Goal: Answer question/provide support

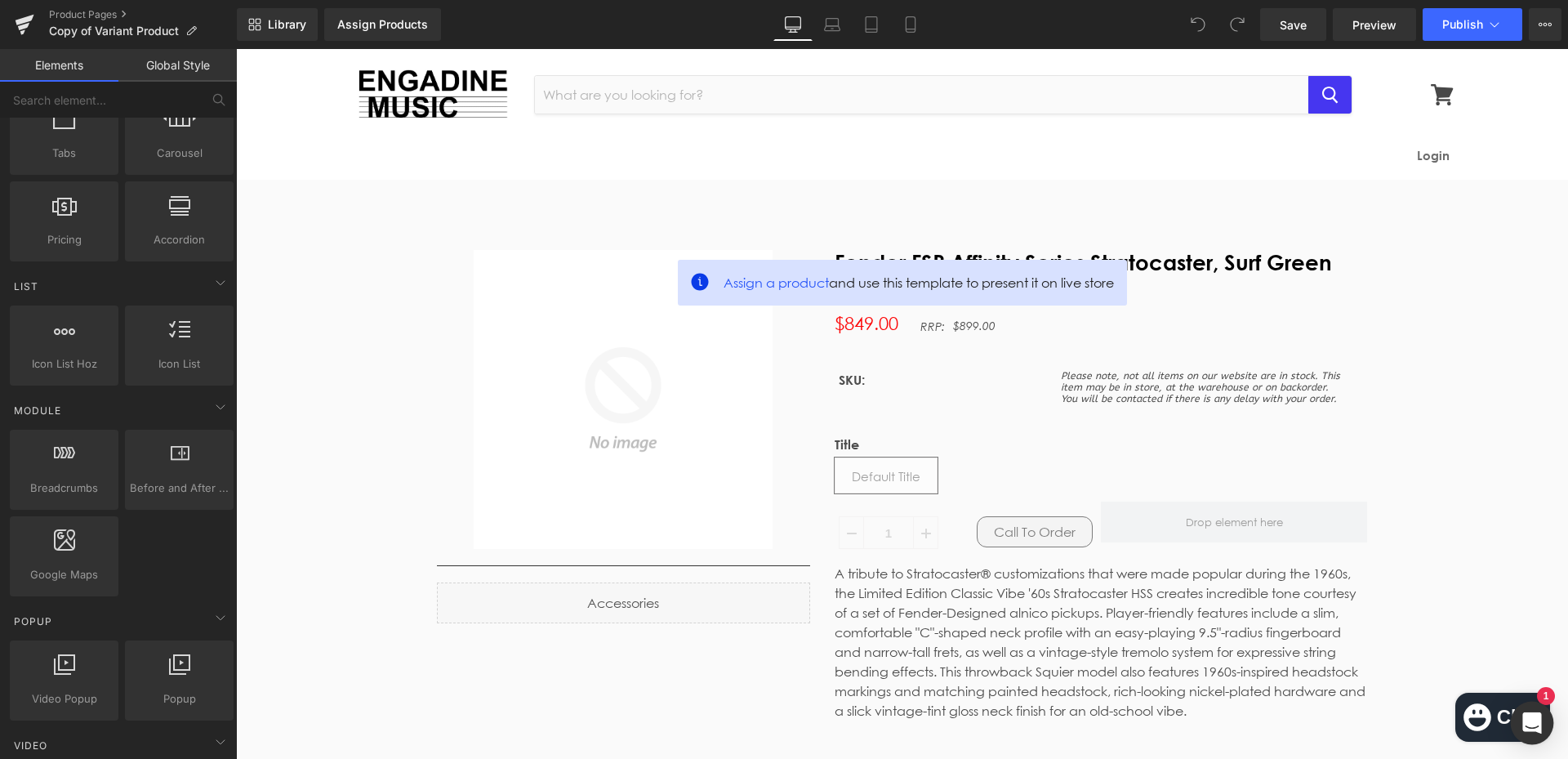
scroll to position [621, 0]
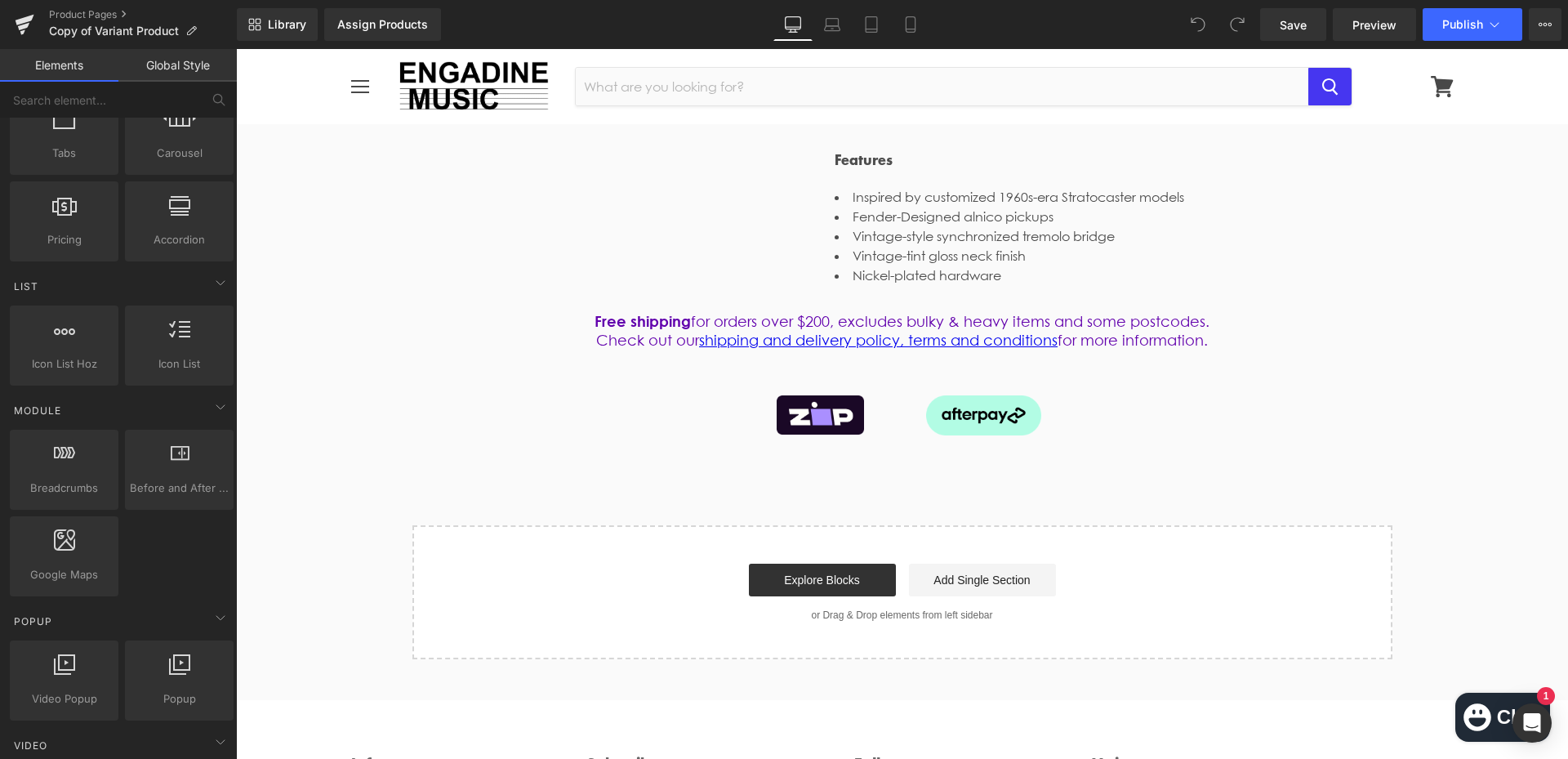
click at [1476, 708] on icon "Chat window" at bounding box center [1477, 717] width 28 height 28
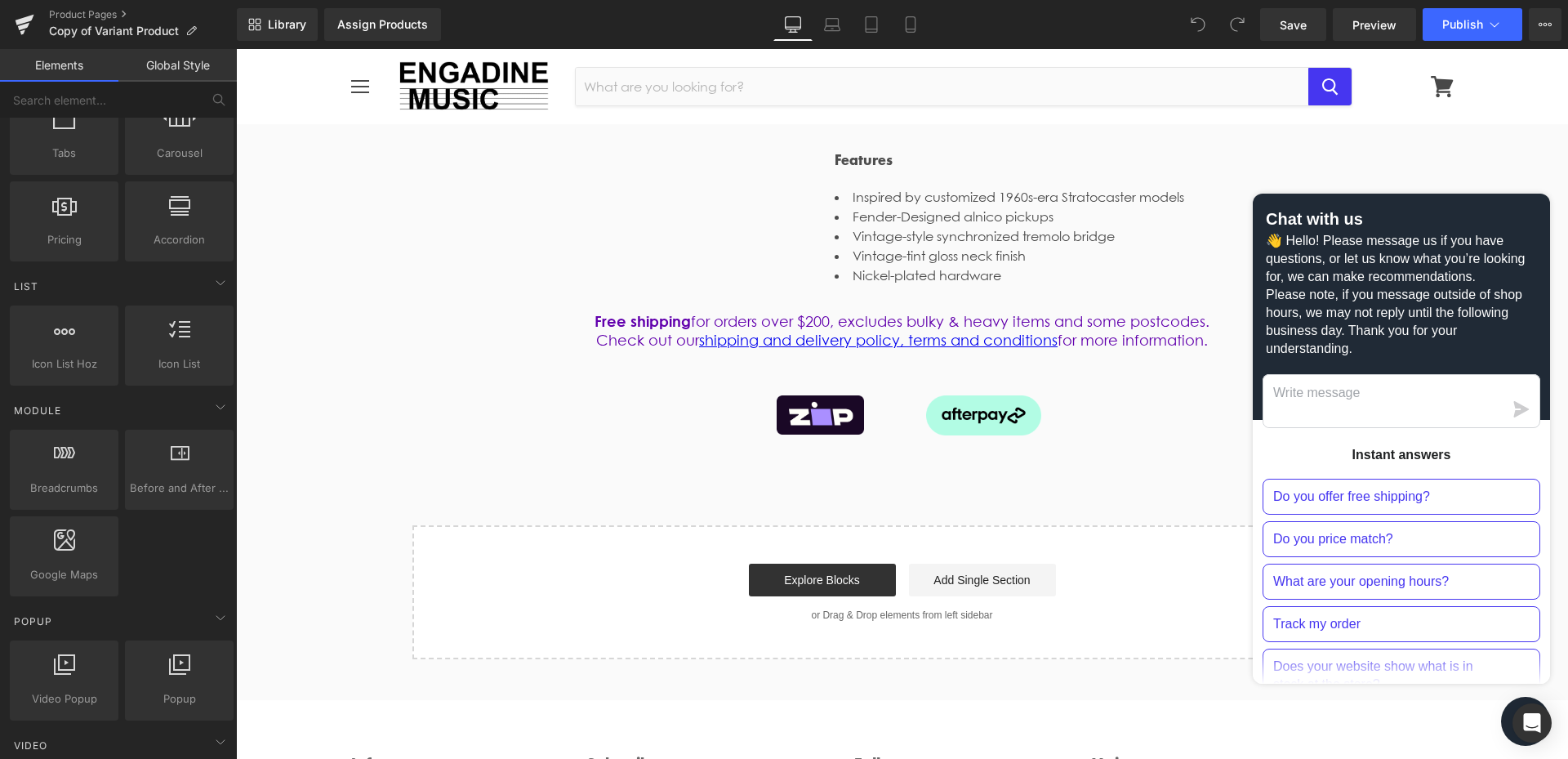
click at [1513, 720] on icon "Chat window" at bounding box center [1526, 722] width 25 height 25
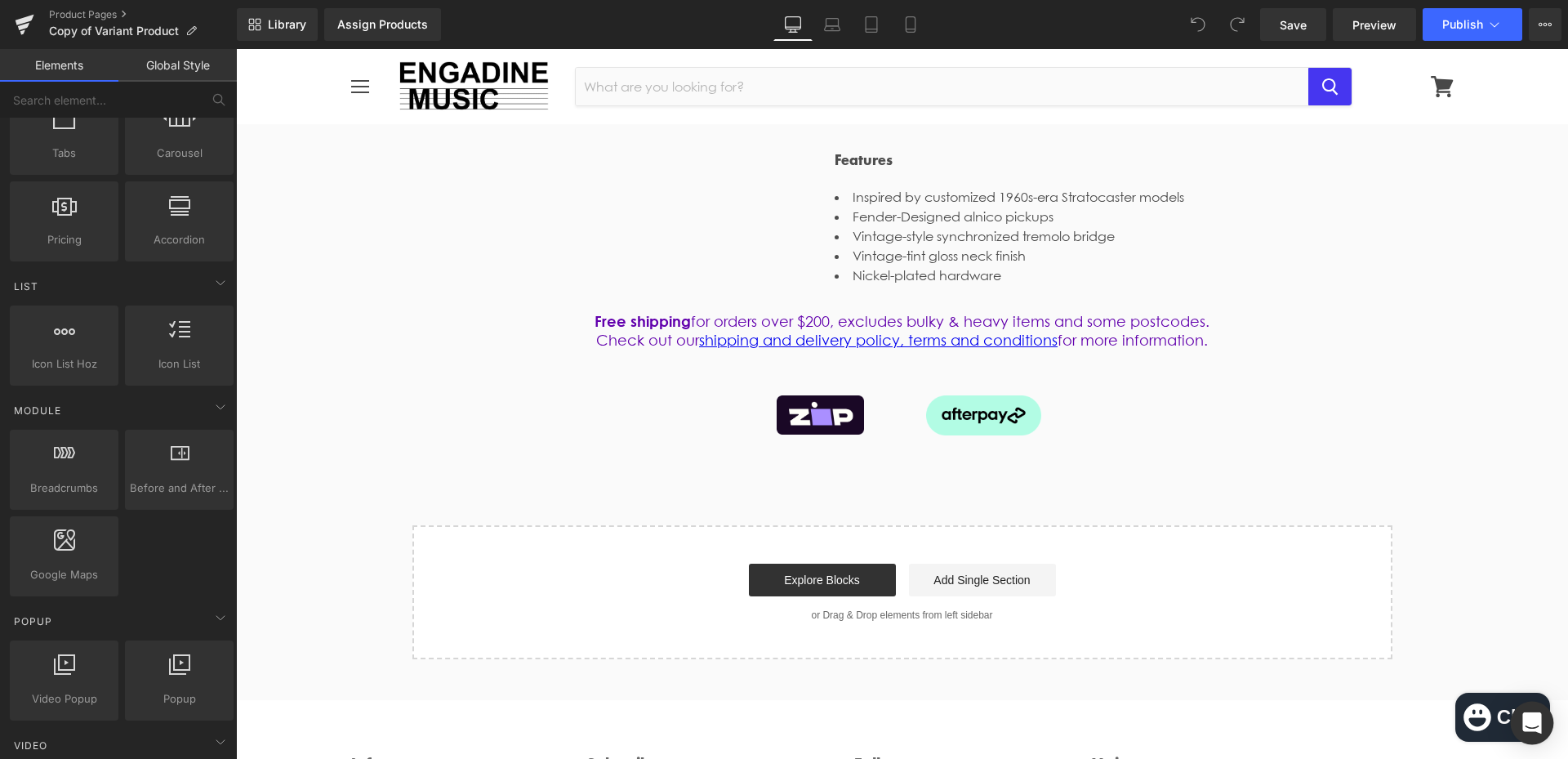
click at [1533, 719] on icon "Open Intercom Messenger" at bounding box center [1532, 723] width 19 height 21
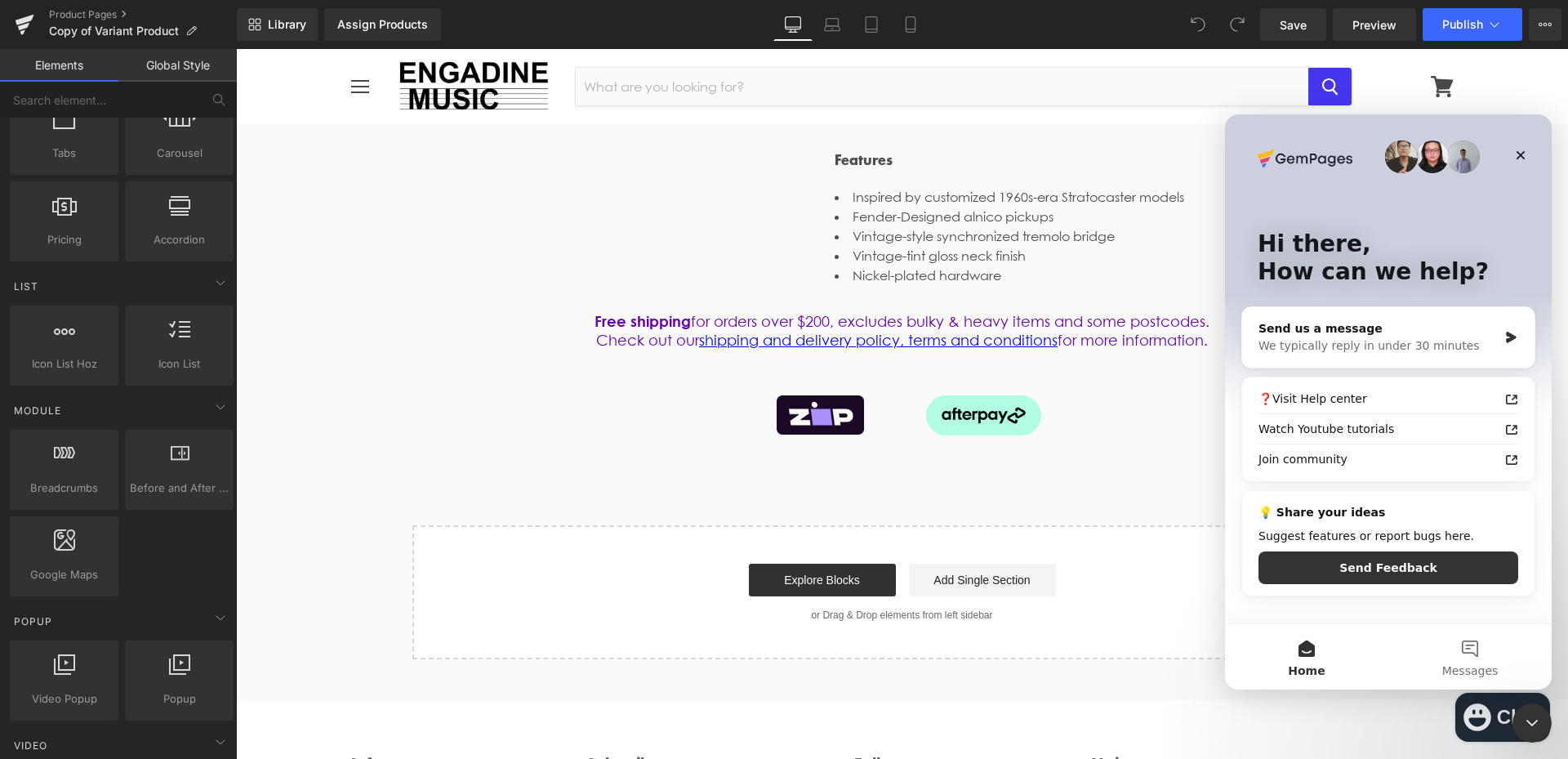
scroll to position [0, 0]
click at [1468, 665] on span "Messages" at bounding box center [1470, 671] width 57 height 12
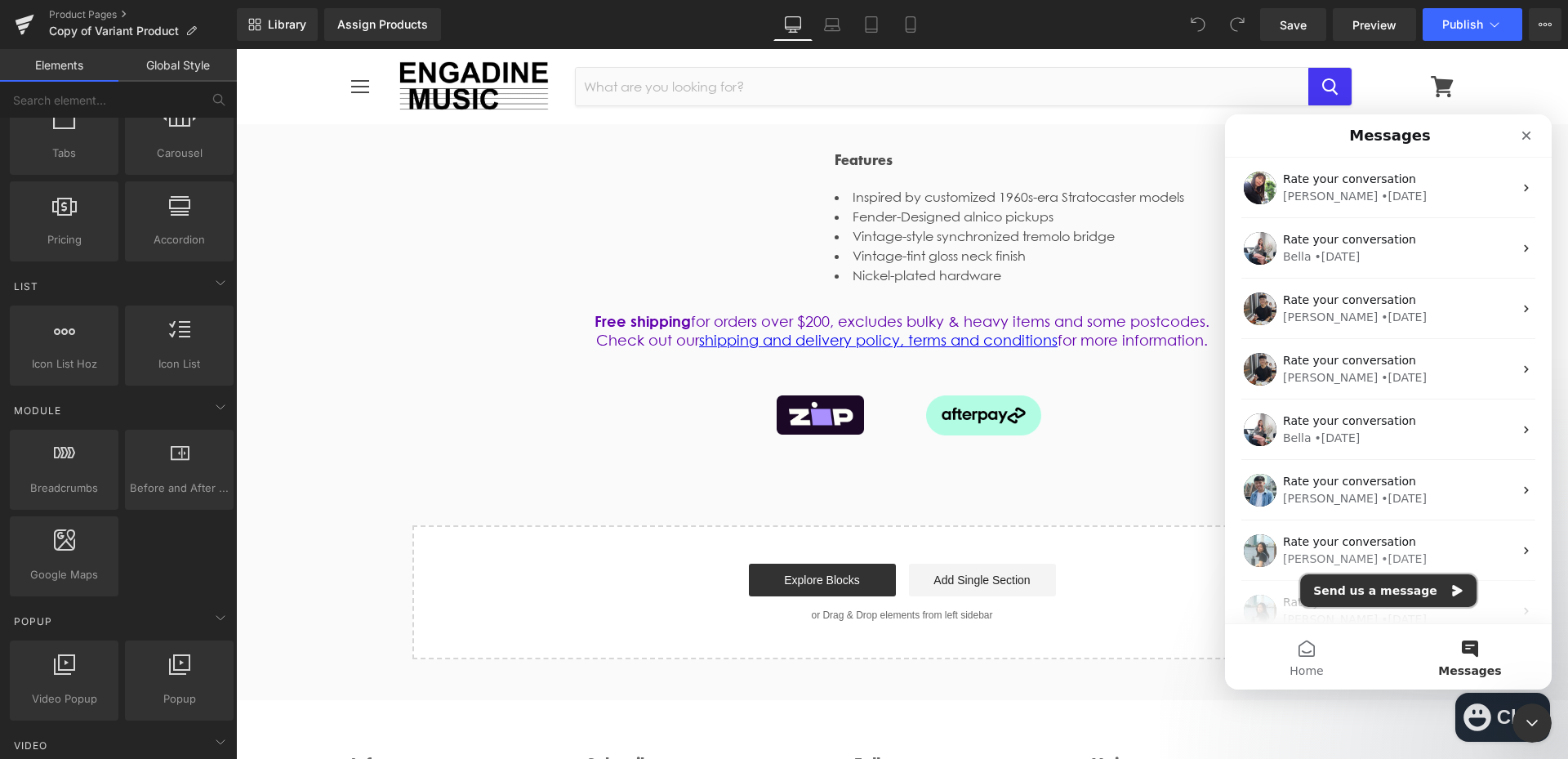
click at [1383, 595] on button "Send us a message" at bounding box center [1387, 590] width 176 height 33
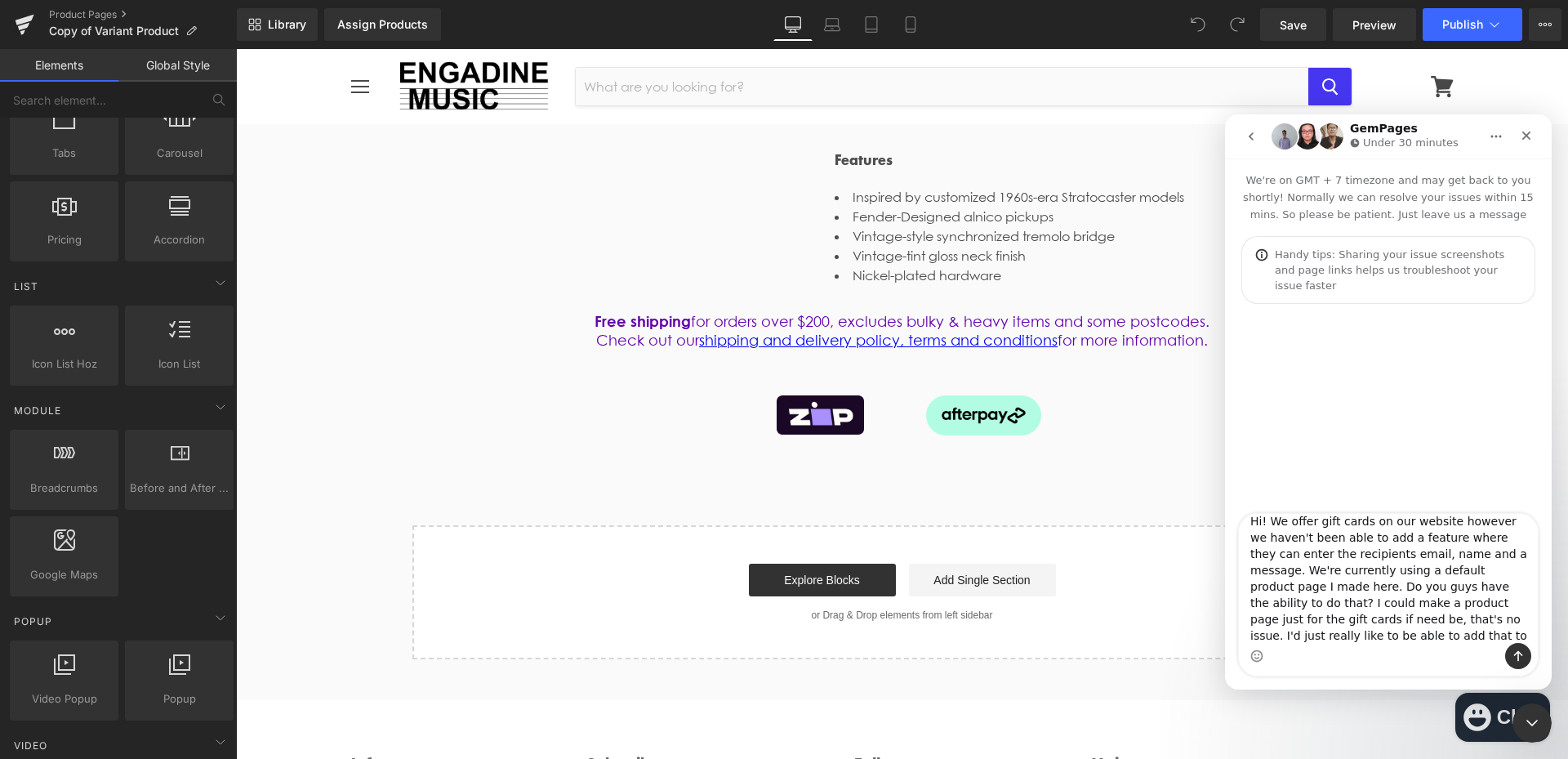
scroll to position [27, 0]
type textarea "Hi! We offer gift cards on our website however we haven't been able to add a fe…"
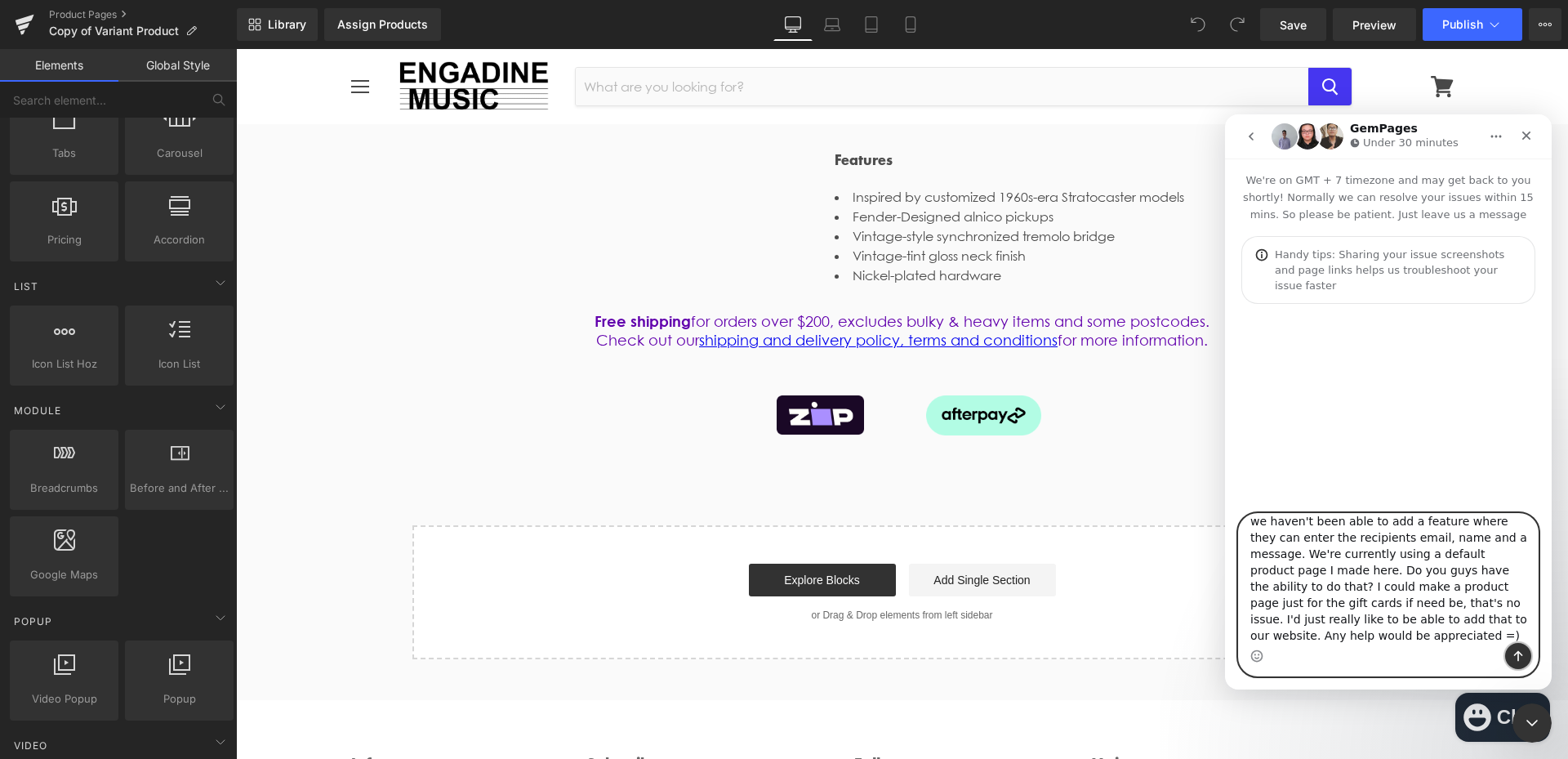
click at [1522, 659] on icon "Send a message…" at bounding box center [1517, 655] width 13 height 13
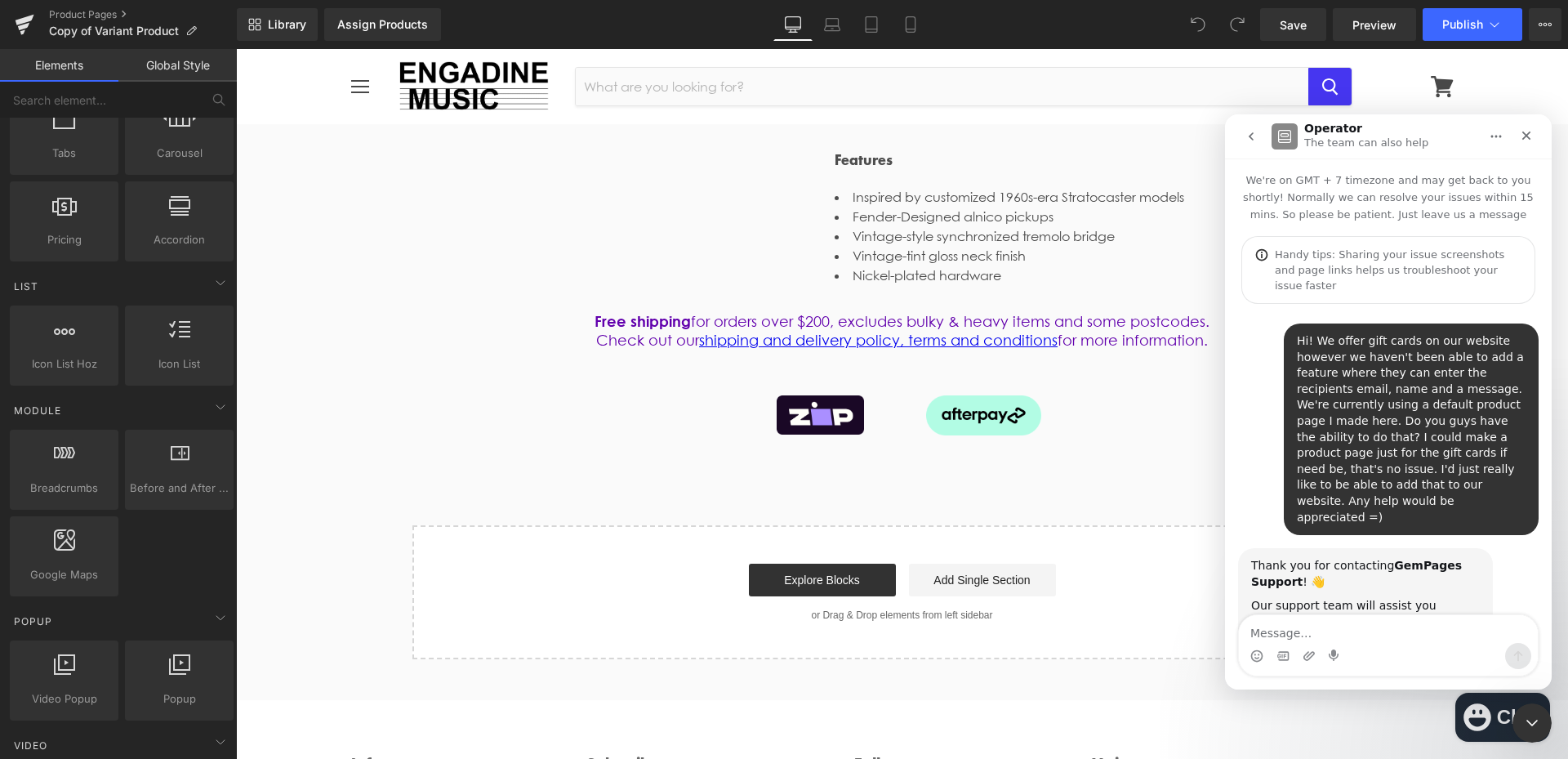
scroll to position [44, 0]
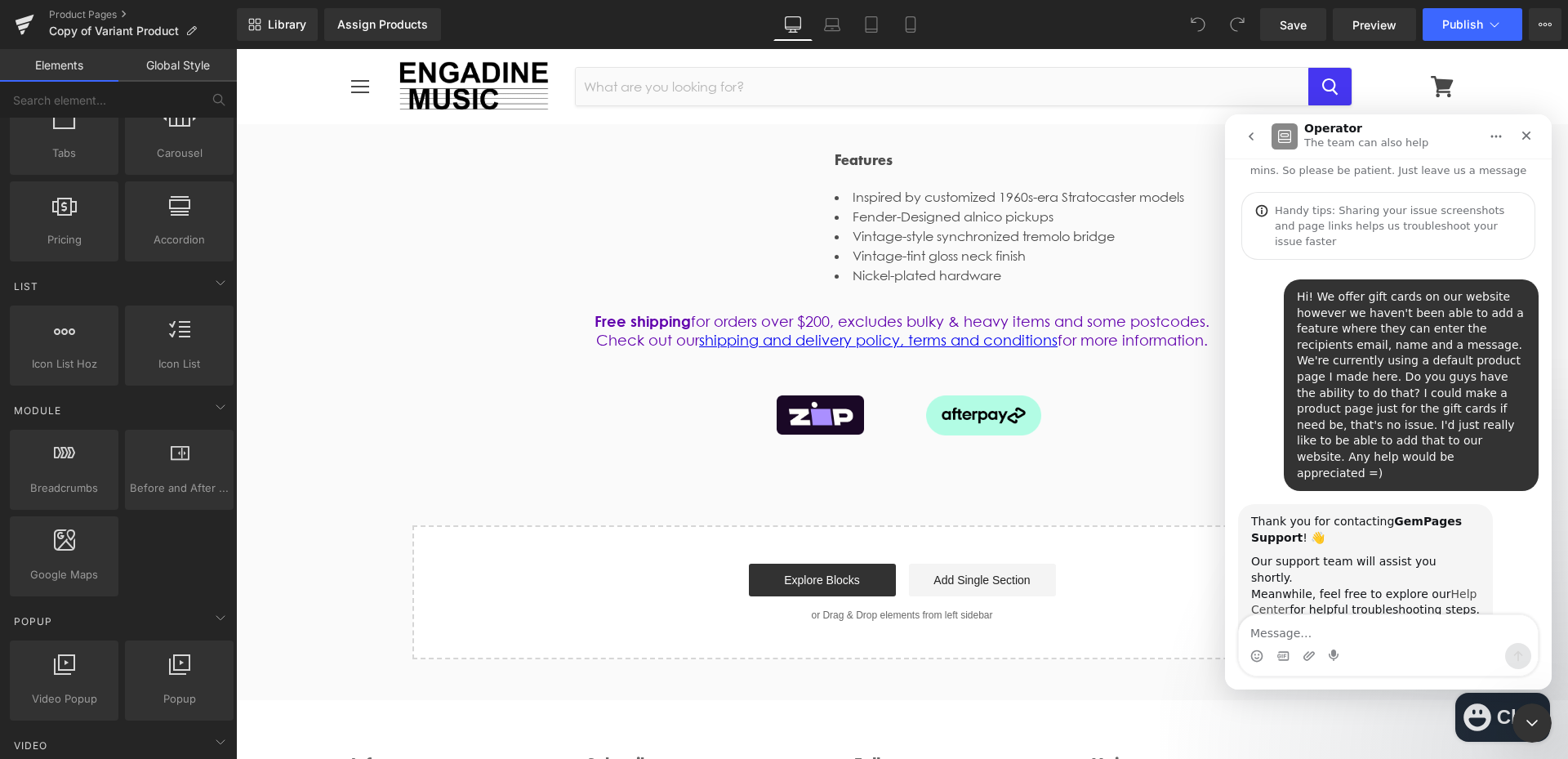
click at [1445, 588] on link "Help Center" at bounding box center [1363, 602] width 225 height 30
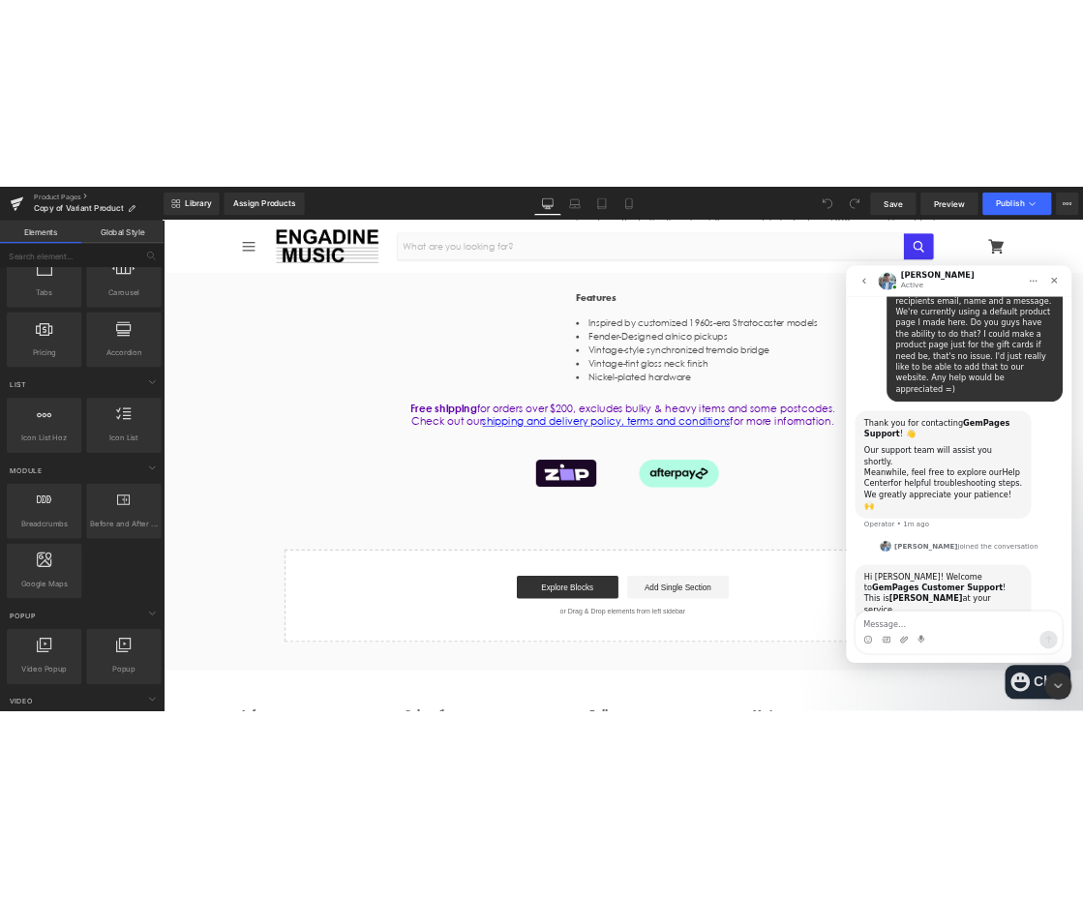
scroll to position [267, 0]
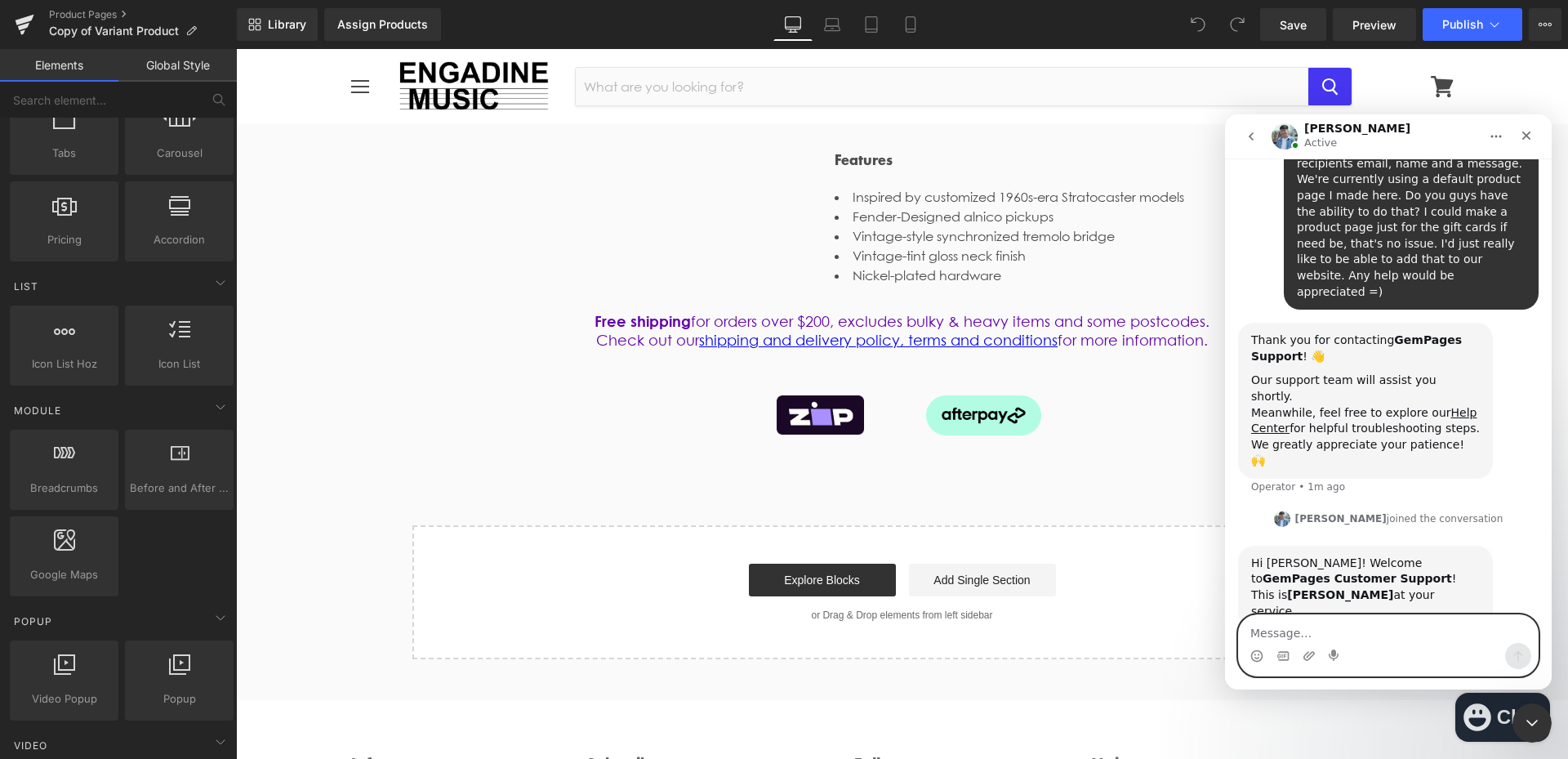
click at [1407, 641] on textarea "Message…" at bounding box center [1388, 629] width 299 height 28
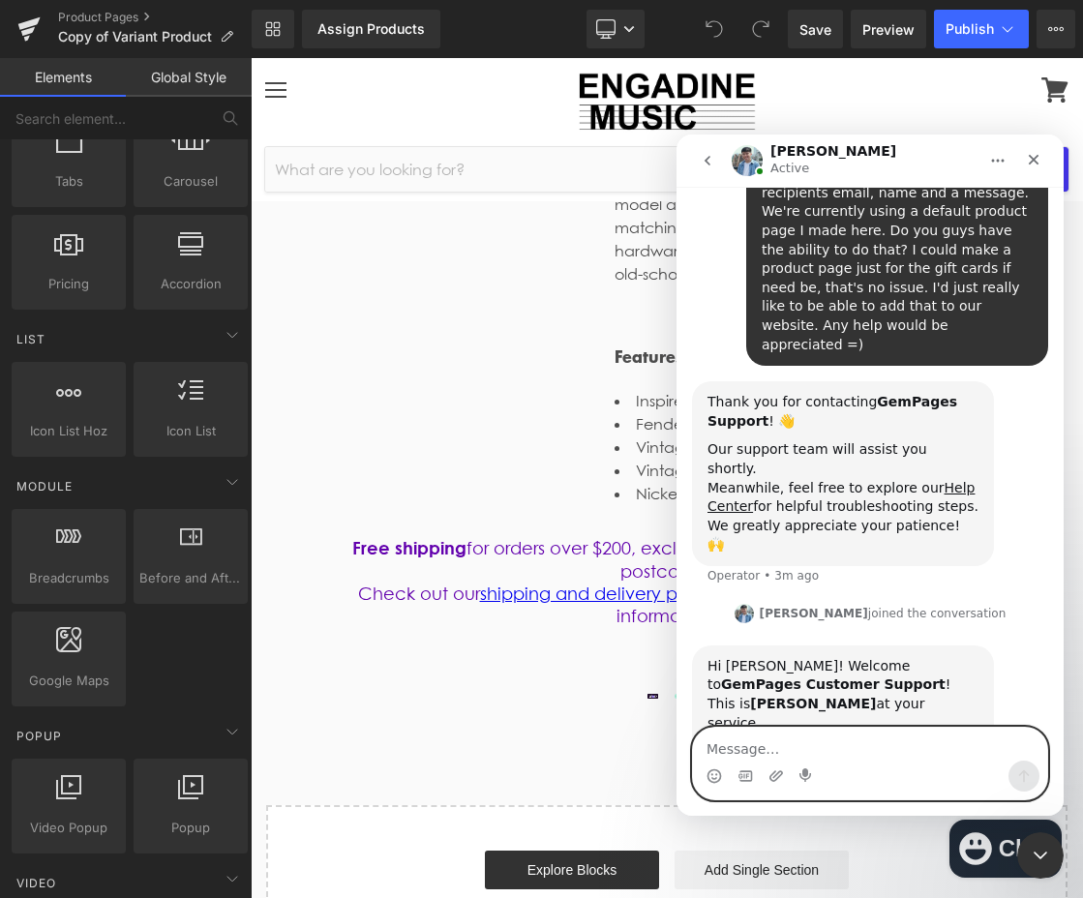
scroll to position [313, 0]
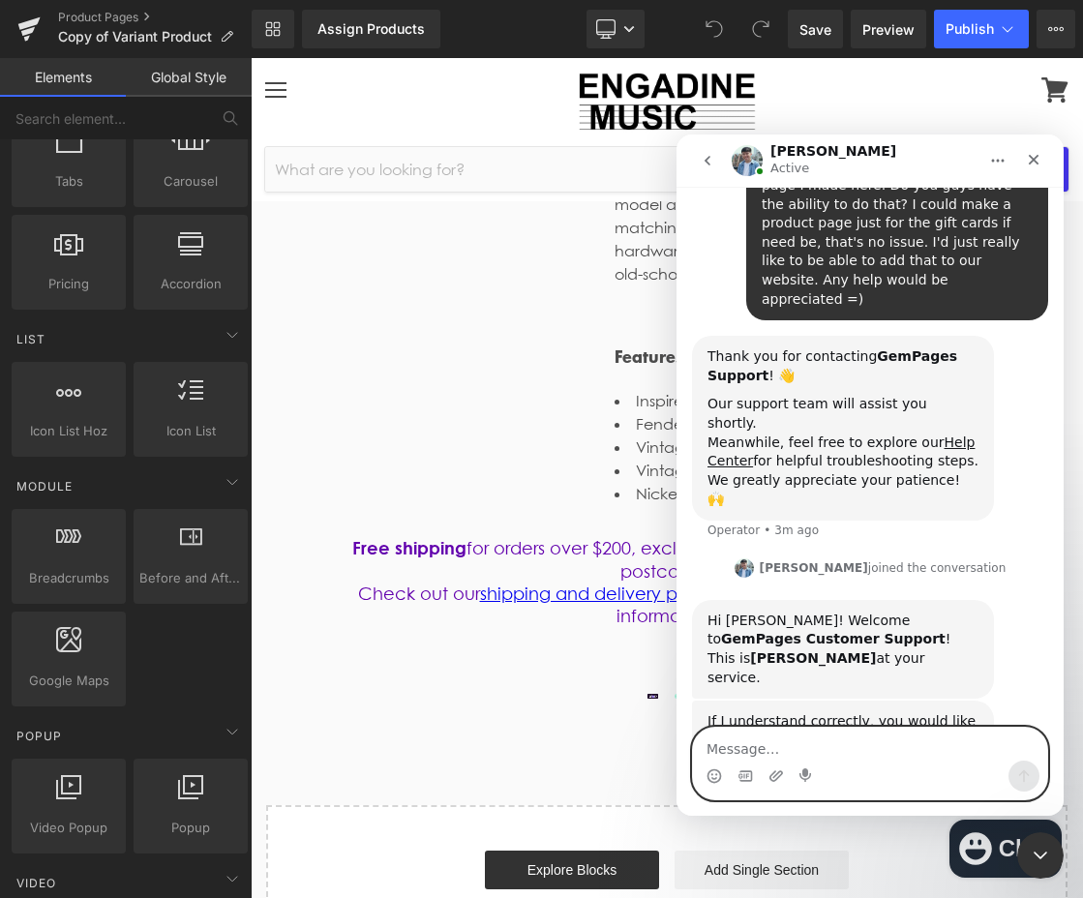
click at [780, 748] on textarea "Message…" at bounding box center [870, 744] width 354 height 33
type textarea "That's right."
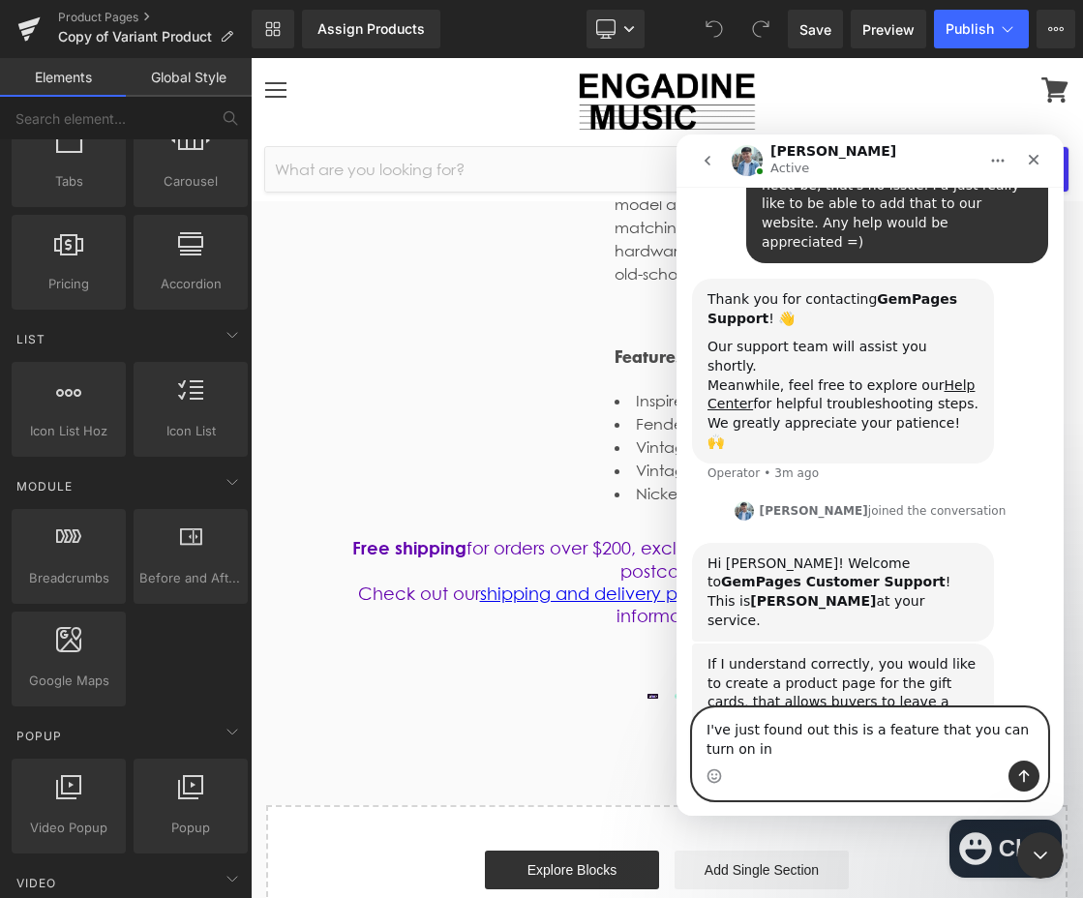
scroll to position [389, 0]
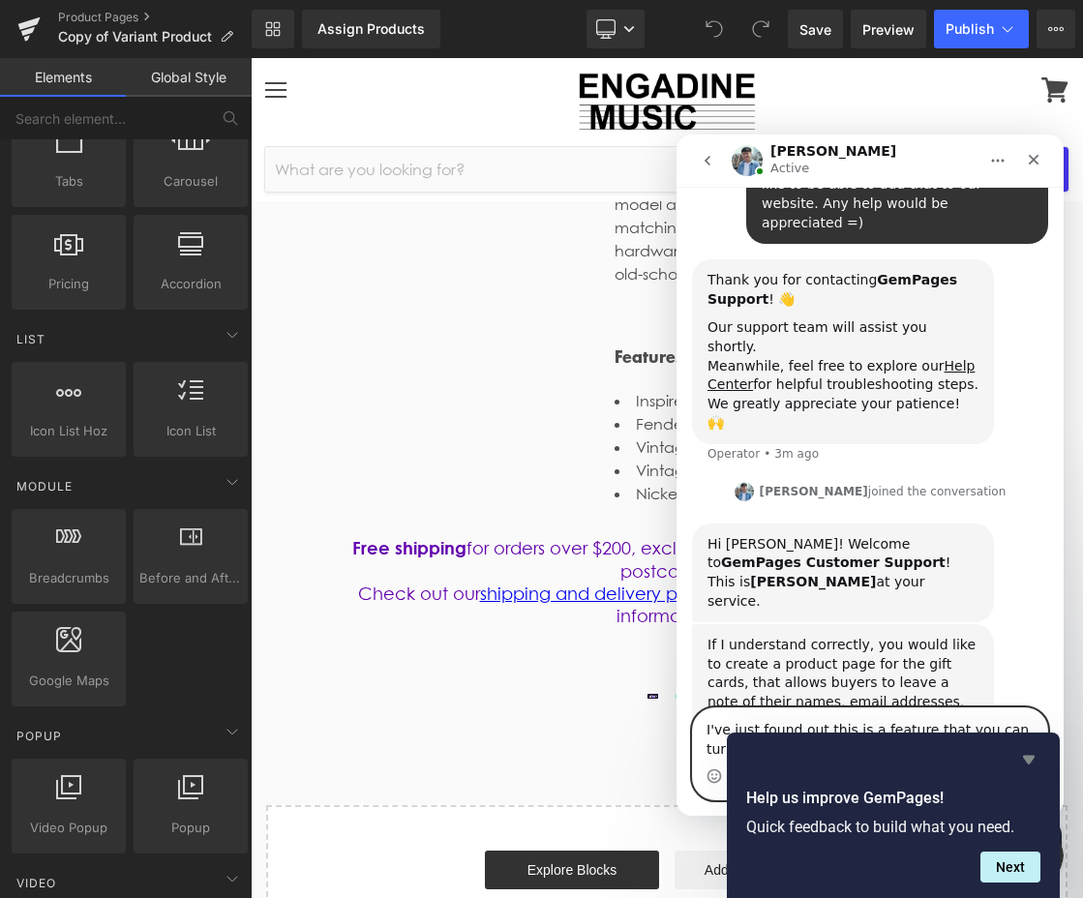
type textarea "I've just found out this is a feature that you can turn on in the shopify defau…"
click at [1029, 758] on icon "Hide survey" at bounding box center [1029, 760] width 12 height 9
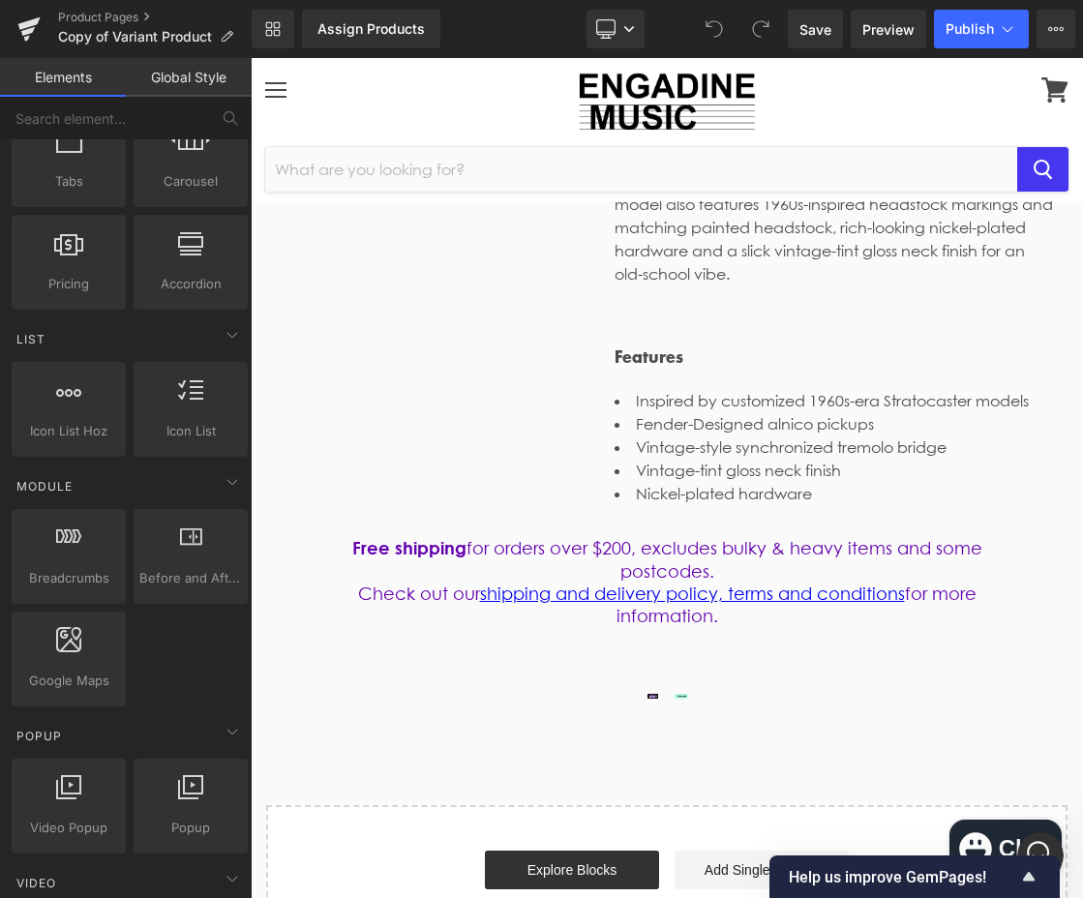
scroll to position [370, 0]
click at [1035, 828] on div "Open Intercom Messenger" at bounding box center [1037, 852] width 64 height 64
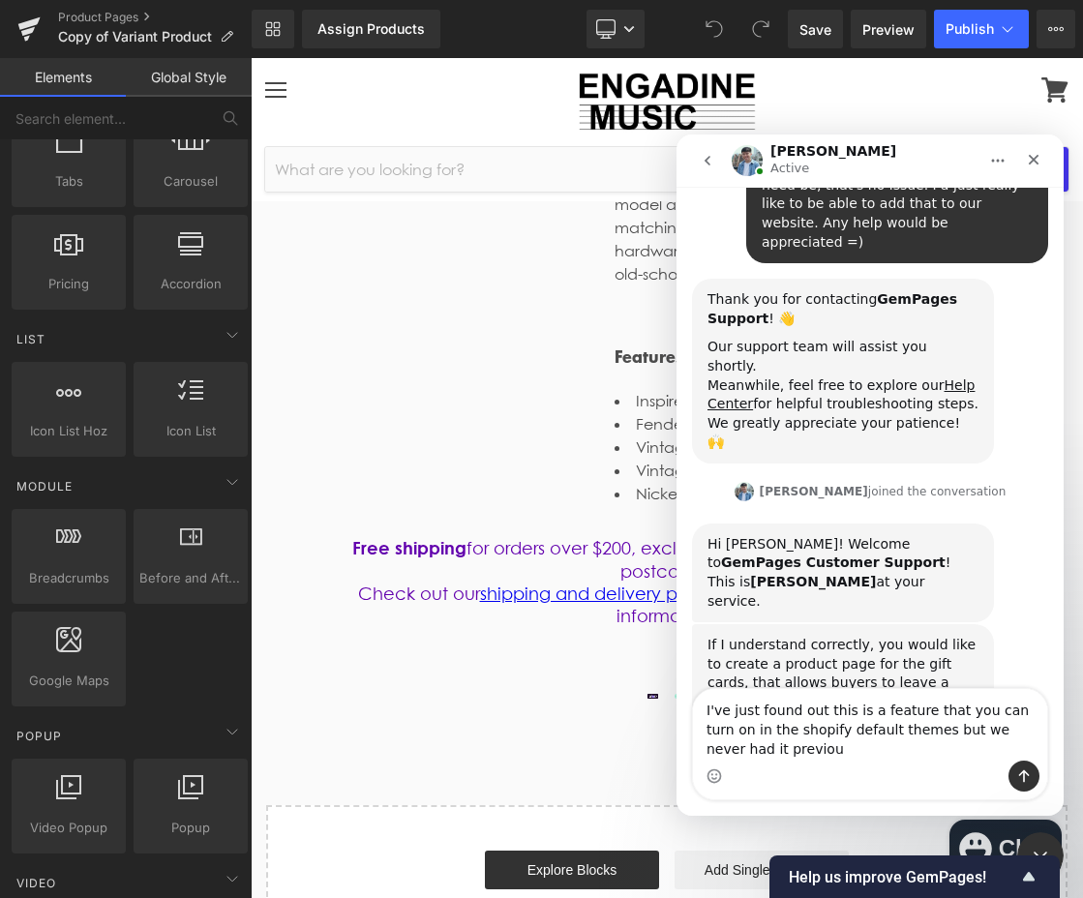
scroll to position [389, 0]
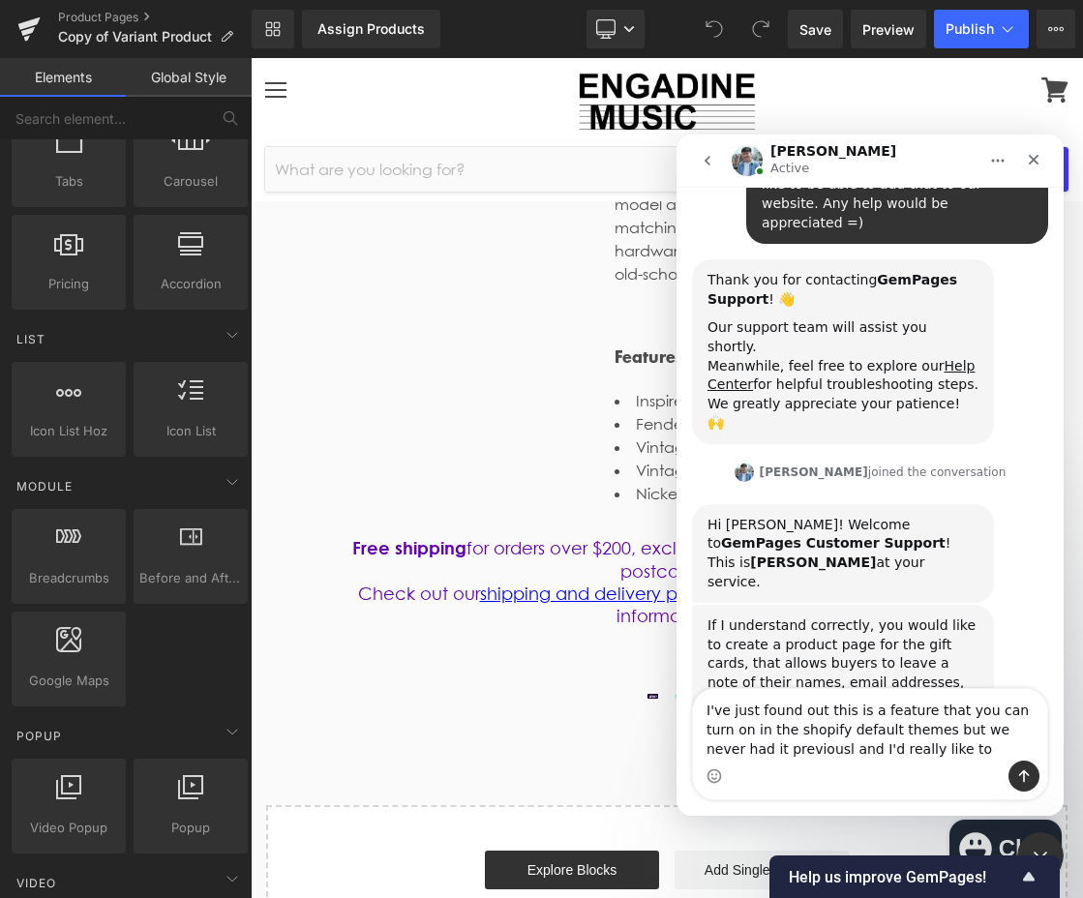
type textarea "I've just found out this is a feature that you can turn on in the shopify defau…"
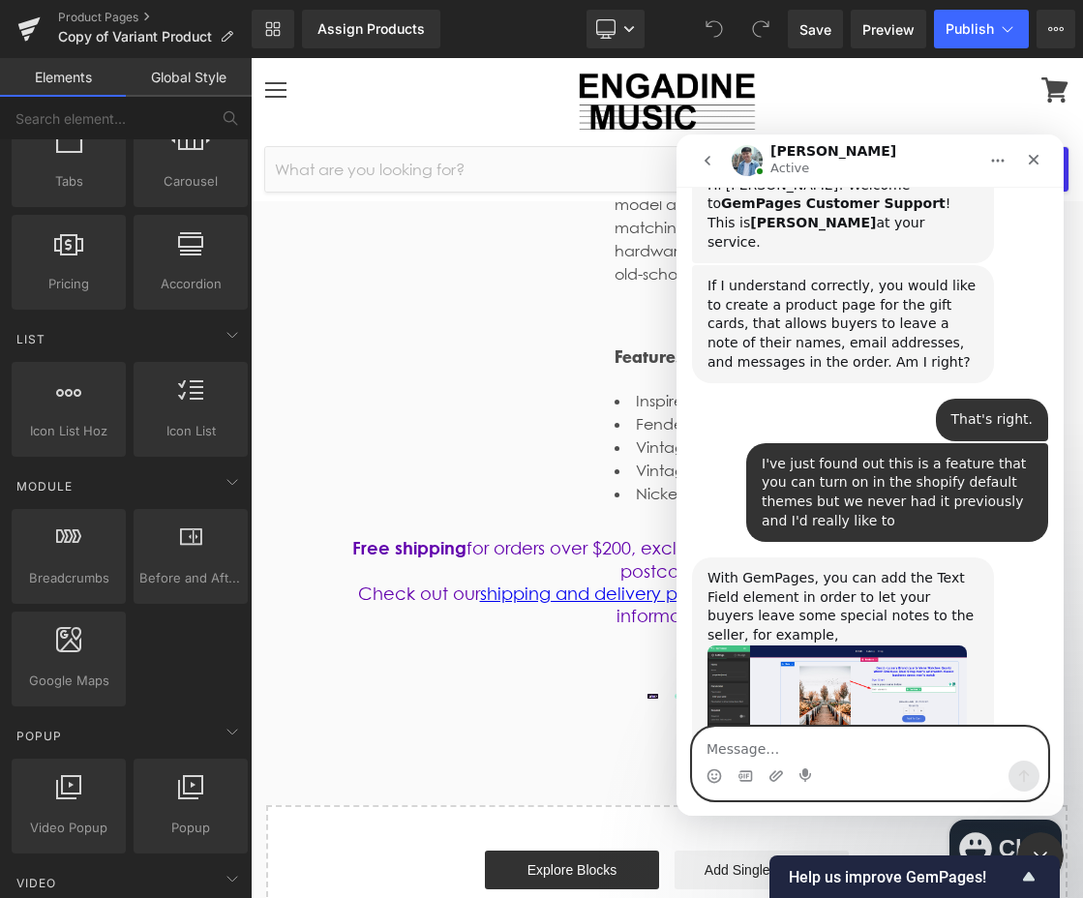
scroll to position [809, 0]
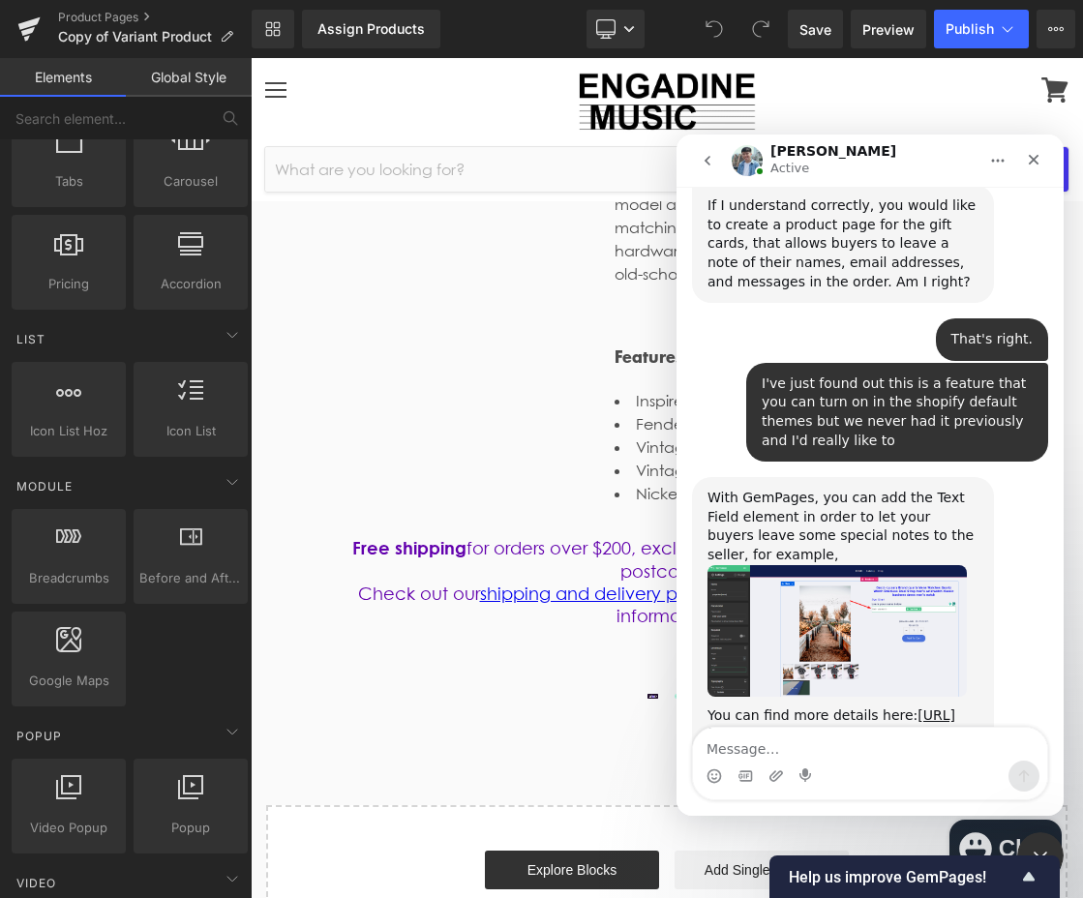
click at [883, 565] on img "Liam says…" at bounding box center [836, 631] width 259 height 132
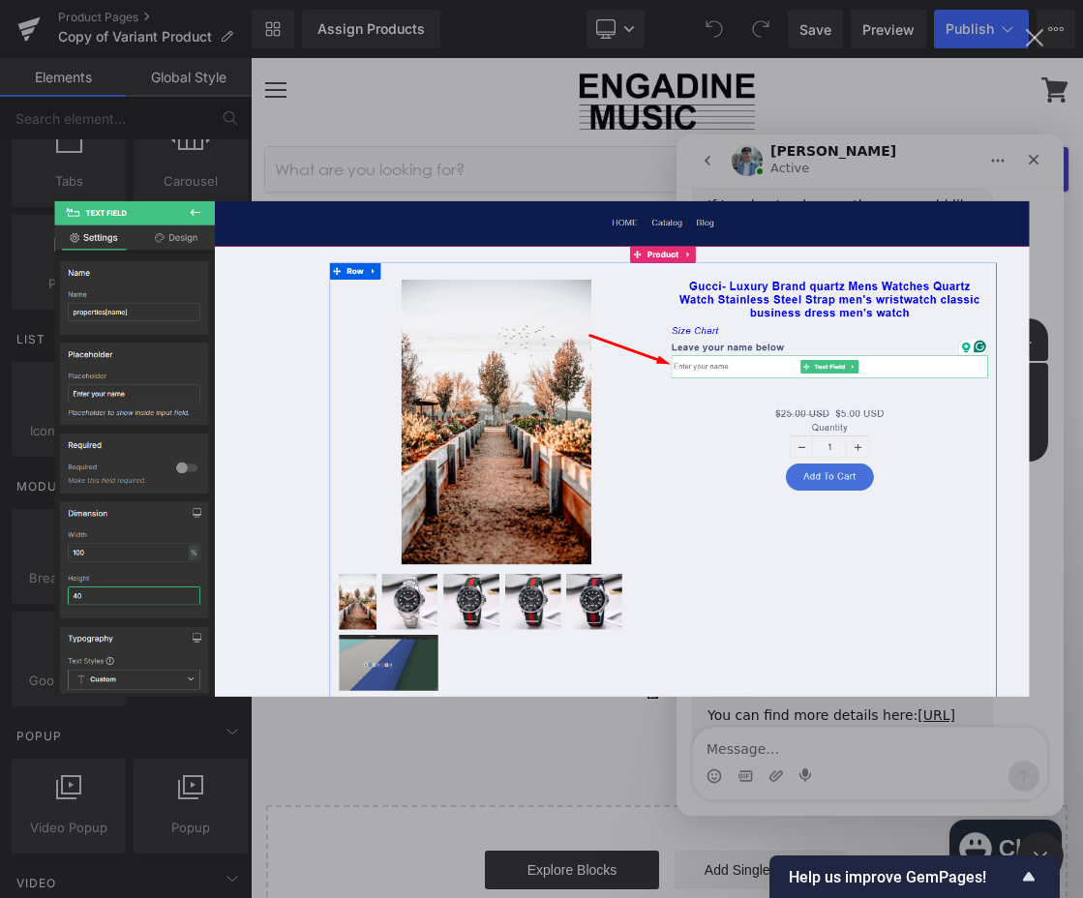
click at [575, 753] on div "Intercom messenger" at bounding box center [541, 449] width 1083 height 898
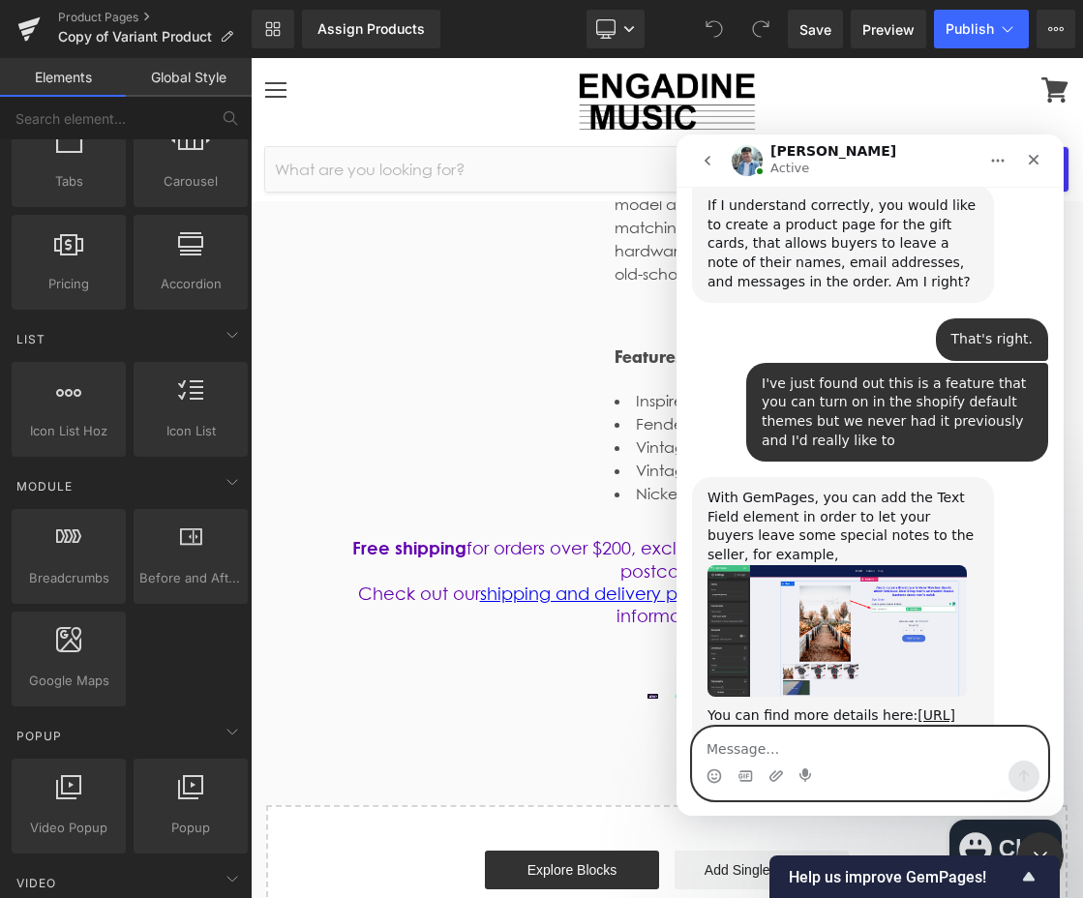
click at [827, 746] on textarea "Message…" at bounding box center [870, 744] width 354 height 33
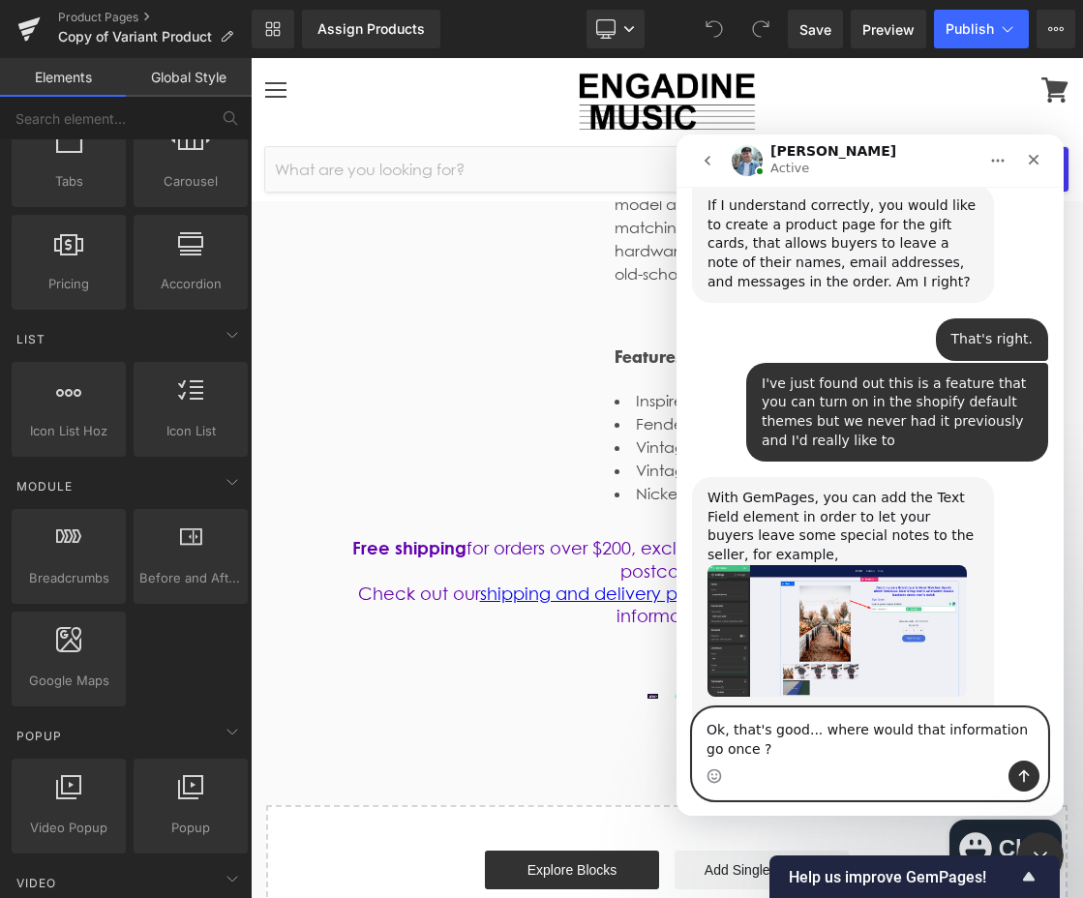
scroll to position [828, 0]
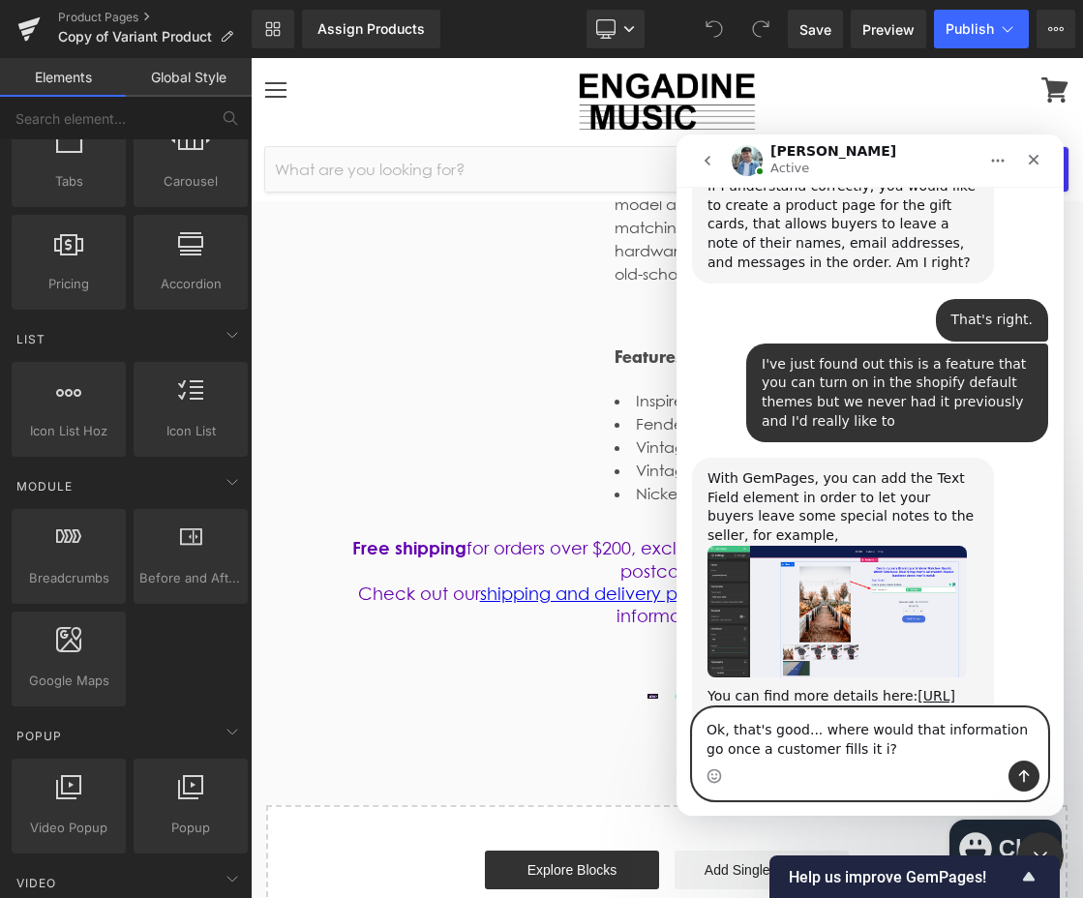
type textarea "Ok, that's good... where would that information go once a customer fills it in?"
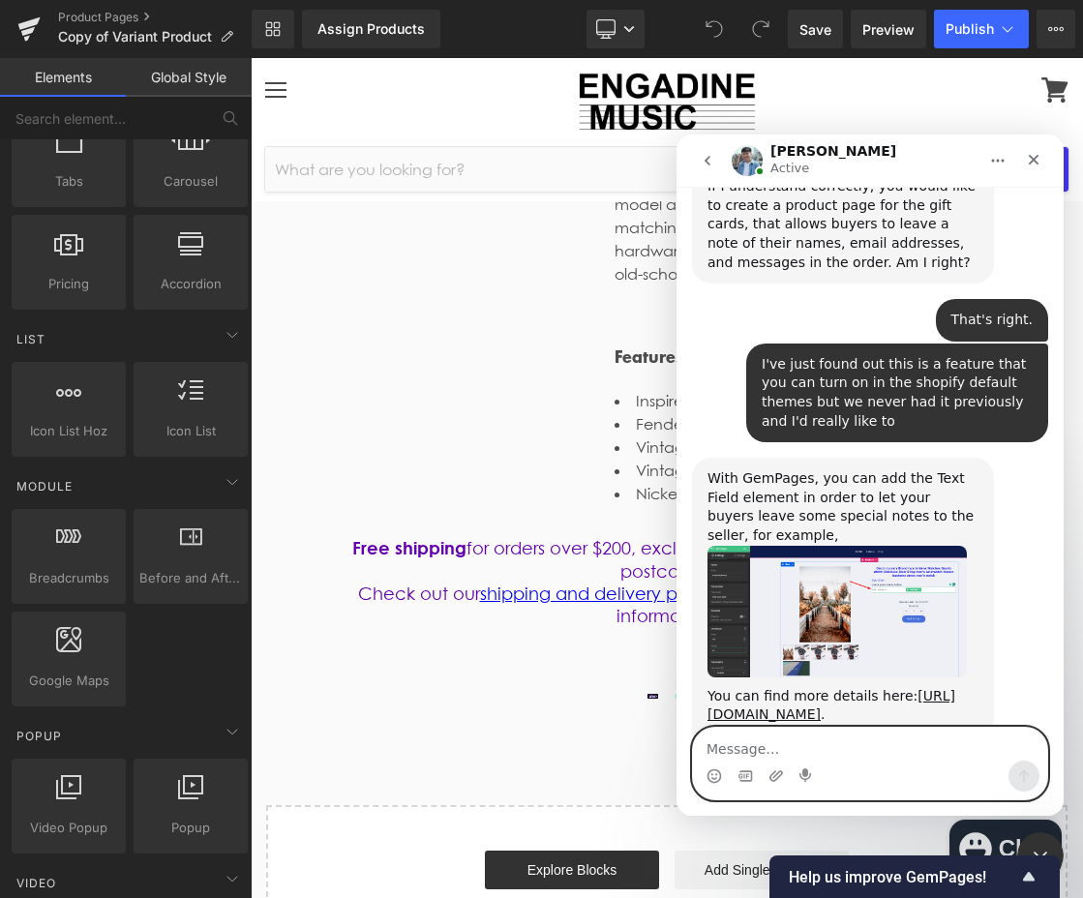
scroll to position [885, 0]
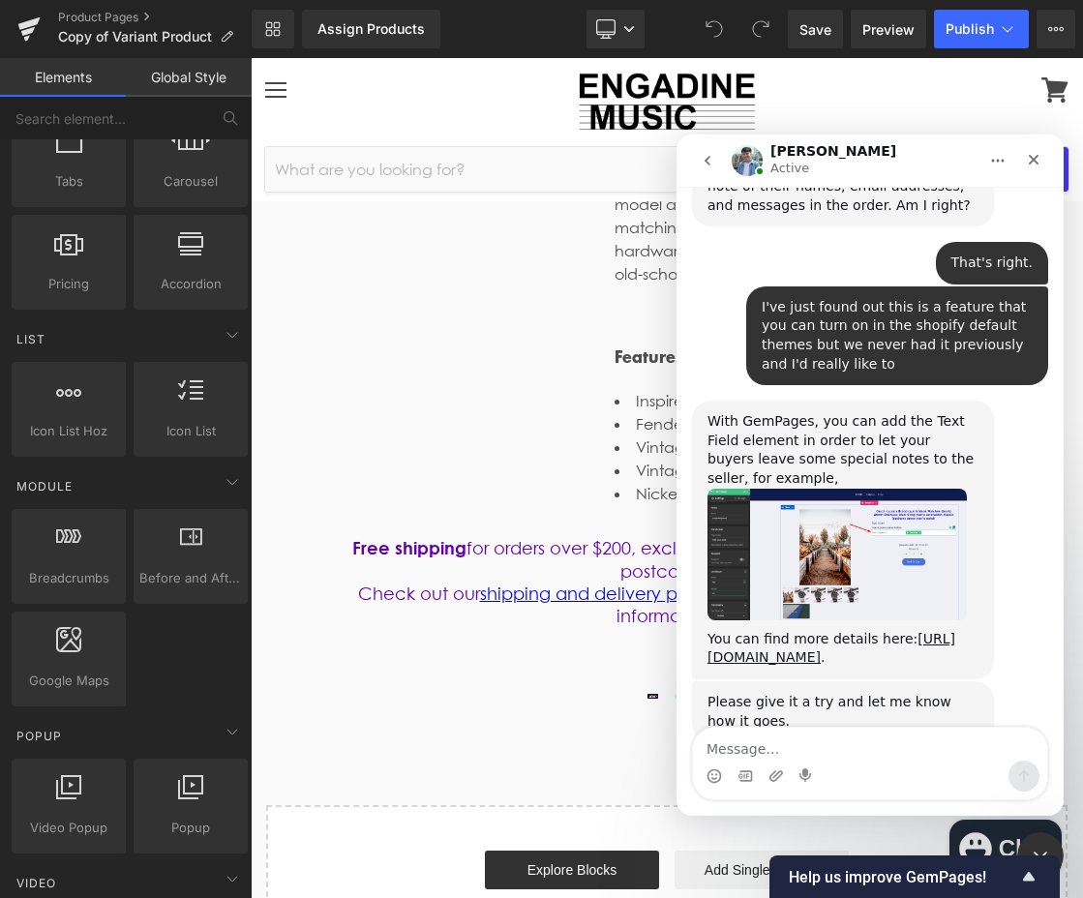
click at [421, 300] on div at bounding box center [541, 420] width 1083 height 840
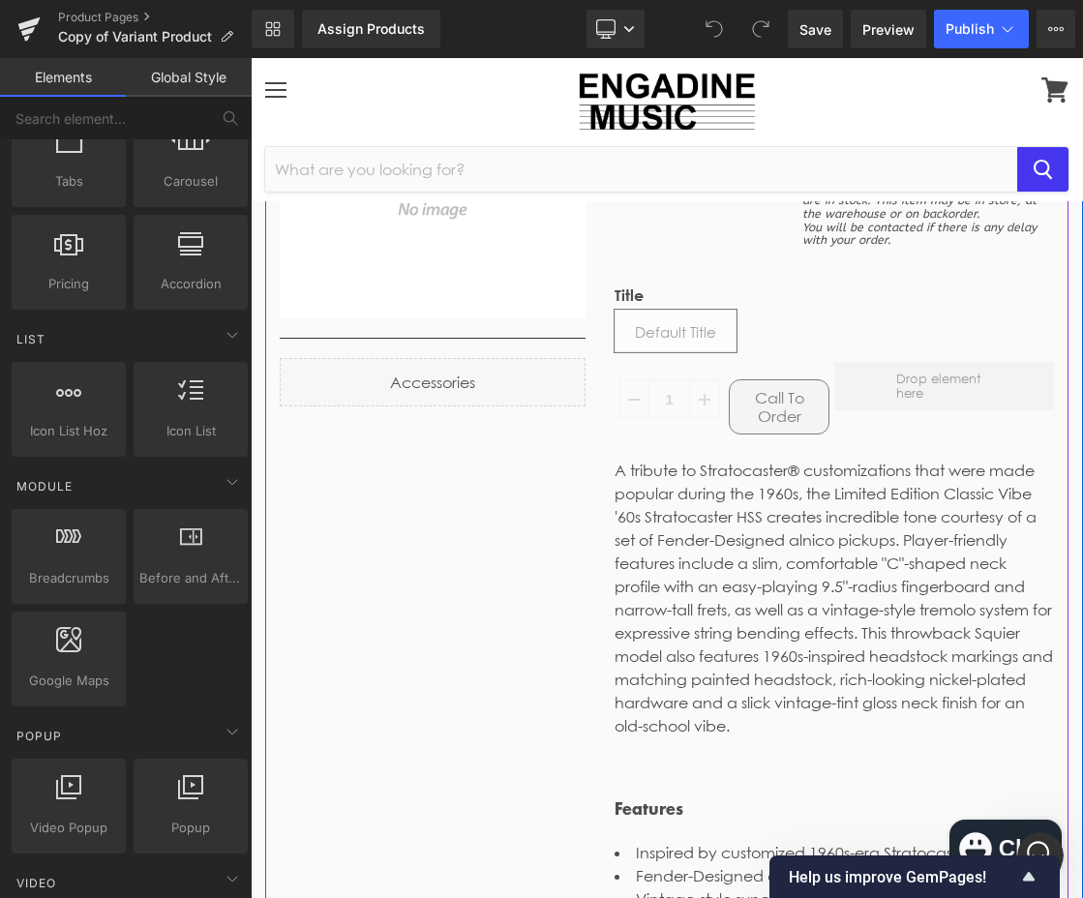
scroll to position [0, 0]
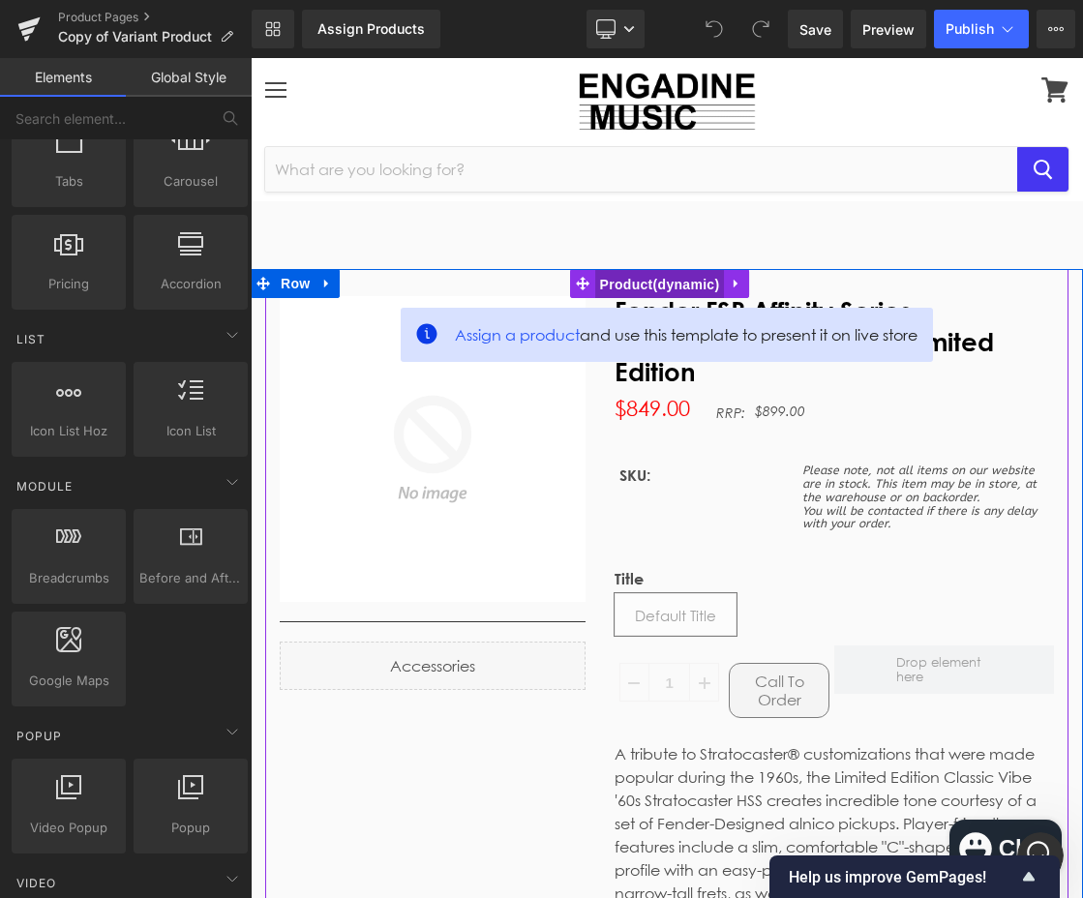
click at [677, 278] on span "Product" at bounding box center [660, 284] width 130 height 29
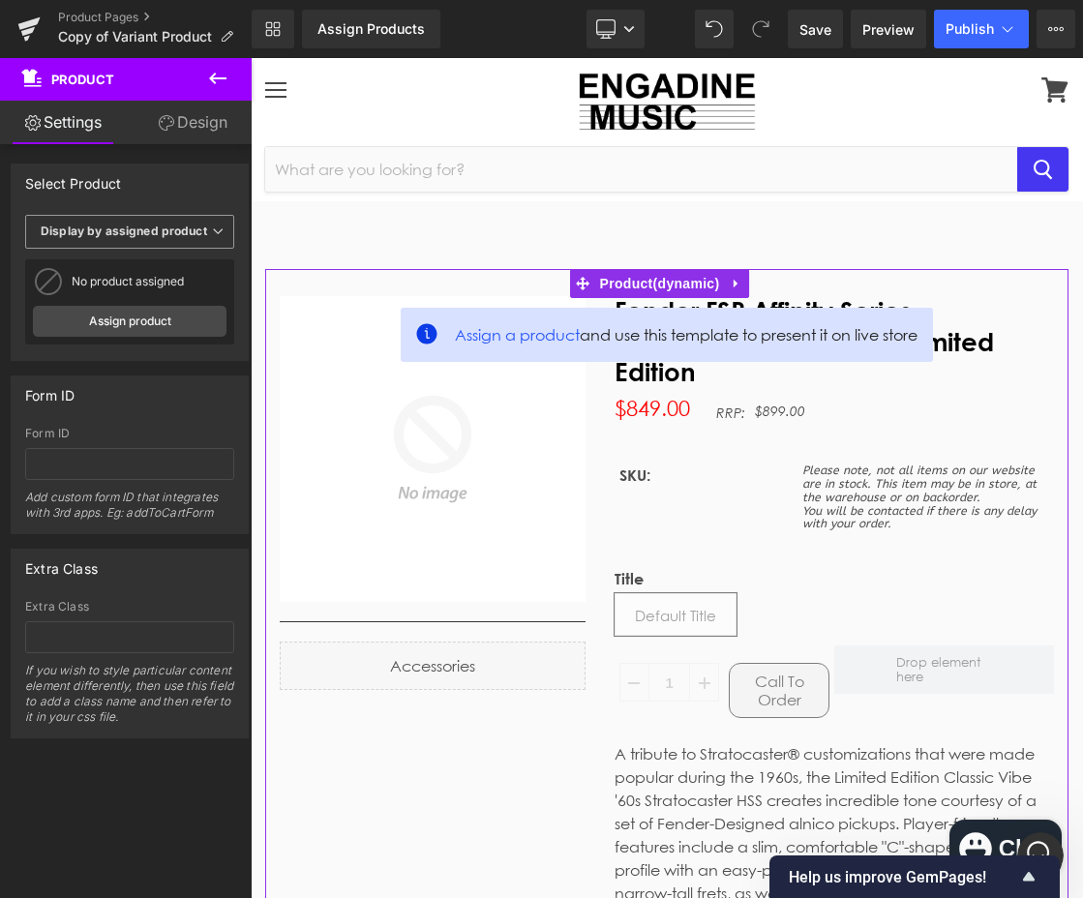
click at [194, 227] on span "Display by assigned product" at bounding box center [129, 232] width 209 height 34
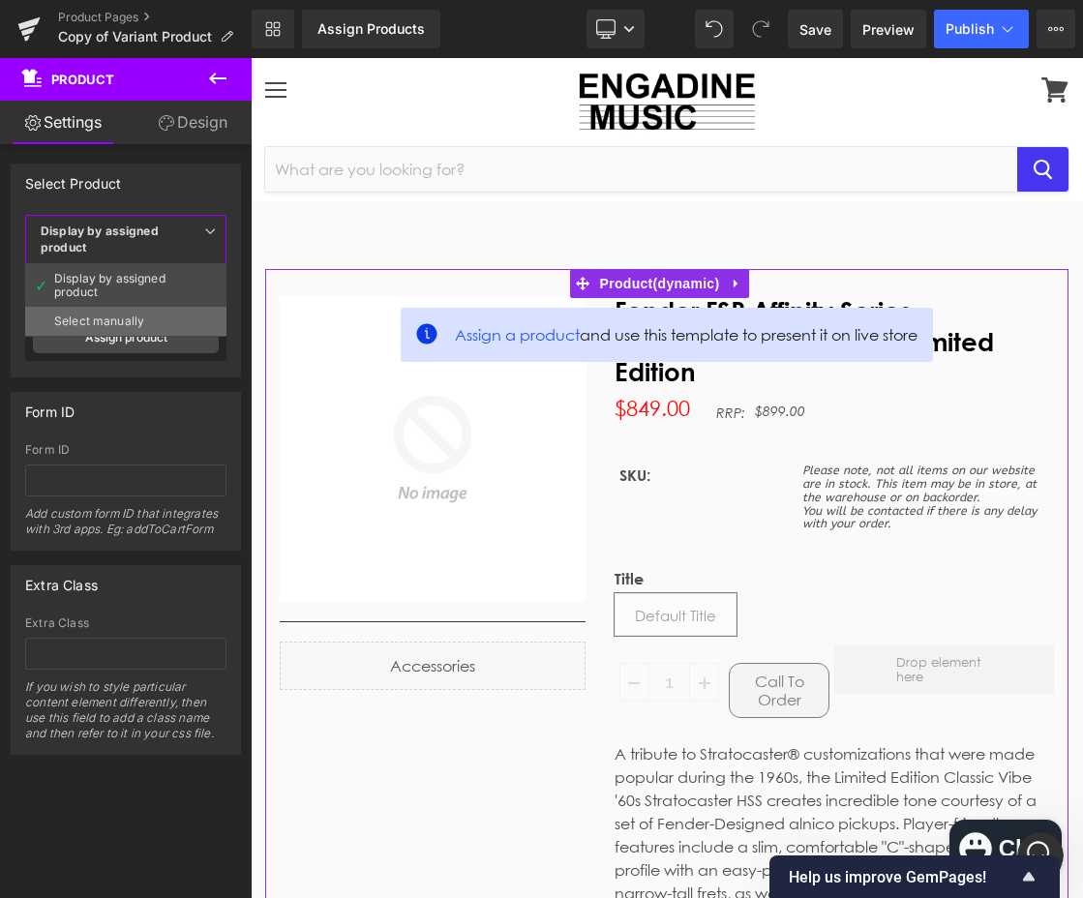
click at [122, 316] on div "Select manually" at bounding box center [99, 321] width 90 height 14
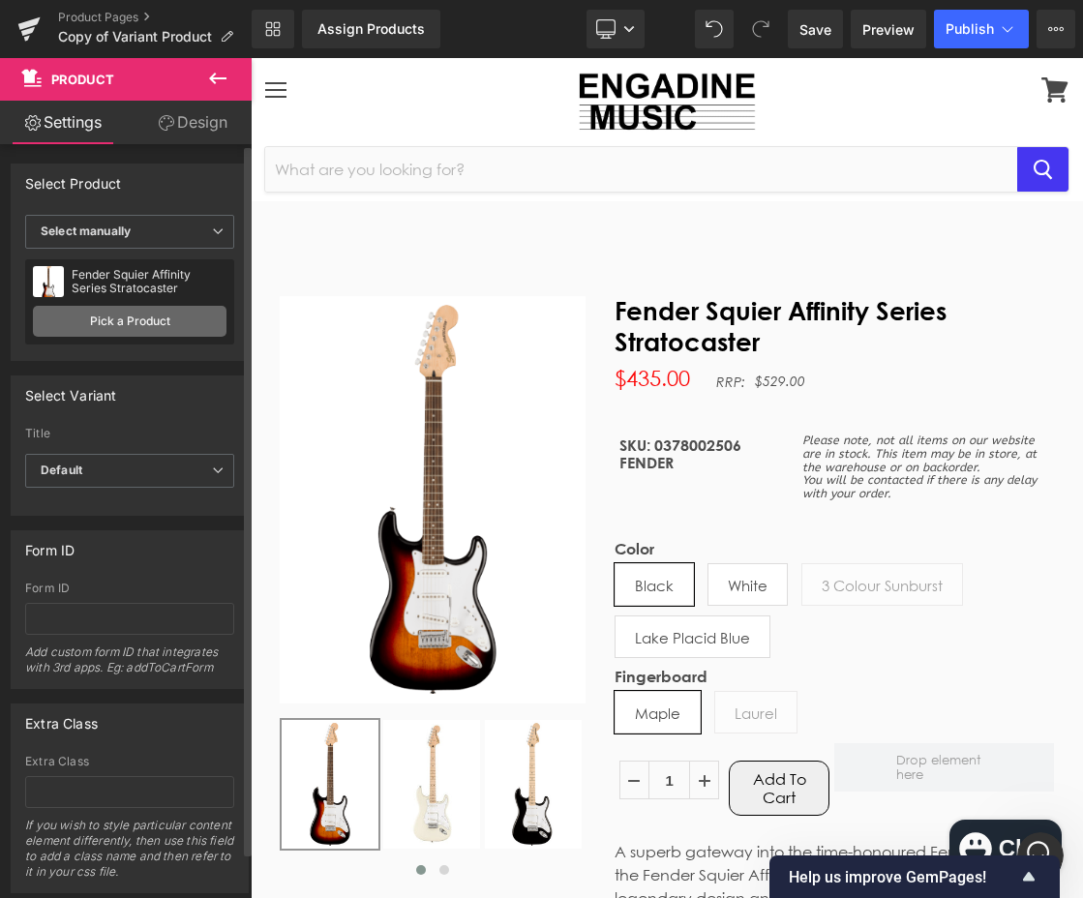
click at [138, 322] on link "Pick a Product" at bounding box center [130, 321] width 194 height 31
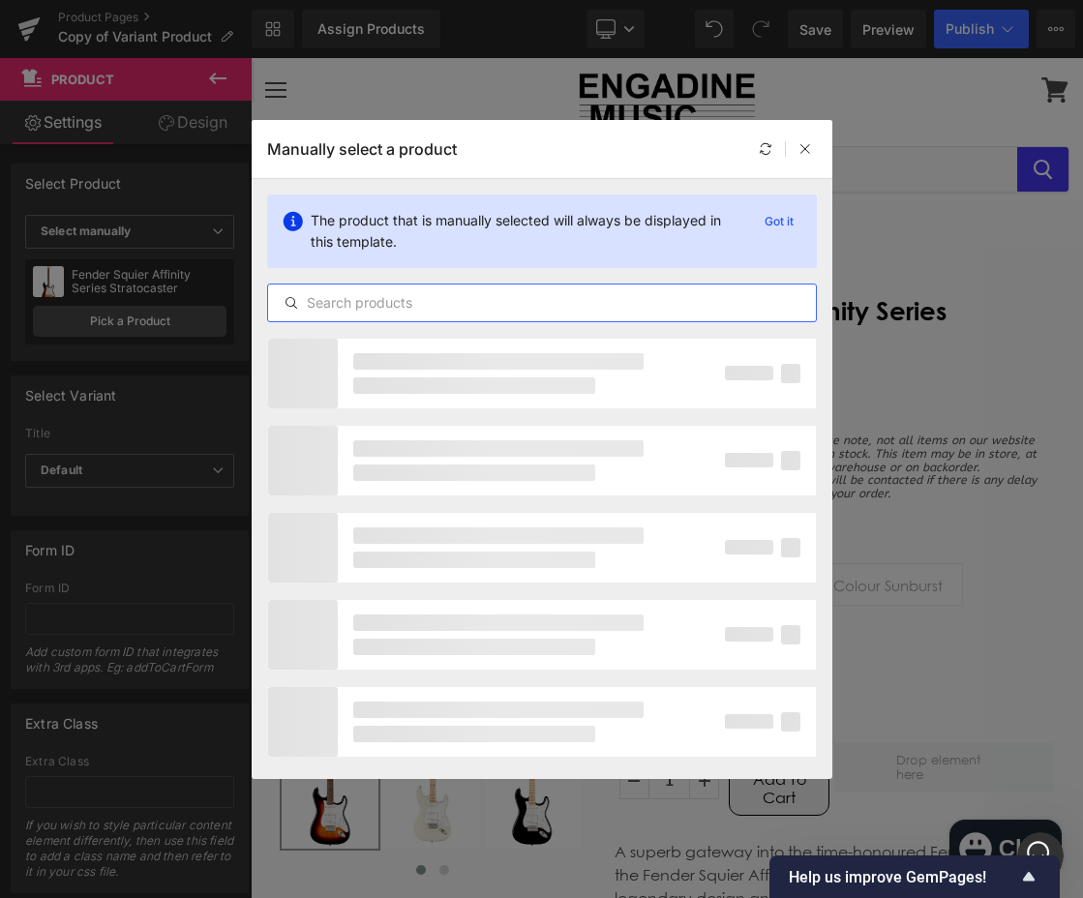
click at [363, 301] on input "text" at bounding box center [542, 302] width 548 height 23
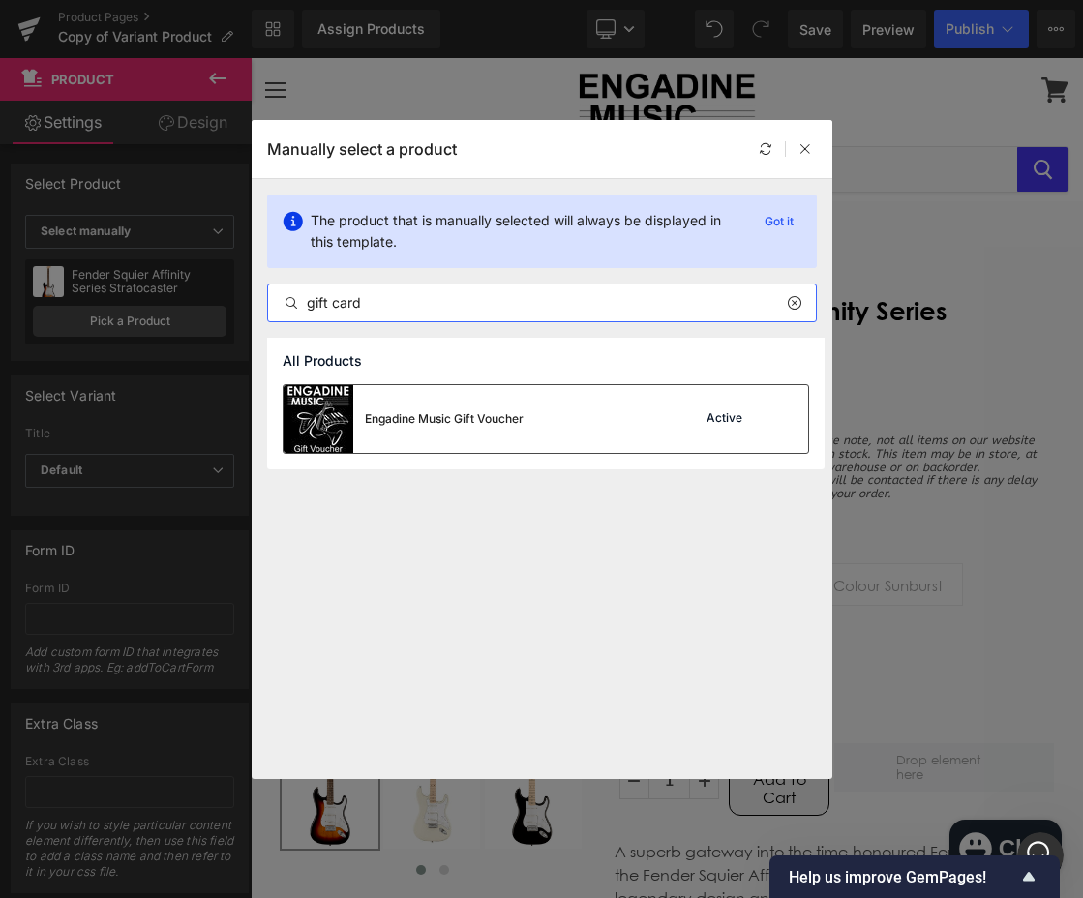
type input "gift card"
click at [520, 427] on div "Engadine Music Gift Voucher" at bounding box center [444, 418] width 159 height 17
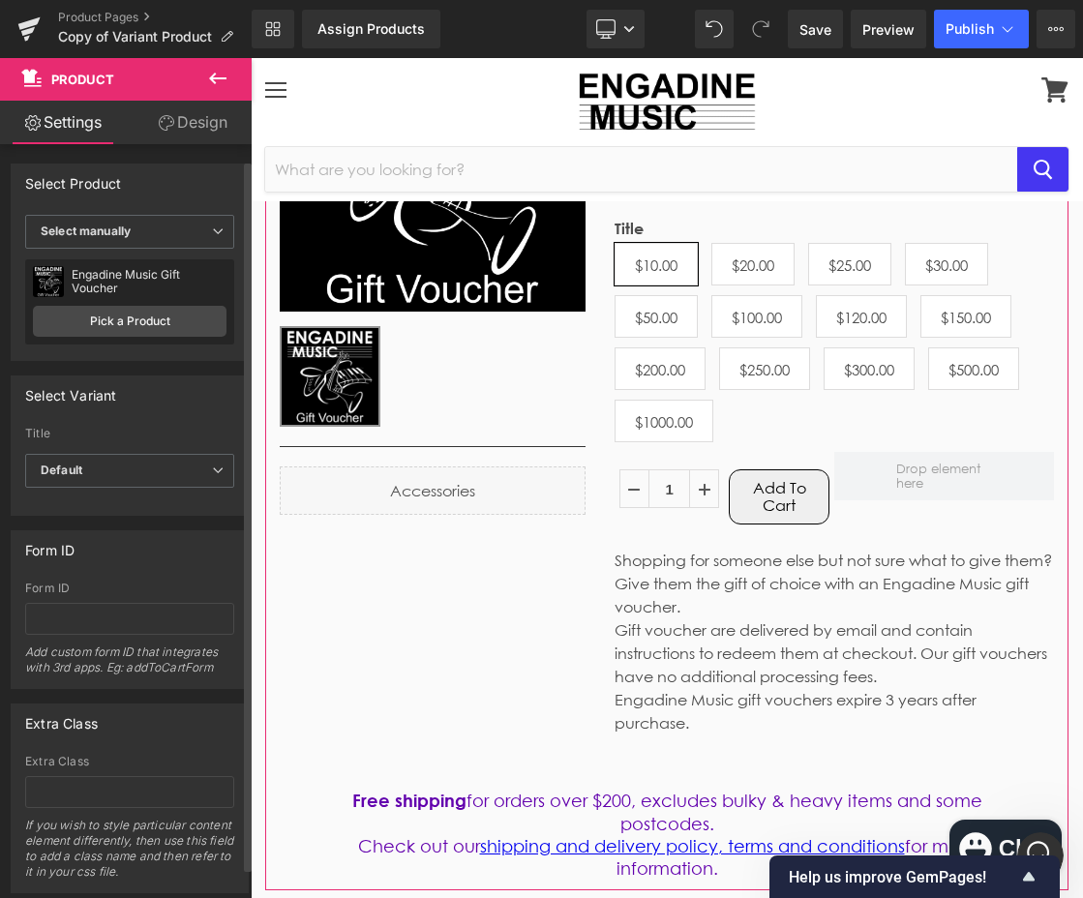
scroll to position [49, 0]
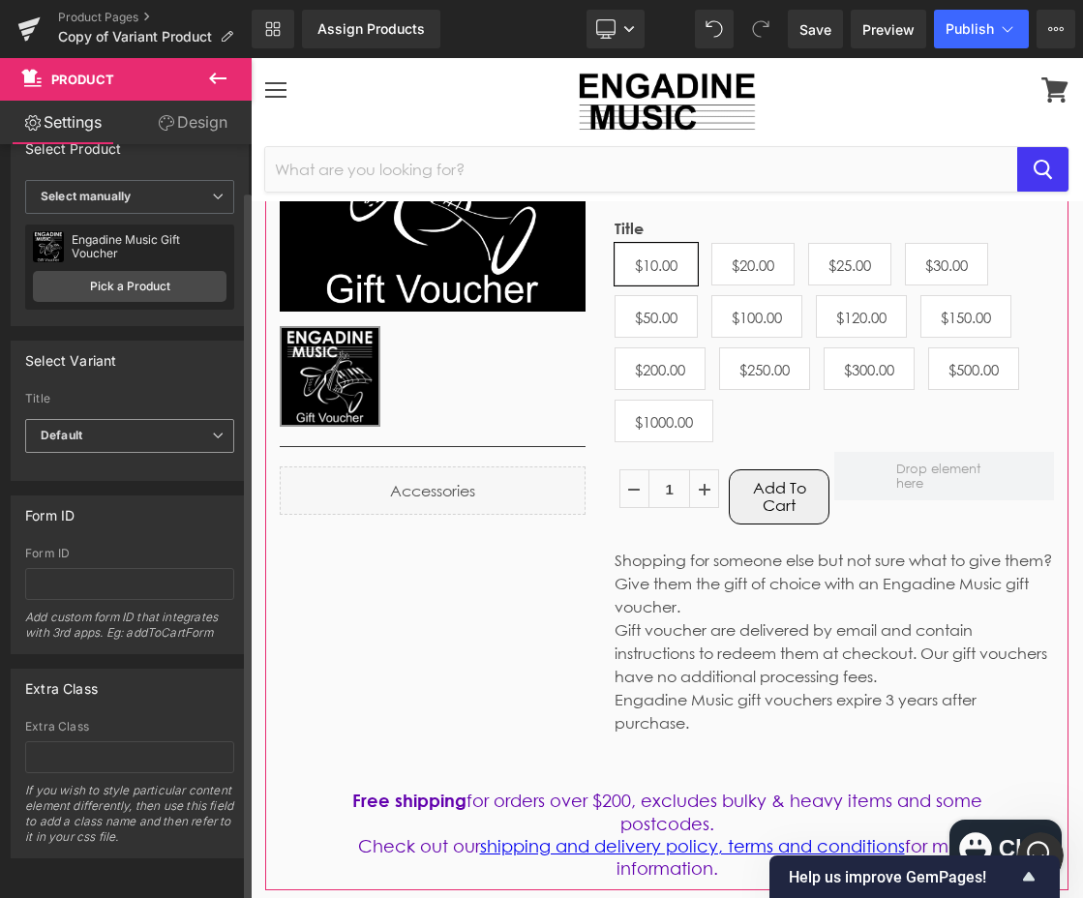
click at [108, 424] on span "Default" at bounding box center [129, 436] width 209 height 34
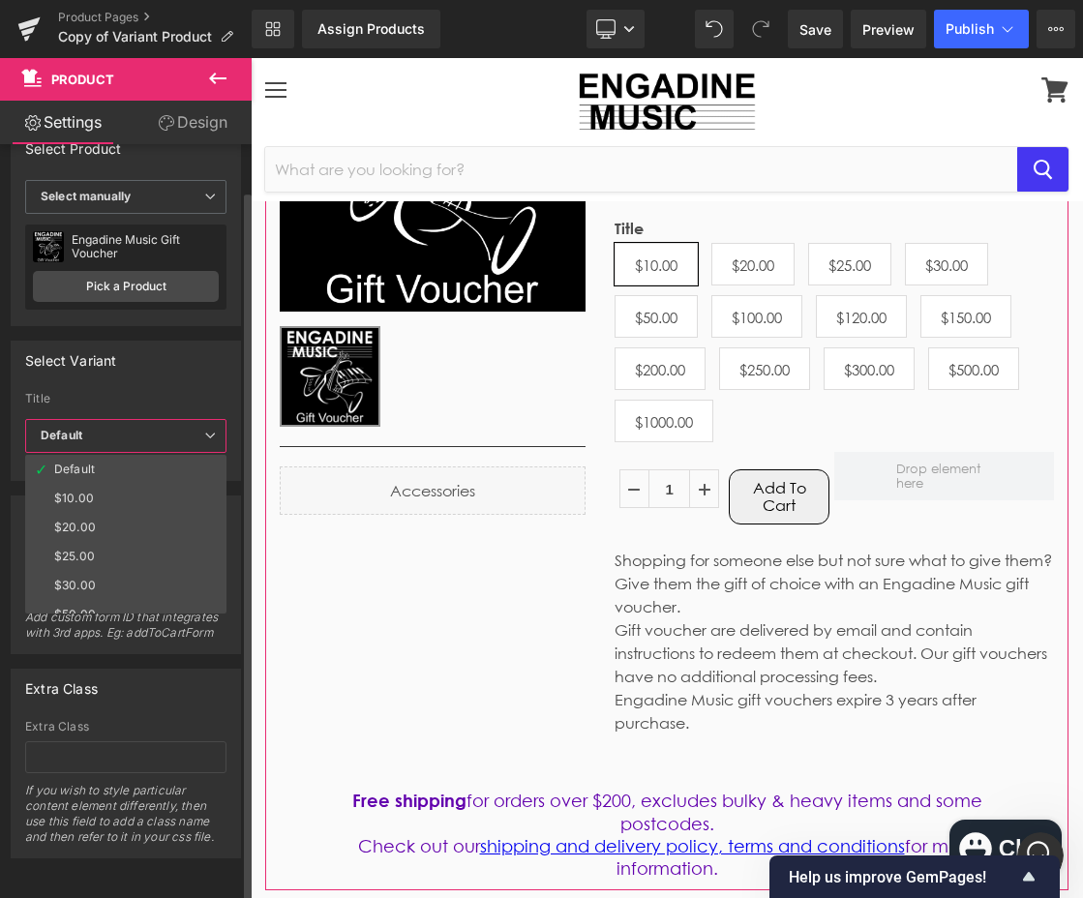
click at [108, 424] on span "Default" at bounding box center [125, 436] width 201 height 34
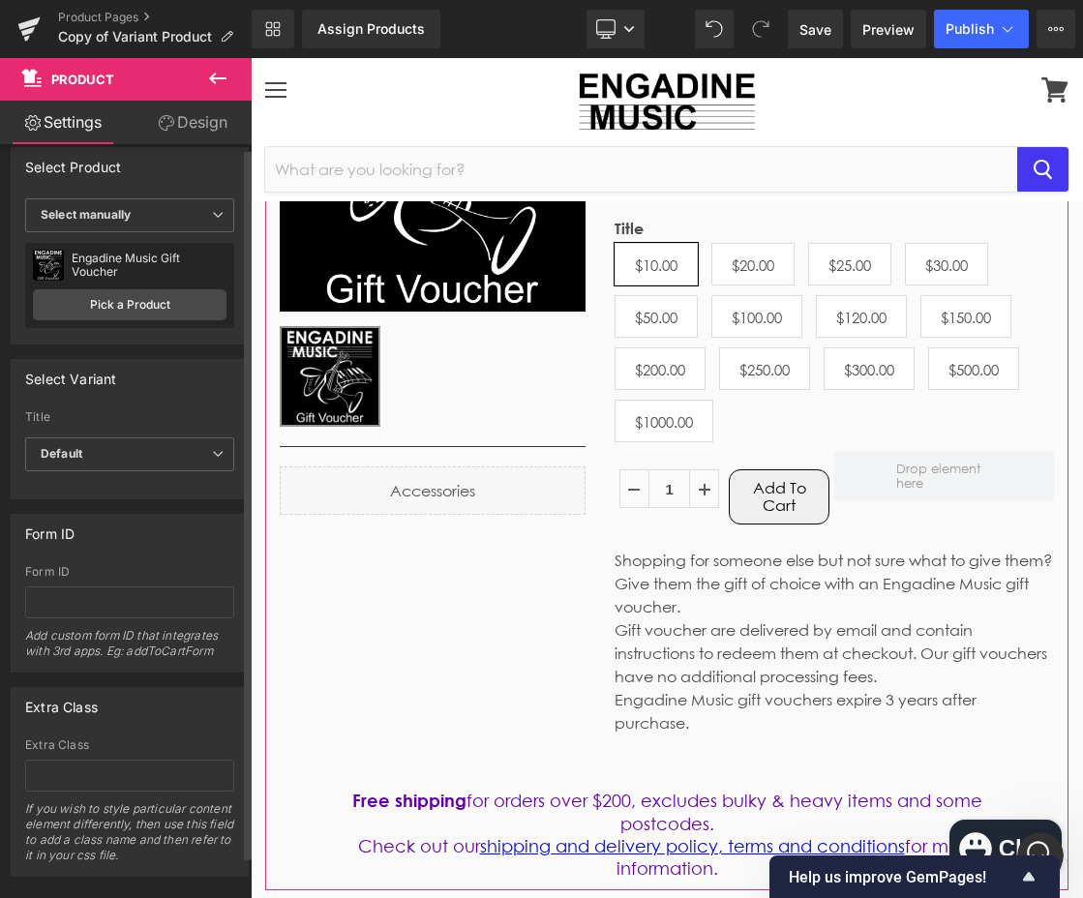
scroll to position [0, 0]
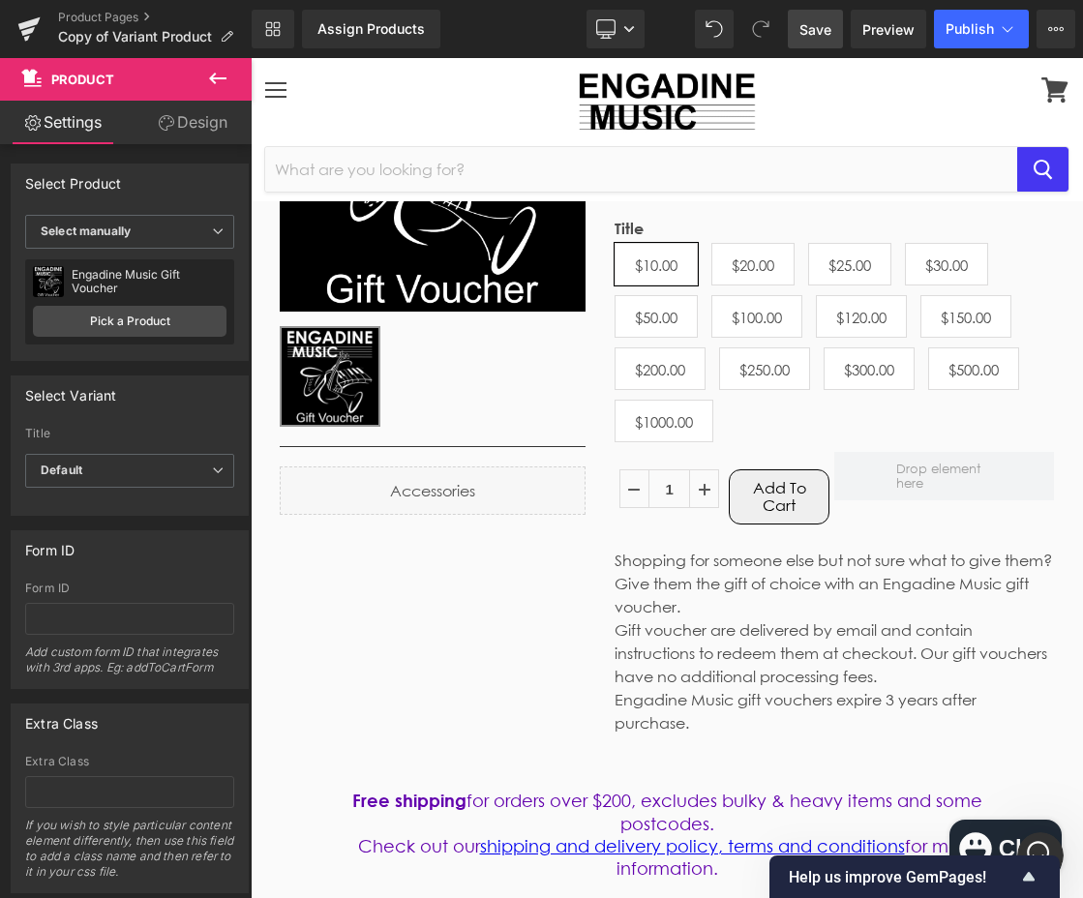
click at [797, 27] on link "Save" at bounding box center [815, 29] width 55 height 39
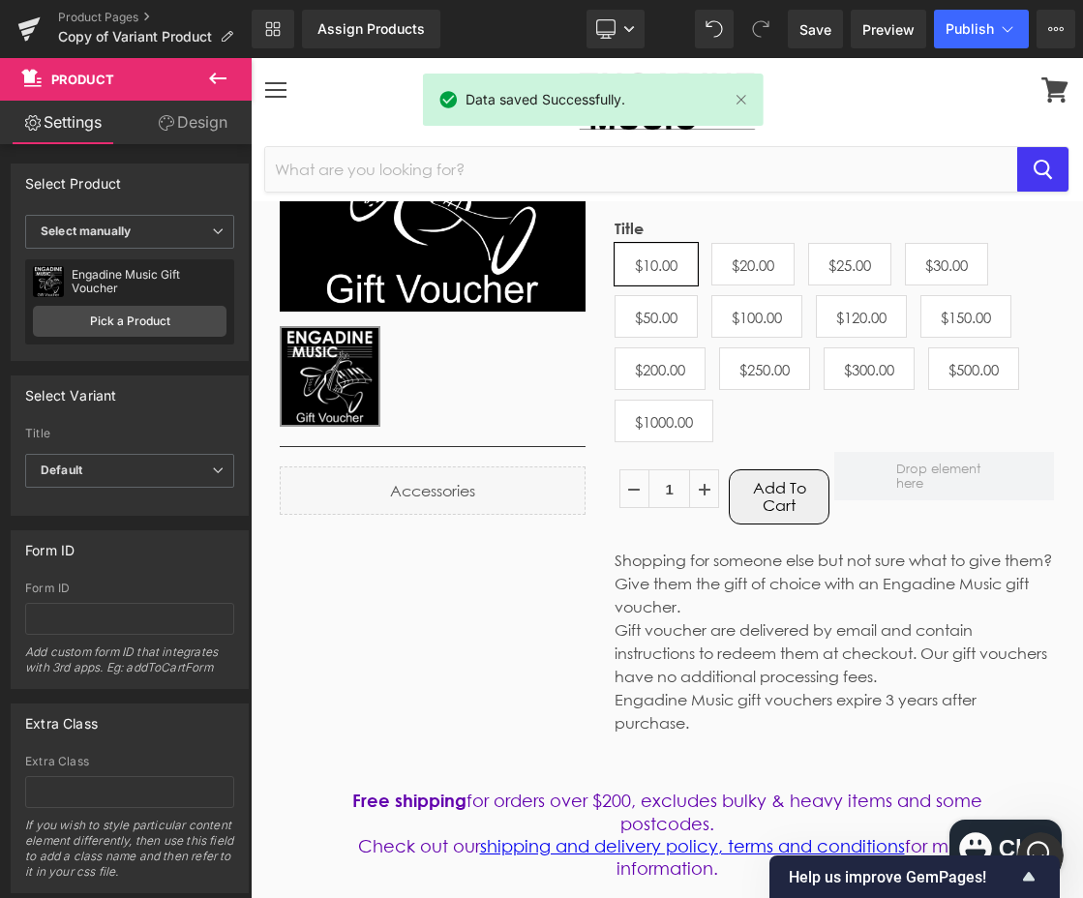
click at [219, 75] on icon at bounding box center [217, 78] width 23 height 23
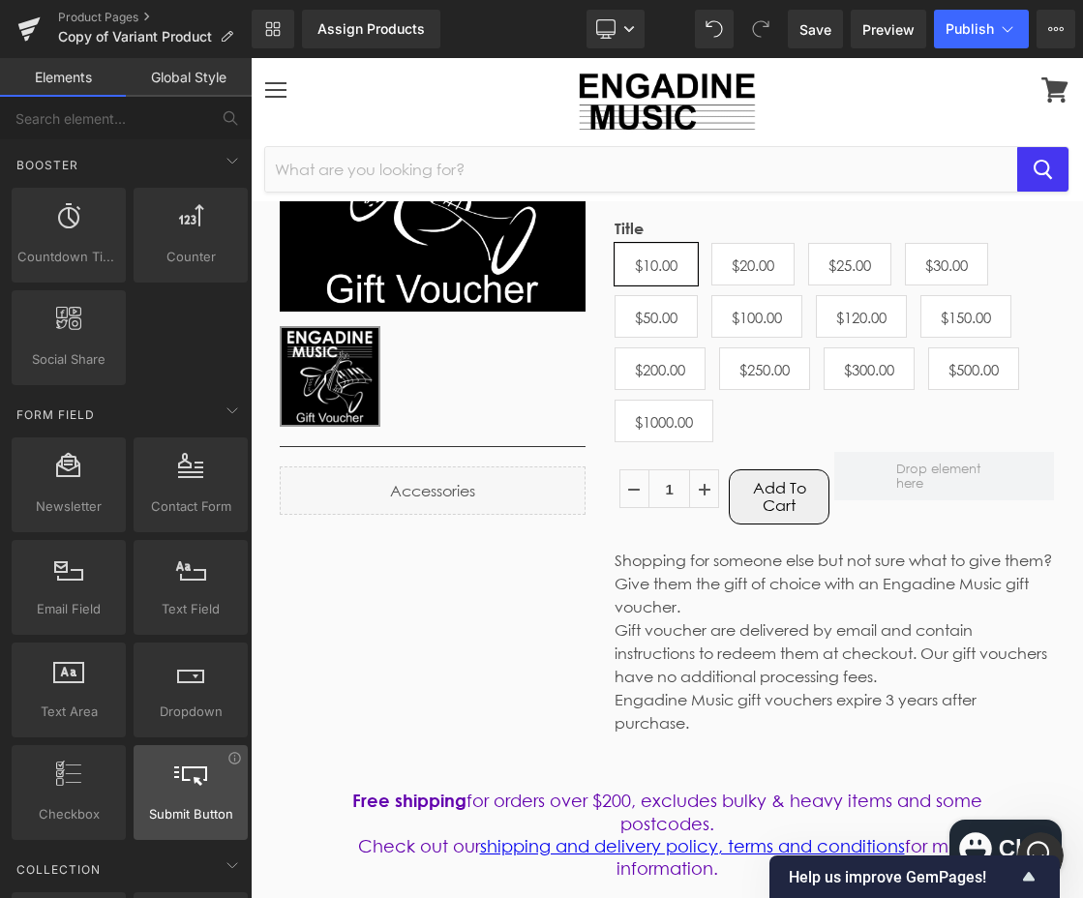
scroll to position [960, 0]
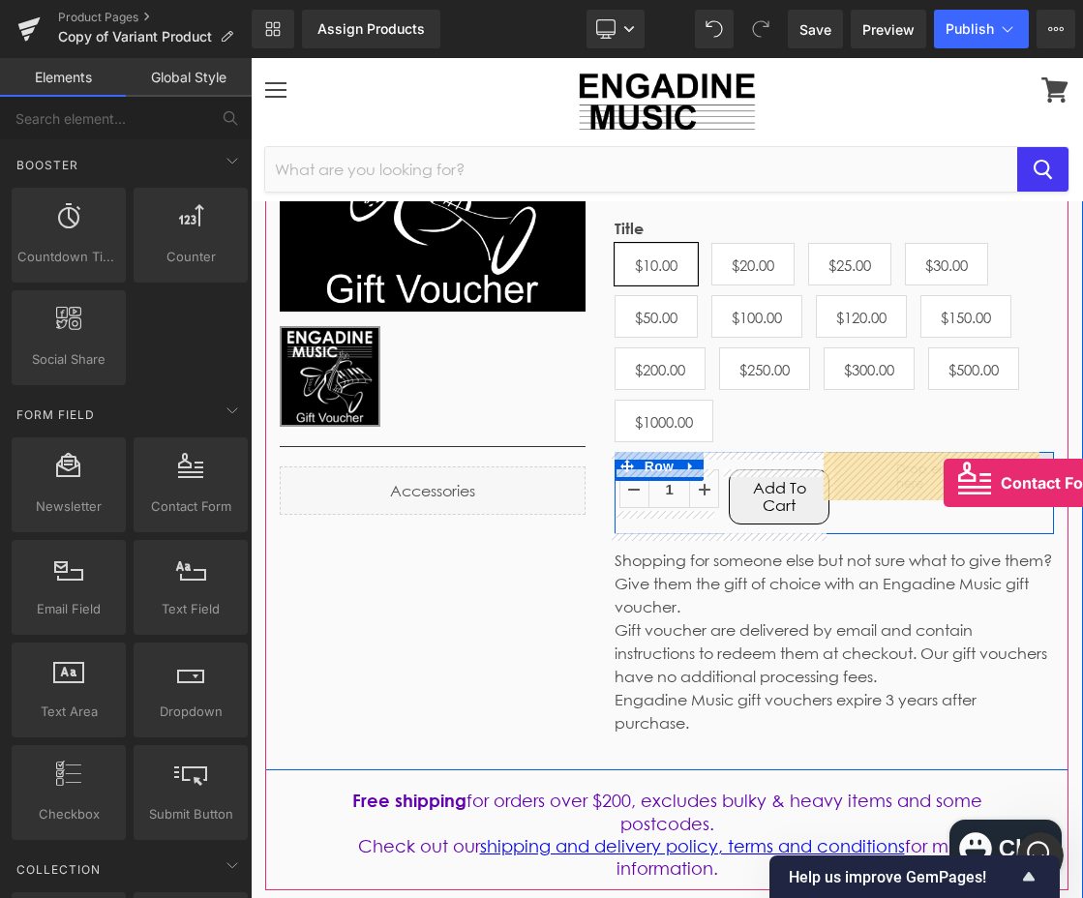
drag, startPoint x: 442, startPoint y: 556, endPoint x: 943, endPoint y: 483, distance: 506.6
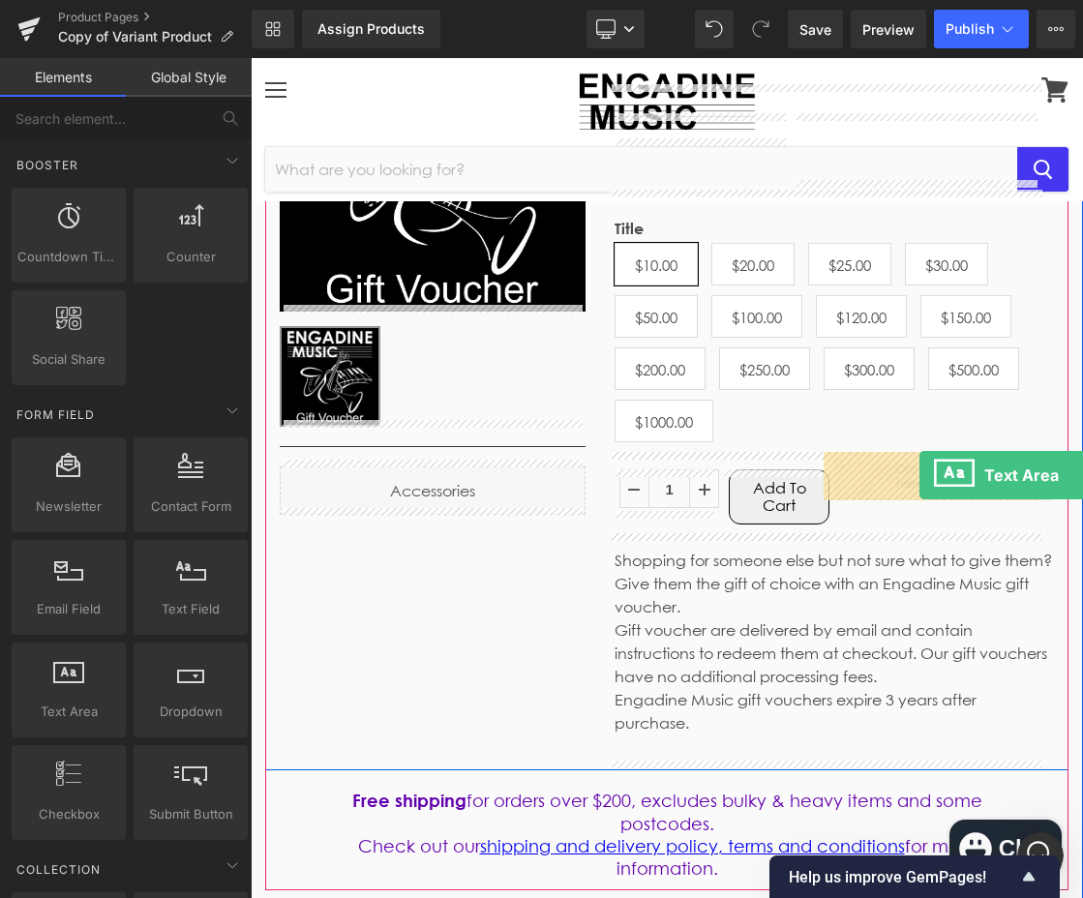
drag, startPoint x: 334, startPoint y: 754, endPoint x: 919, endPoint y: 475, distance: 648.3
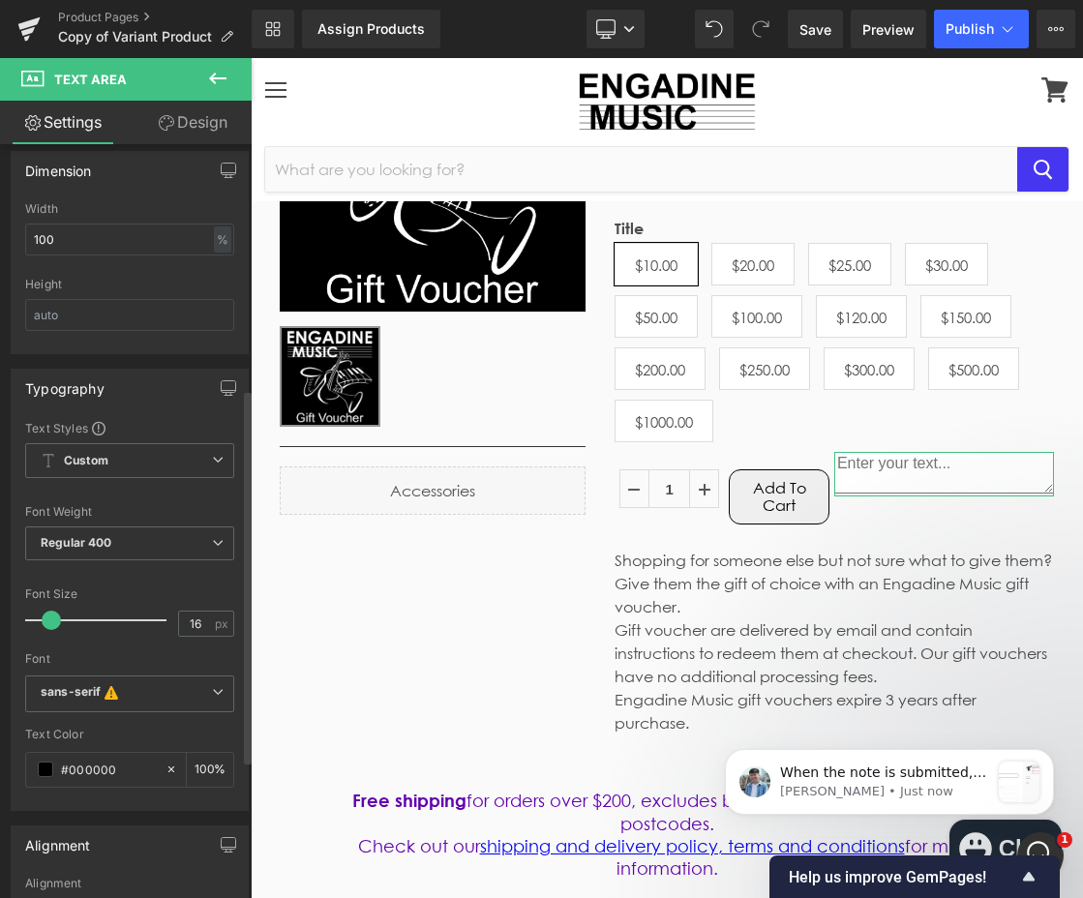
scroll to position [386, 0]
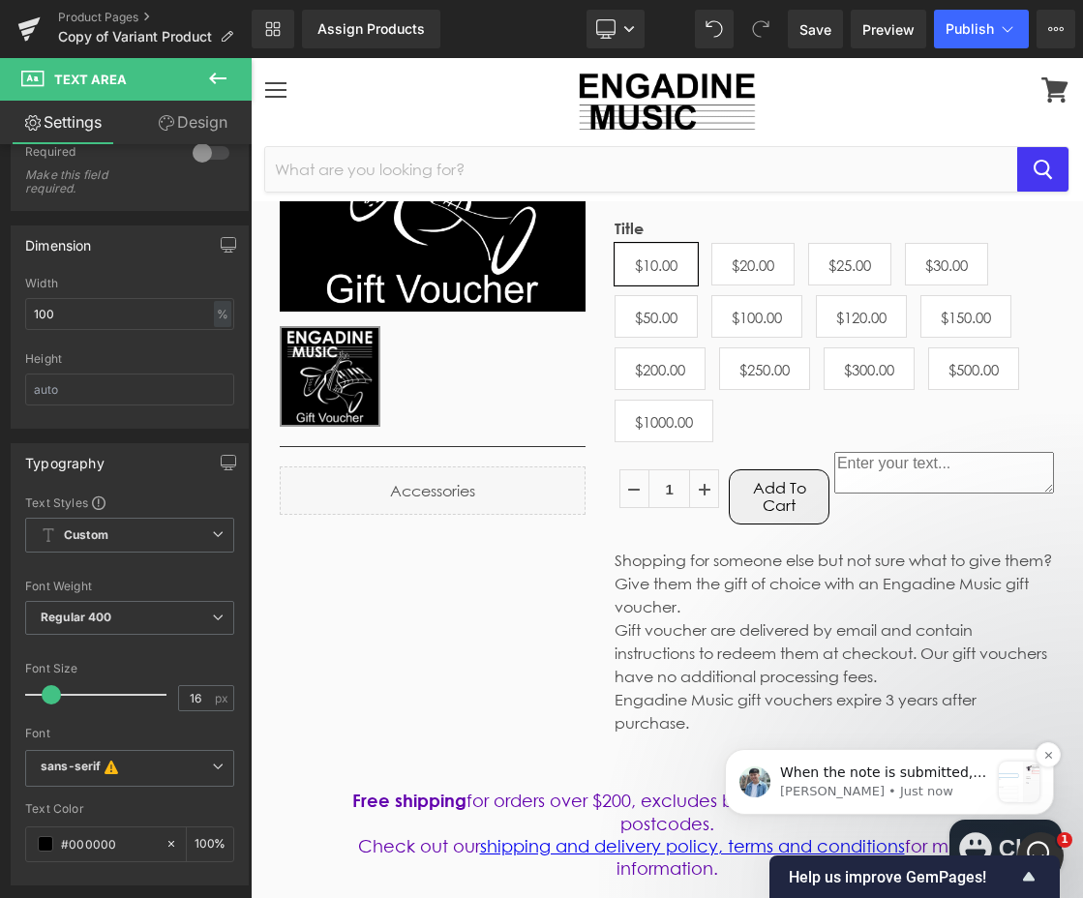
click at [932, 772] on span "When the note is submitted, this will go along with the product on the Checkout…" at bounding box center [883, 819] width 206 height 111
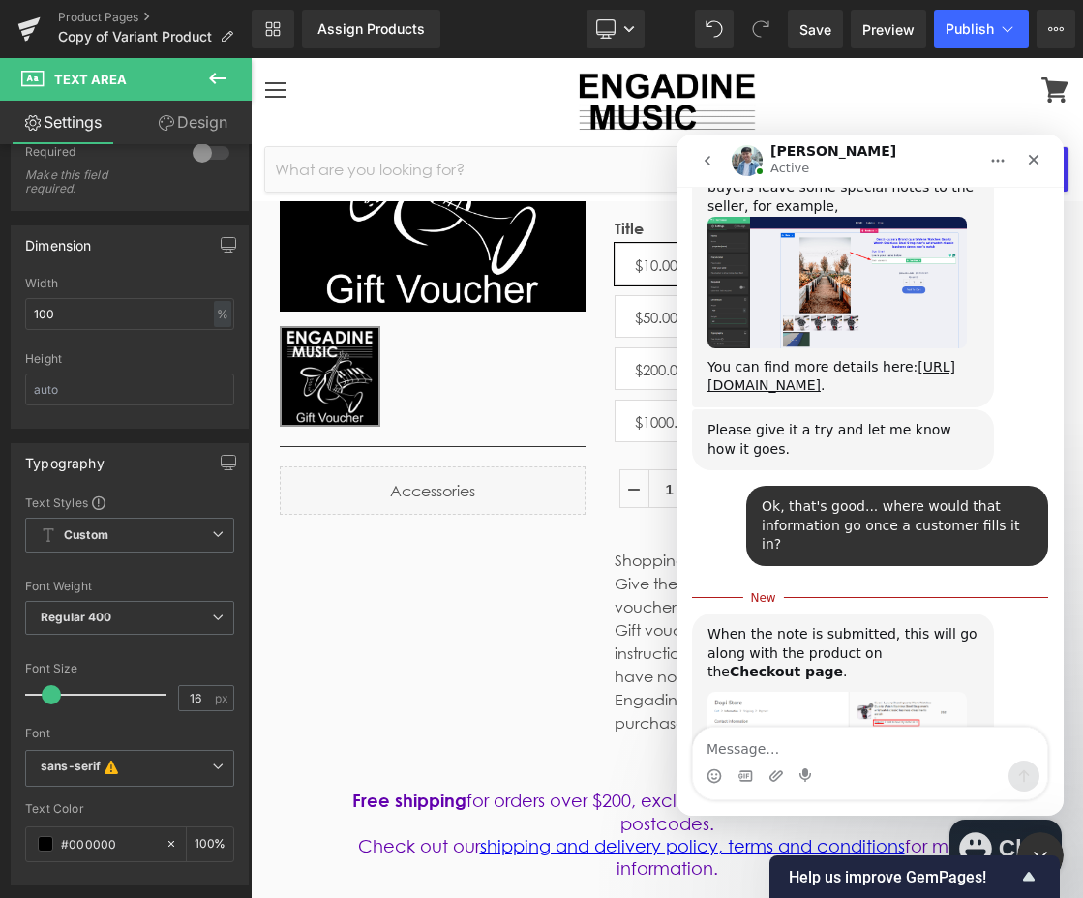
scroll to position [1188, 0]
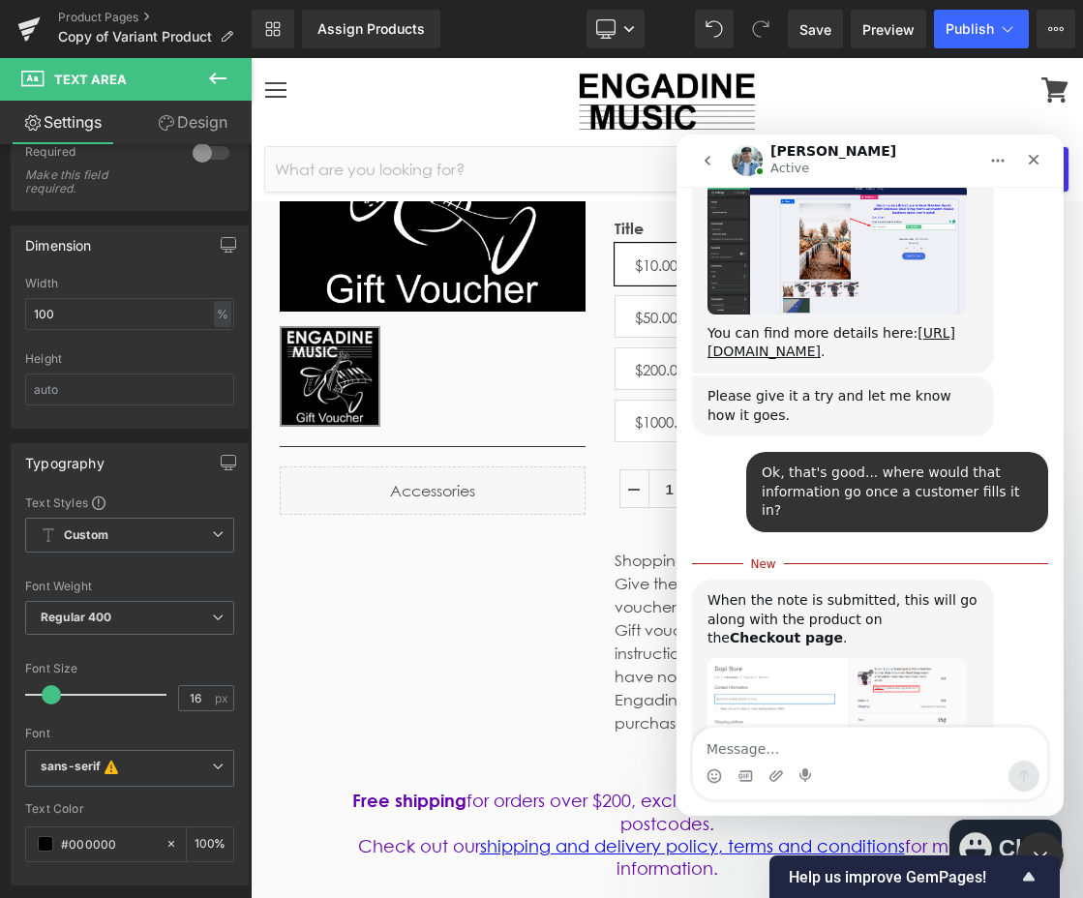
click at [796, 658] on img "Liam says…" at bounding box center [836, 717] width 259 height 118
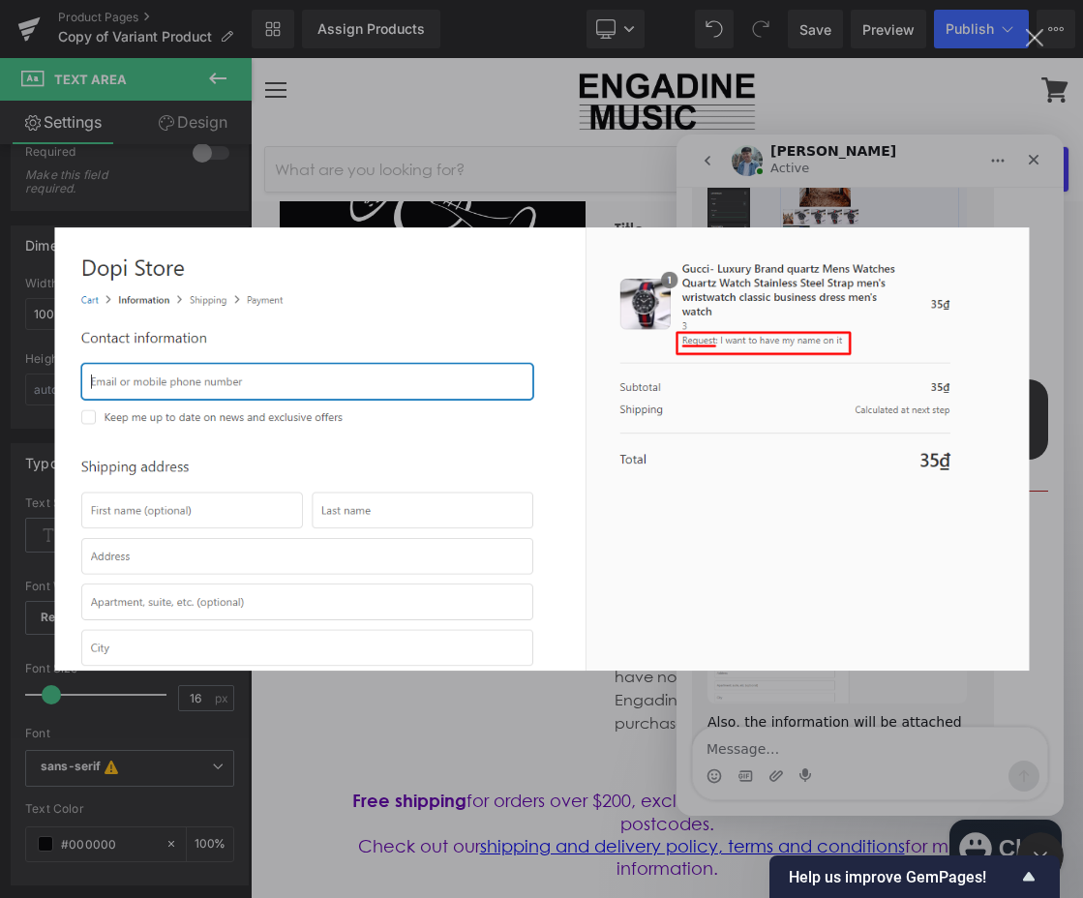
scroll to position [1263, 0]
click at [702, 721] on div "Intercom messenger" at bounding box center [541, 449] width 1083 height 898
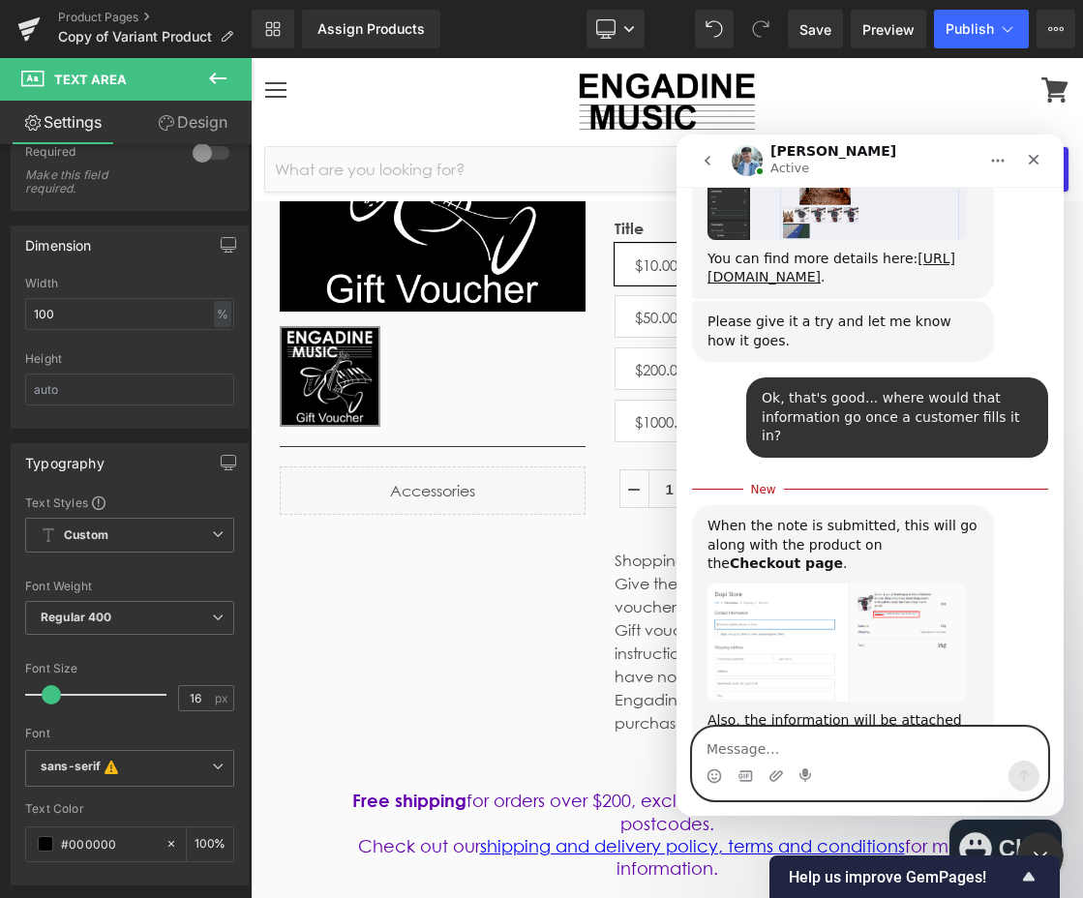
click at [917, 739] on textarea "Message…" at bounding box center [870, 744] width 354 height 33
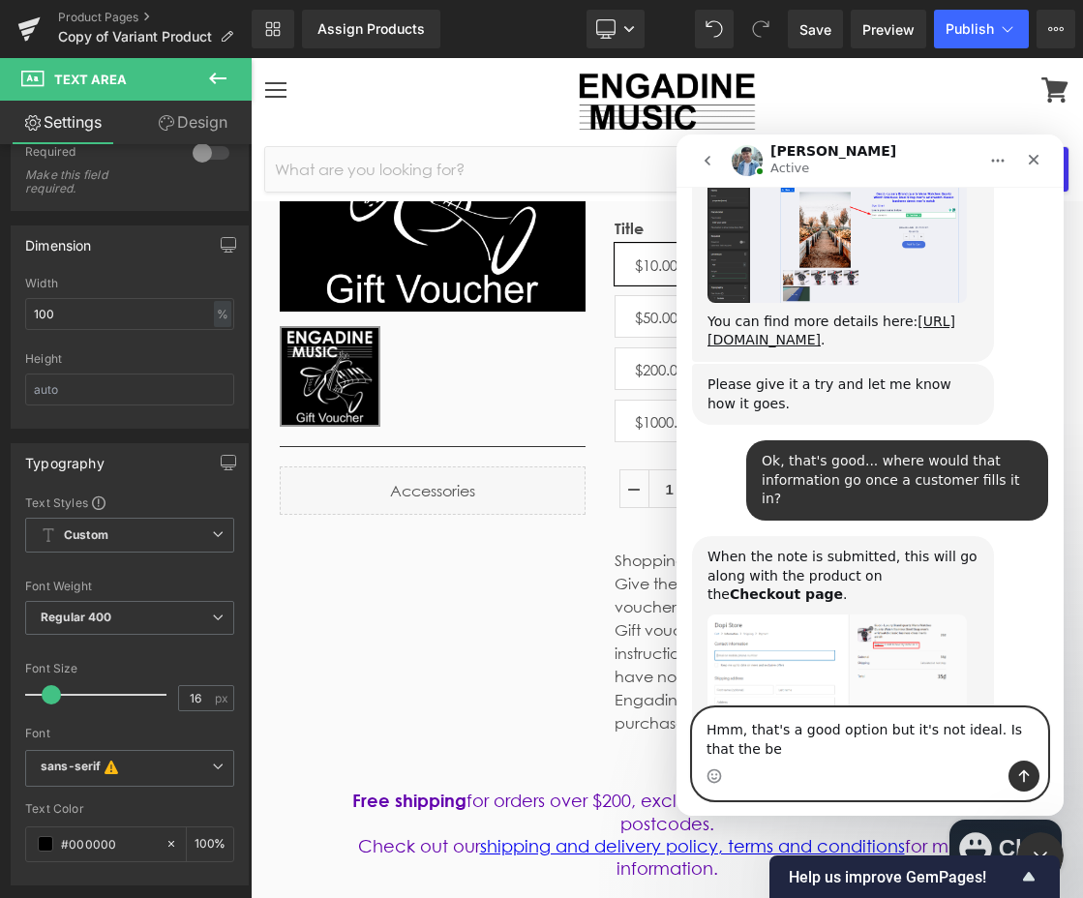
scroll to position [1219, 0]
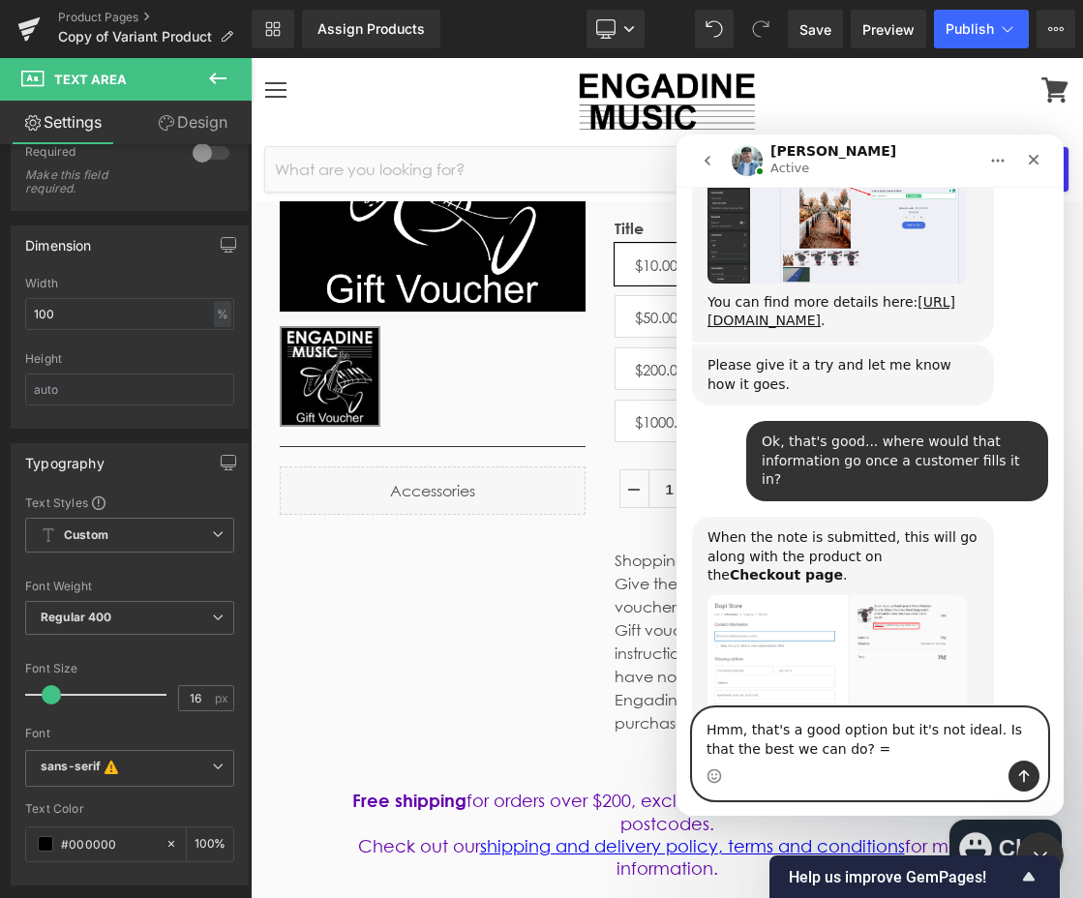
type textarea "Hmm, that's a good option but it's not ideal. Is that the best we can do? =P"
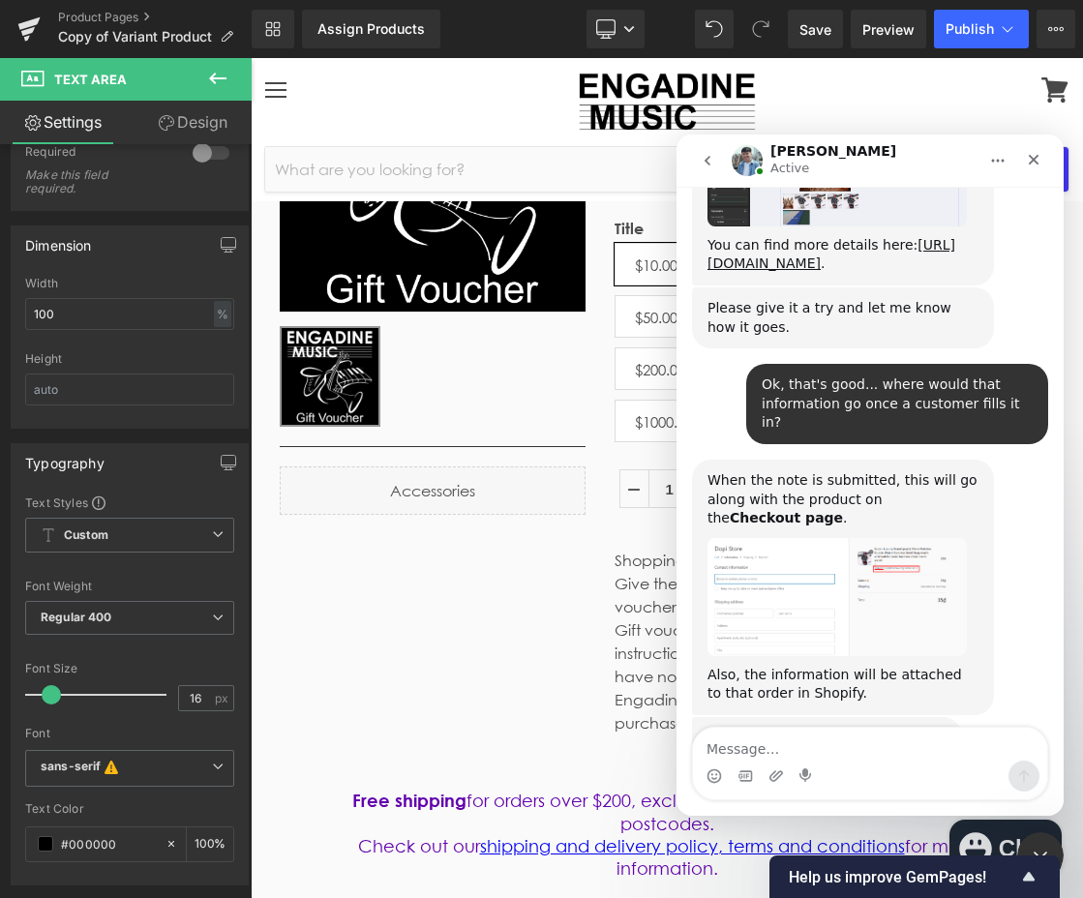
click at [521, 647] on div at bounding box center [541, 420] width 1083 height 840
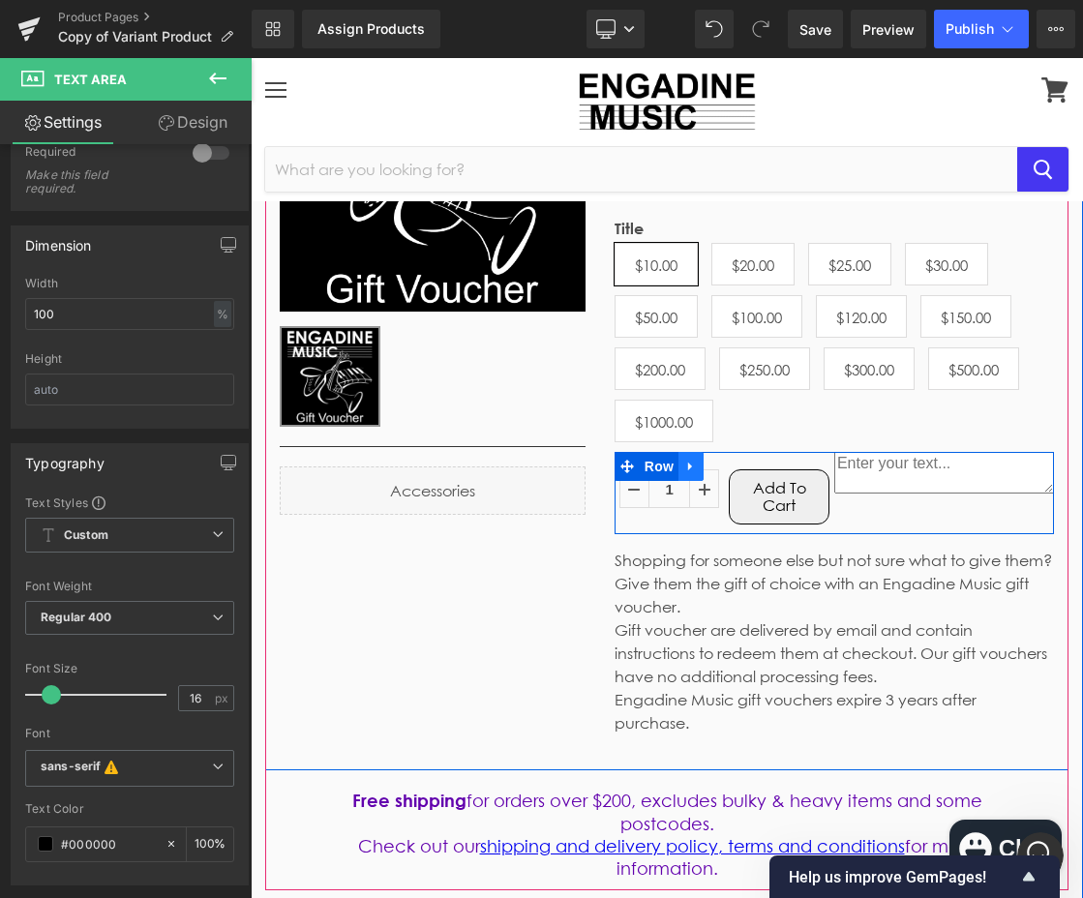
click at [694, 465] on link at bounding box center [690, 466] width 25 height 29
click at [716, 467] on icon at bounding box center [716, 467] width 14 height 14
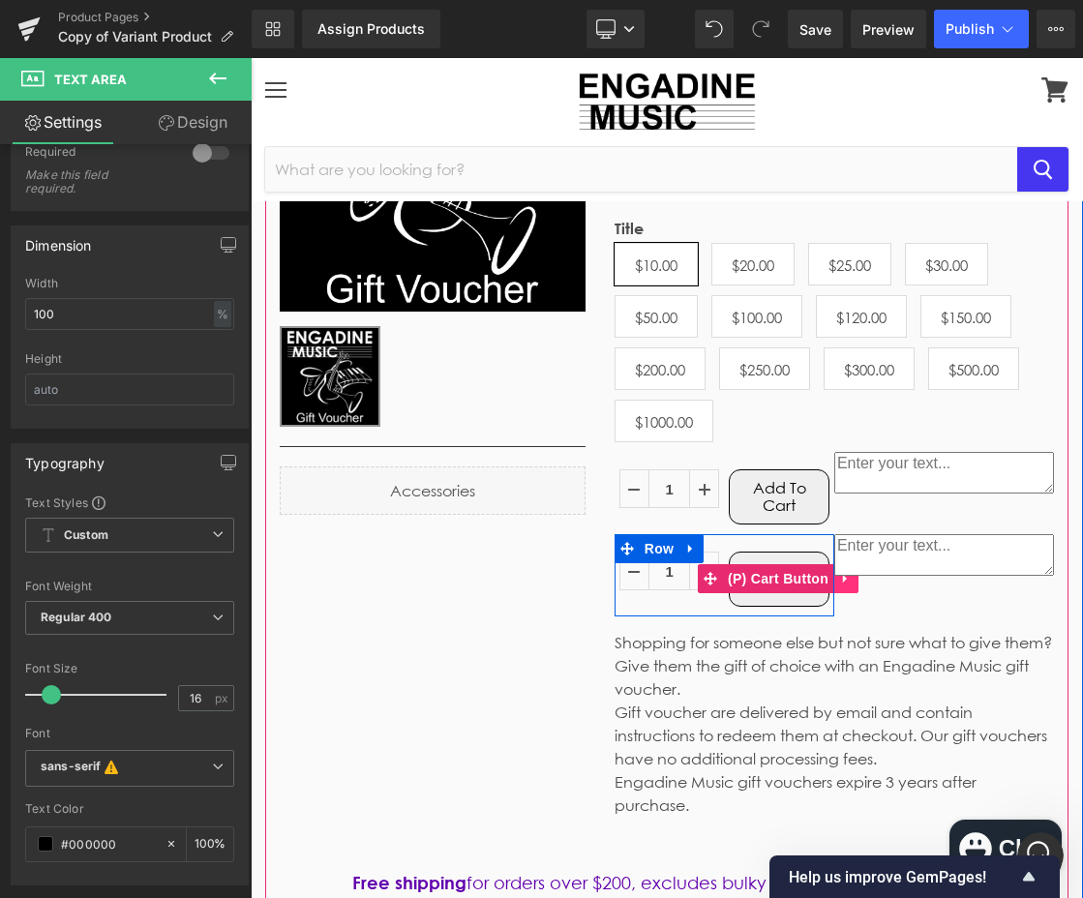
click at [799, 579] on span "(P) Cart Button" at bounding box center [778, 578] width 110 height 29
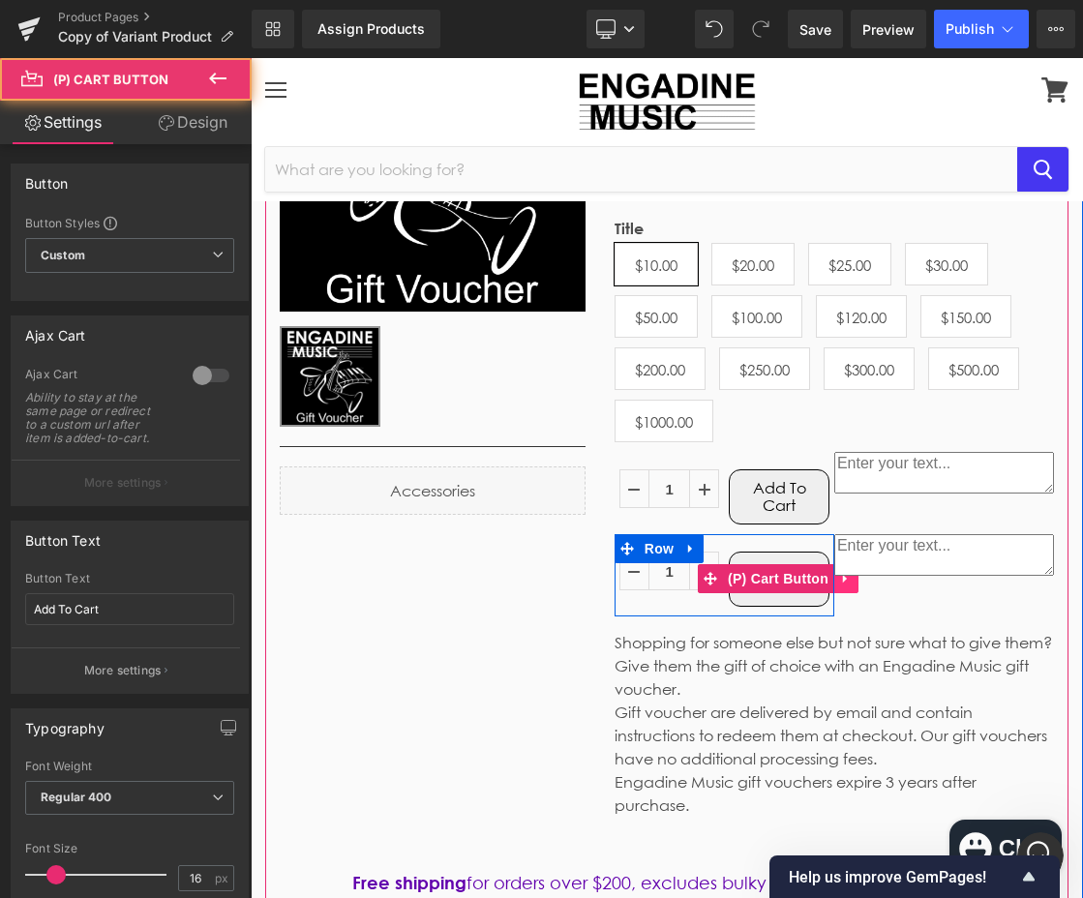
click at [839, 583] on icon at bounding box center [846, 579] width 14 height 15
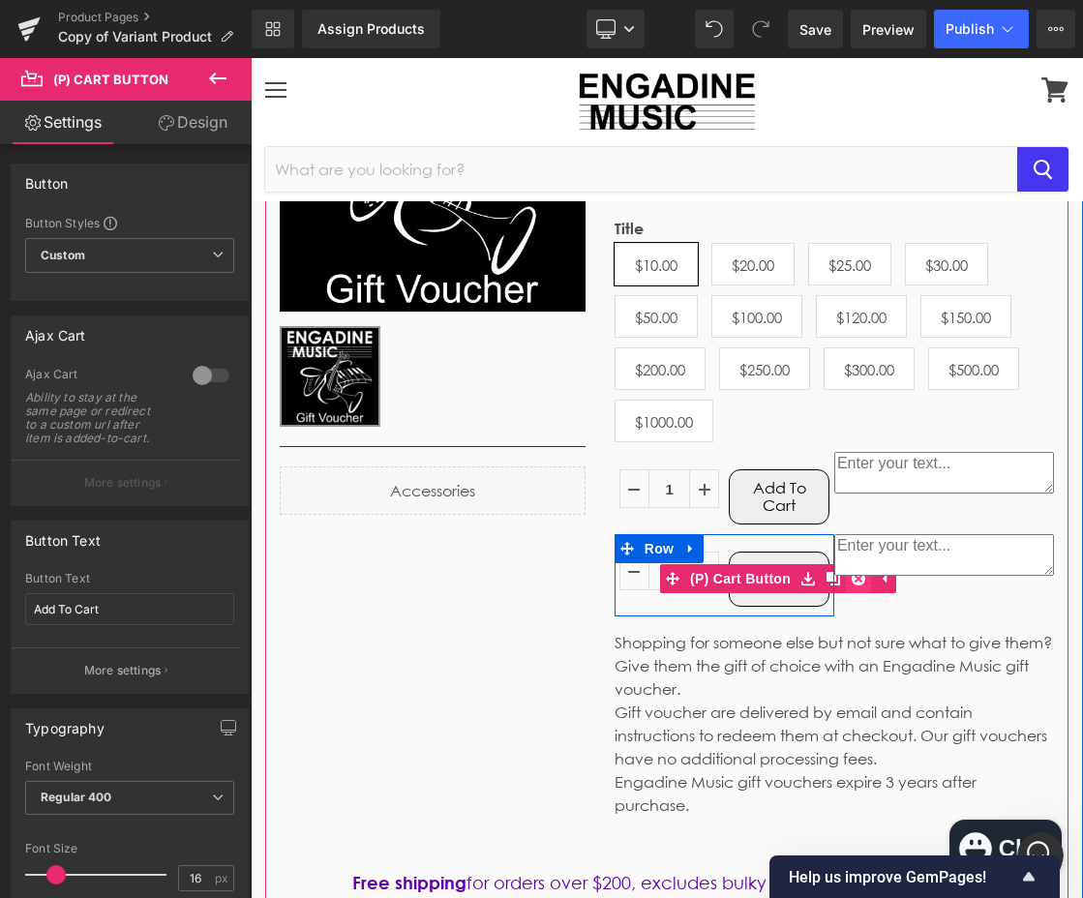
click at [851, 585] on icon at bounding box center [858, 579] width 14 height 14
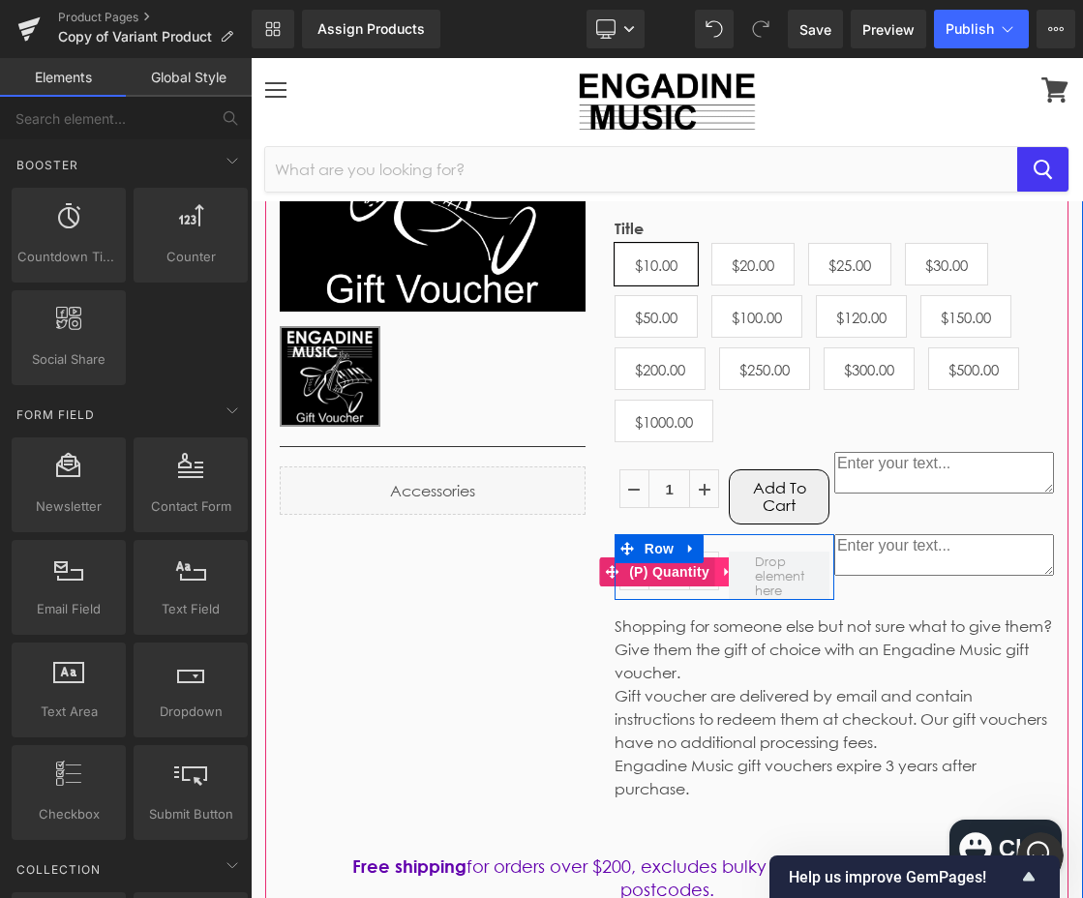
click at [714, 577] on link at bounding box center [726, 571] width 25 height 29
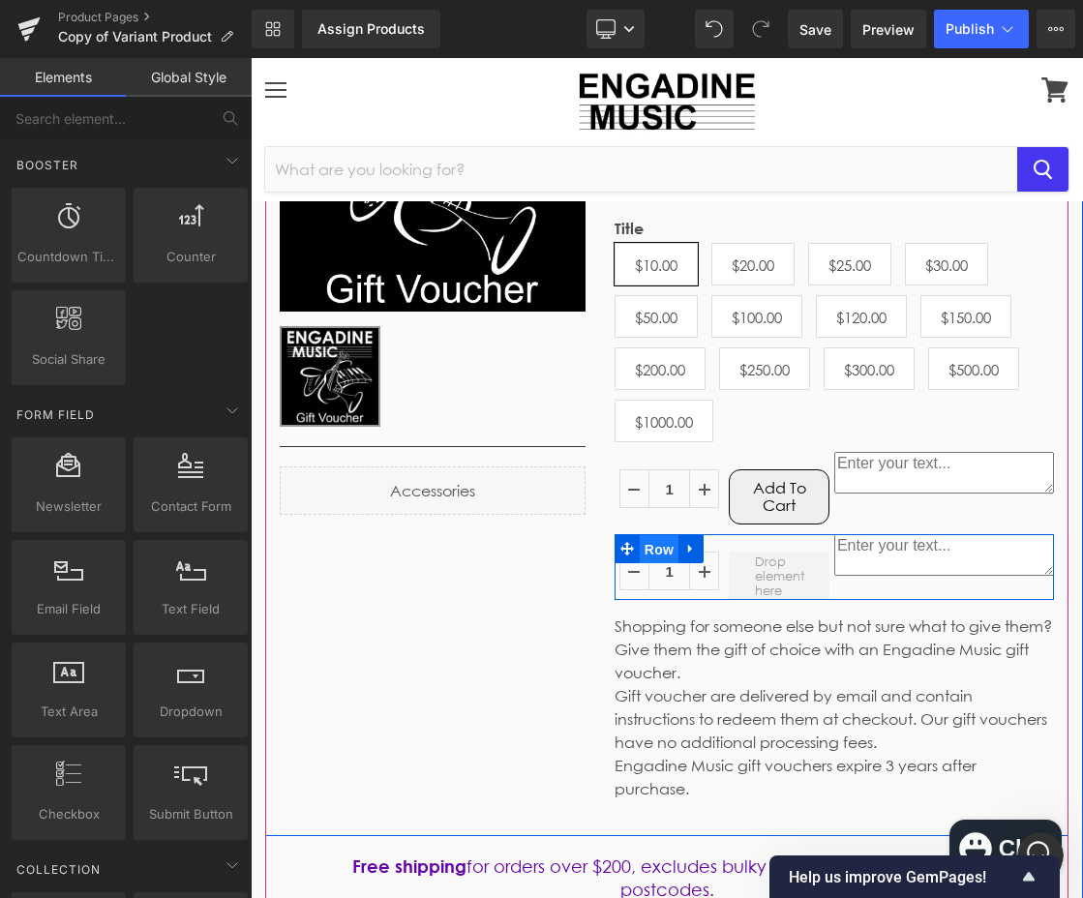
click at [651, 547] on span "Row" at bounding box center [659, 549] width 39 height 29
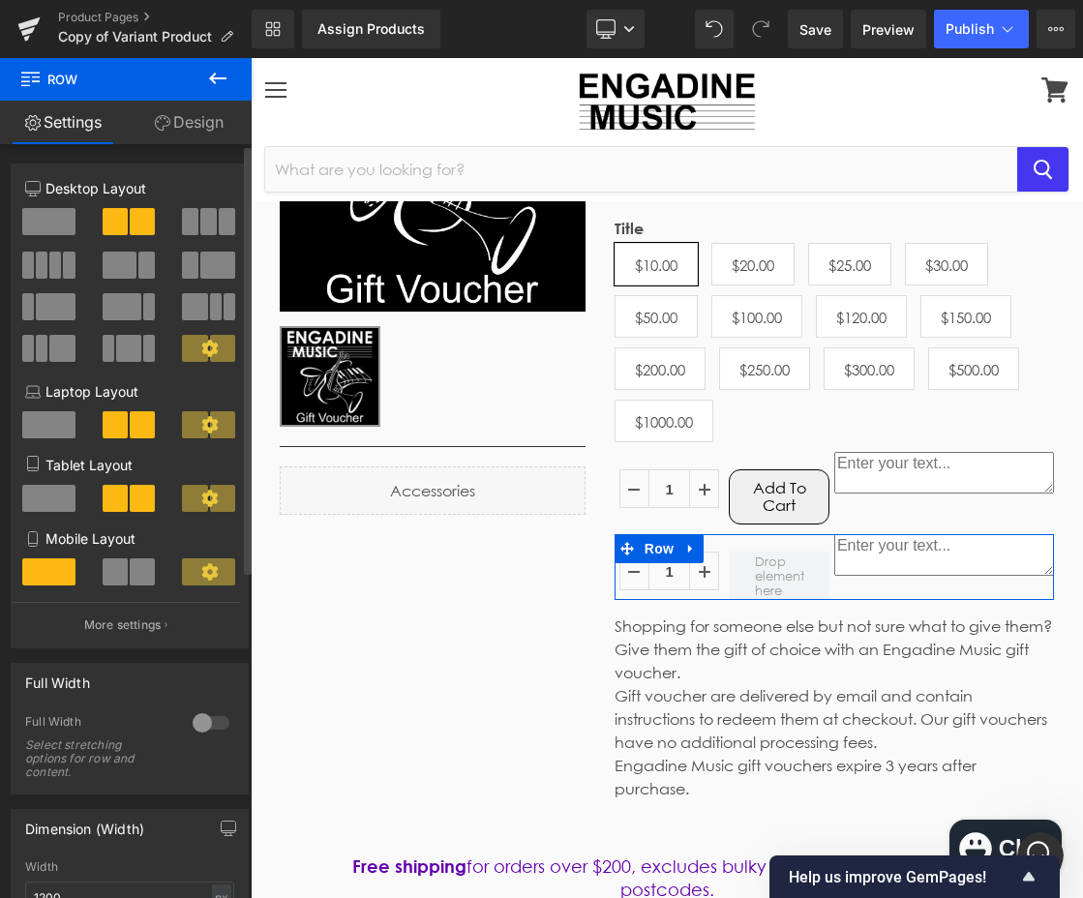
click at [28, 223] on span at bounding box center [48, 221] width 53 height 27
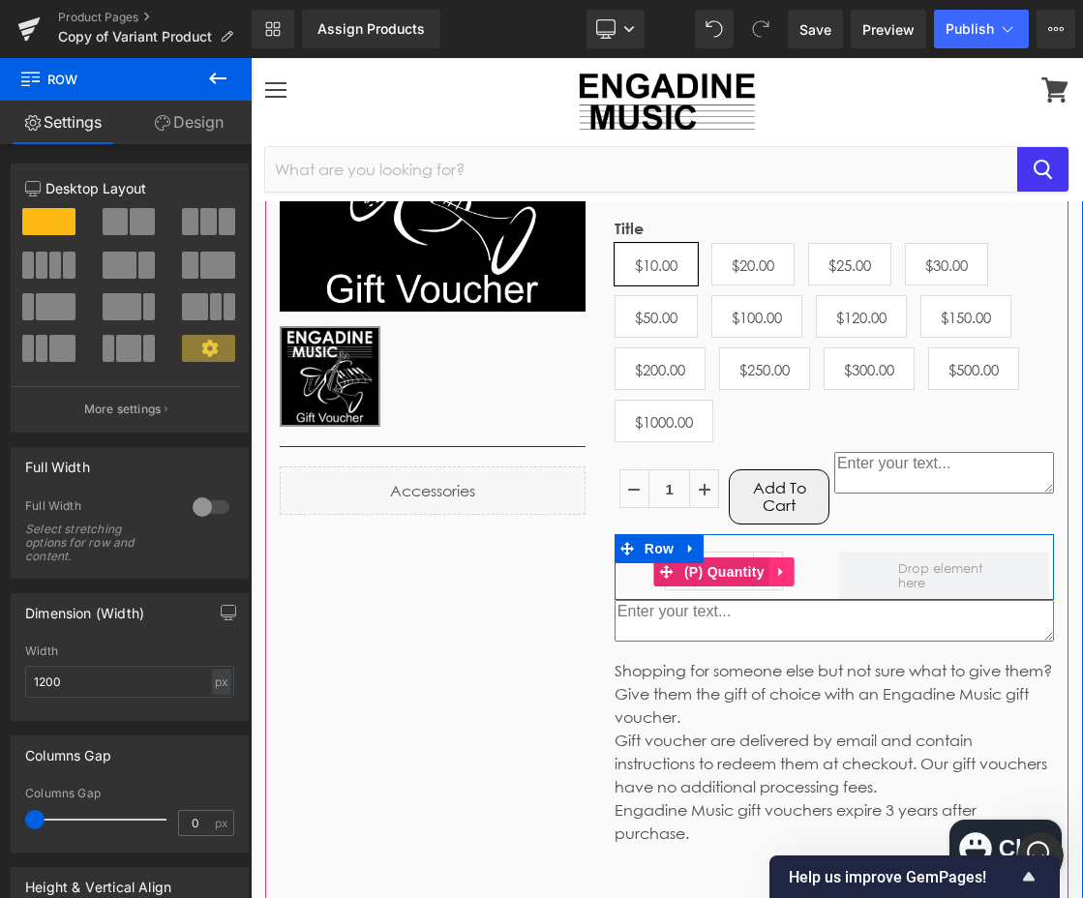
click at [775, 577] on icon at bounding box center [782, 572] width 14 height 15
click at [788, 577] on icon at bounding box center [795, 572] width 14 height 14
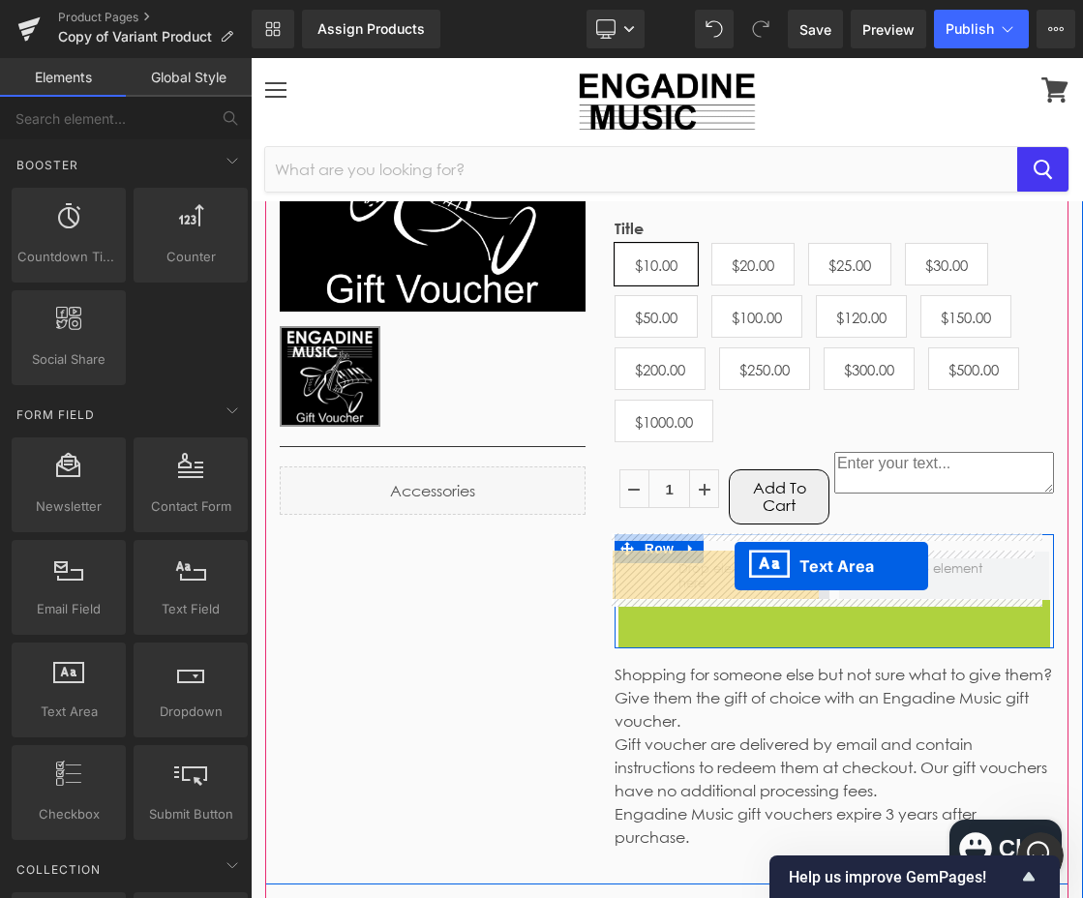
drag, startPoint x: 781, startPoint y: 626, endPoint x: 732, endPoint y: 565, distance: 77.8
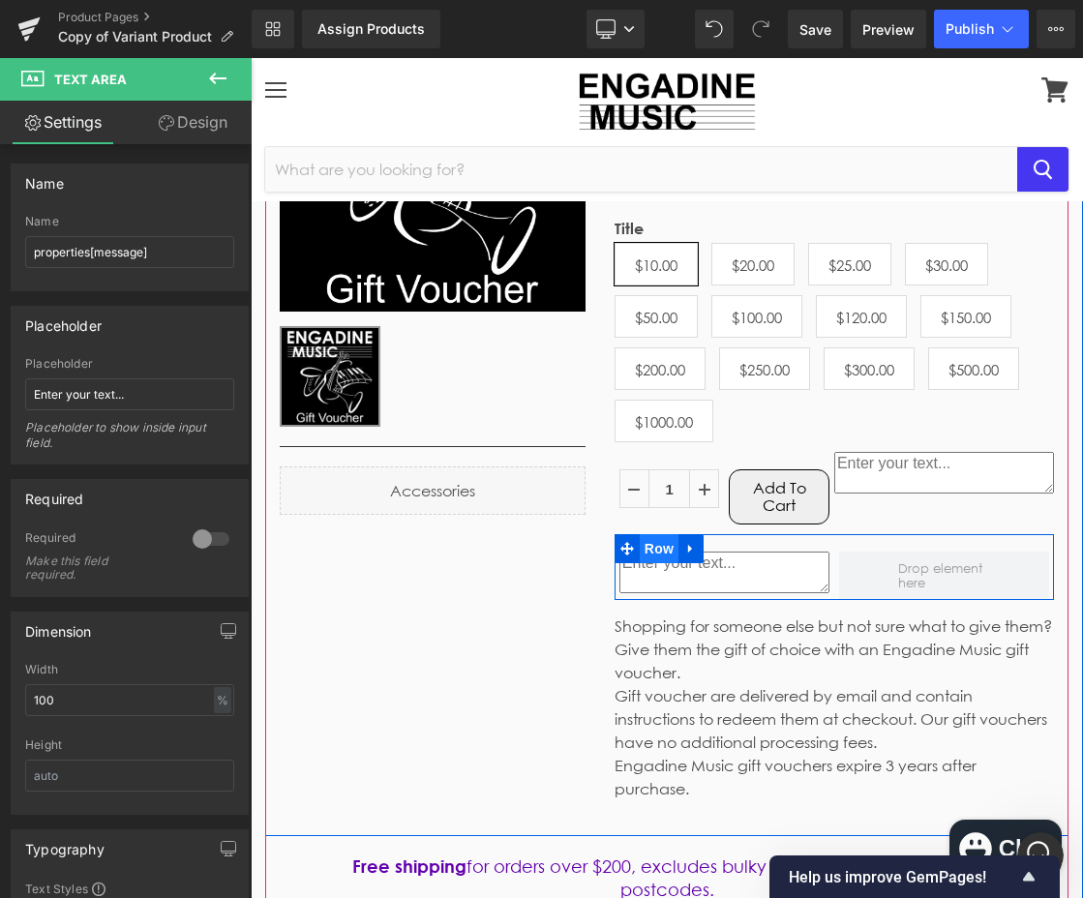
click at [640, 552] on span "Row" at bounding box center [659, 548] width 39 height 29
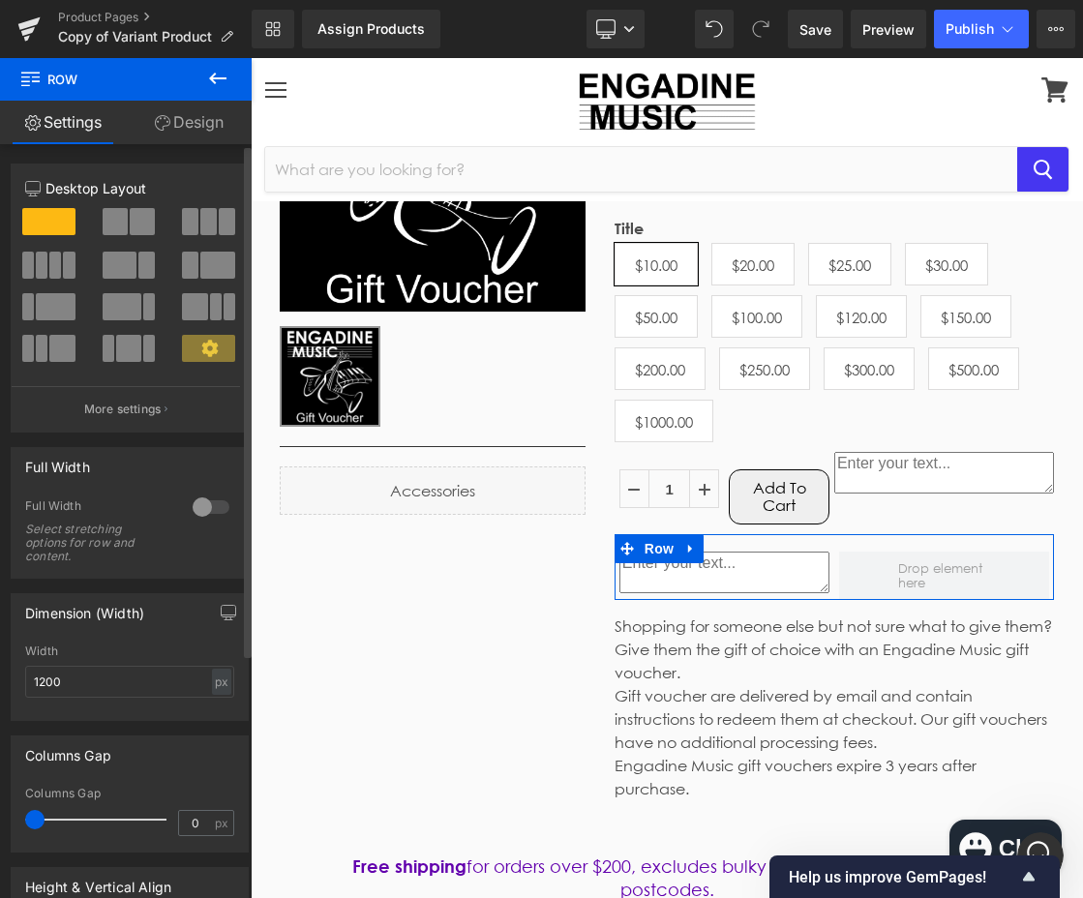
click at [61, 217] on span at bounding box center [48, 221] width 53 height 27
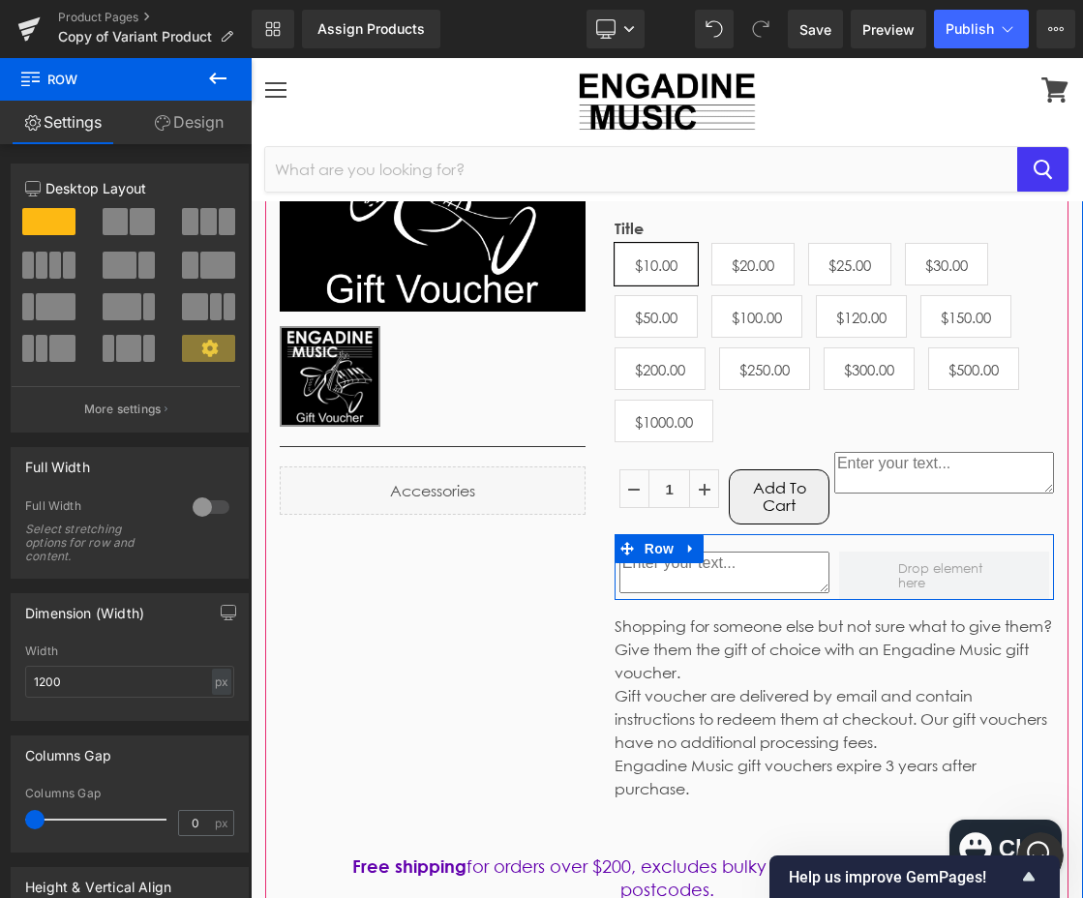
click at [821, 577] on div "Text Area" at bounding box center [724, 574] width 220 height 45
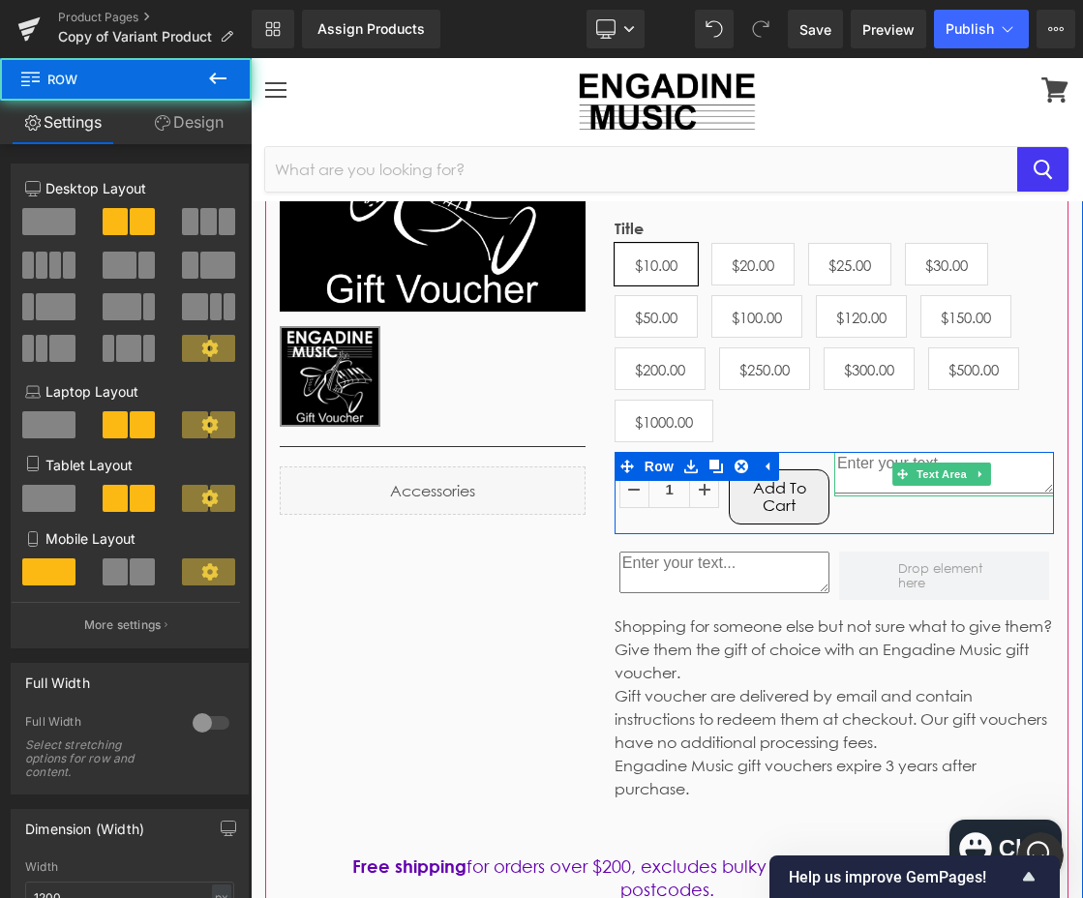
click at [871, 481] on textarea at bounding box center [944, 473] width 220 height 42
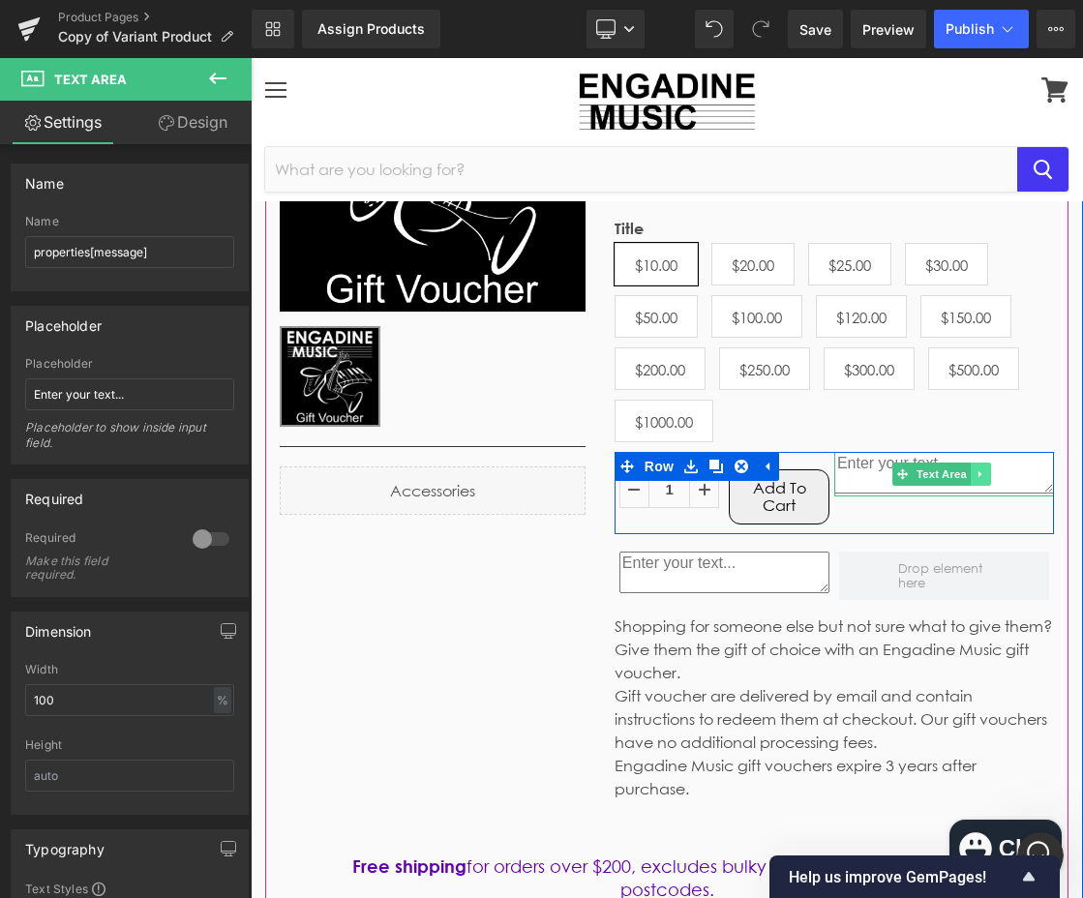
click at [975, 477] on icon at bounding box center [980, 474] width 11 height 12
click at [985, 478] on icon at bounding box center [990, 473] width 11 height 11
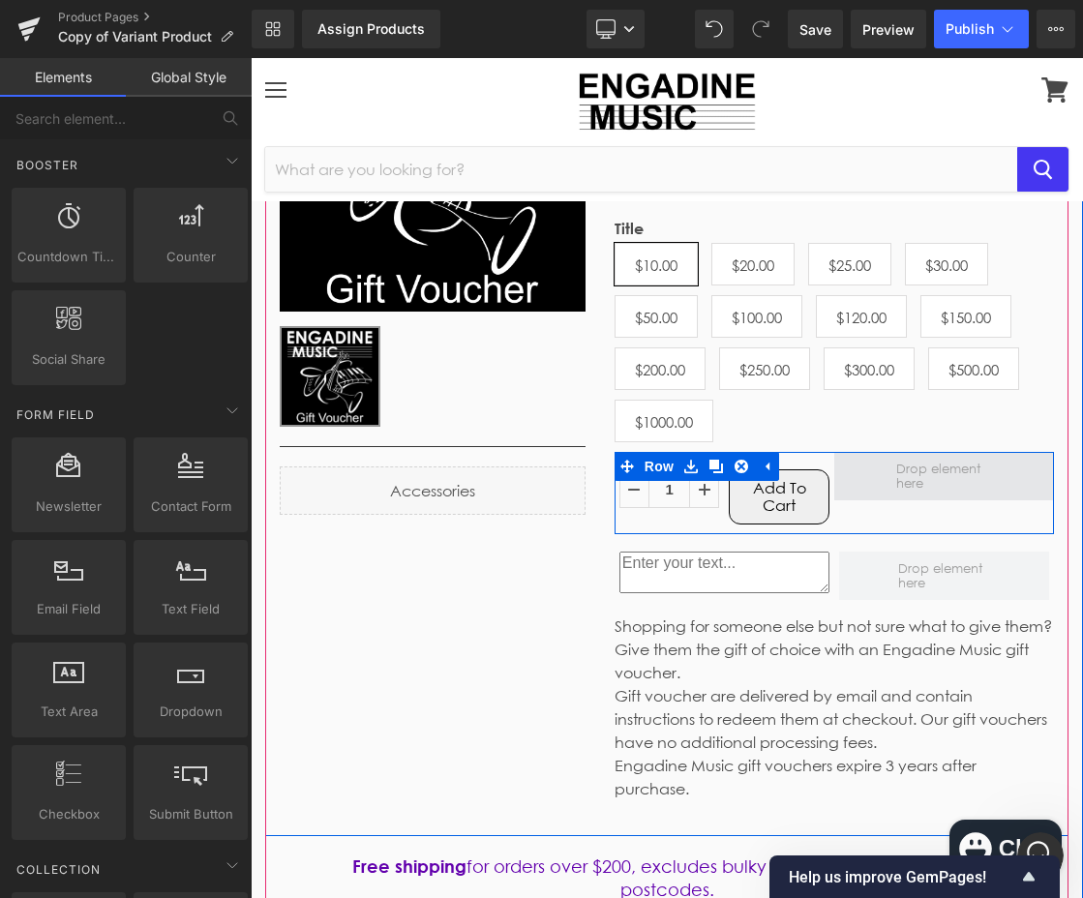
click at [889, 485] on span at bounding box center [944, 476] width 110 height 39
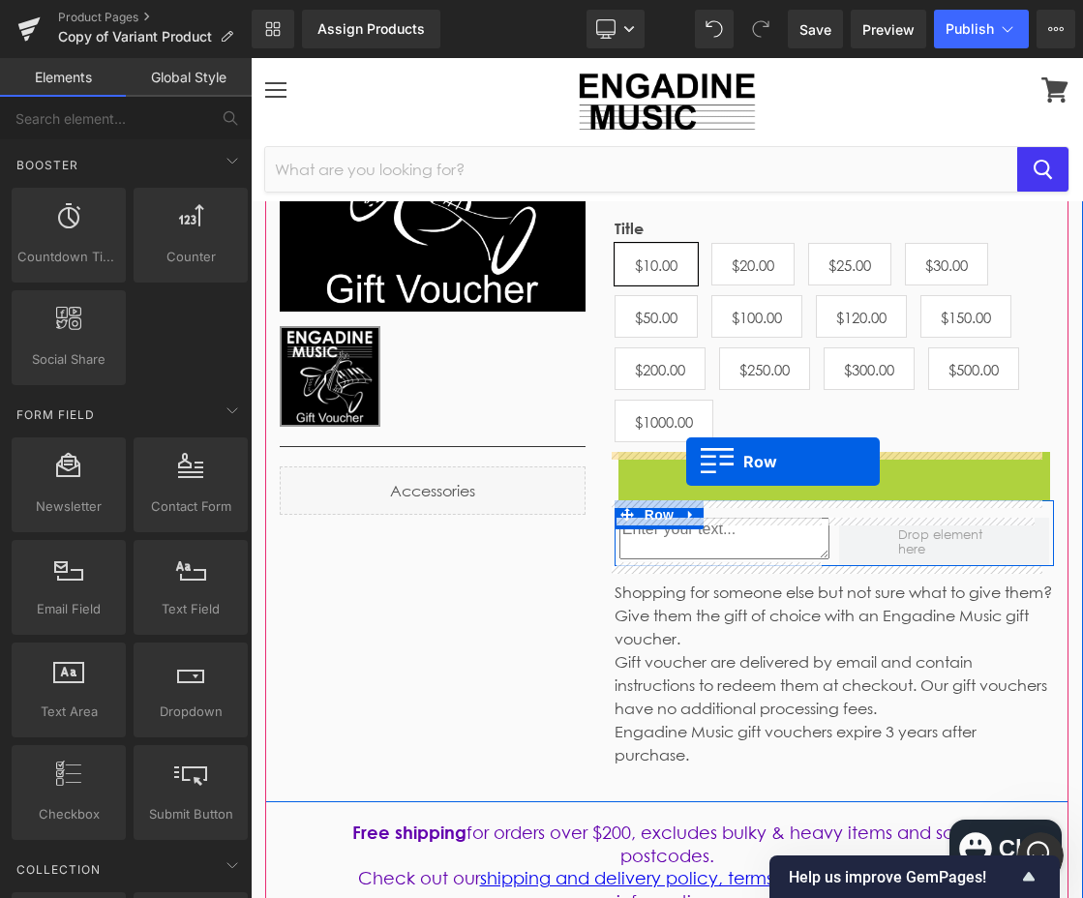
drag, startPoint x: 618, startPoint y: 462, endPoint x: 686, endPoint y: 462, distance: 67.7
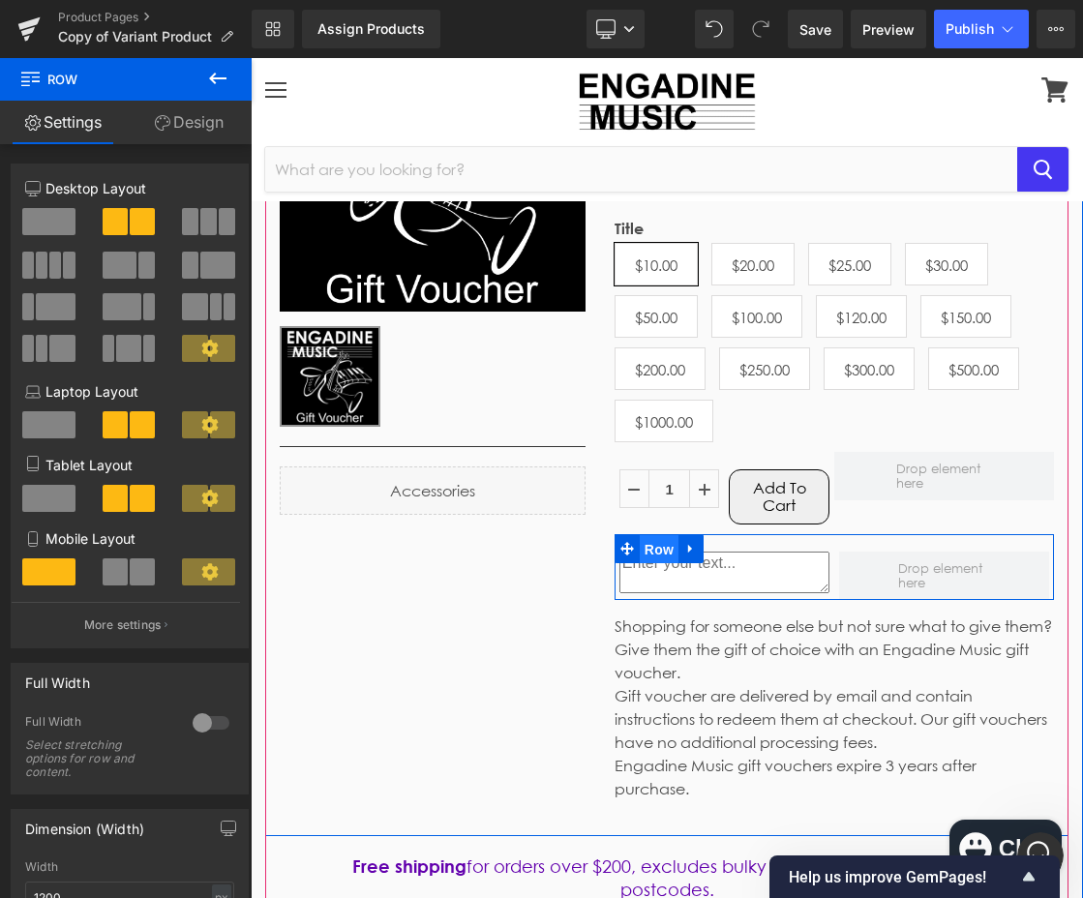
click at [646, 549] on span "Row" at bounding box center [659, 549] width 39 height 29
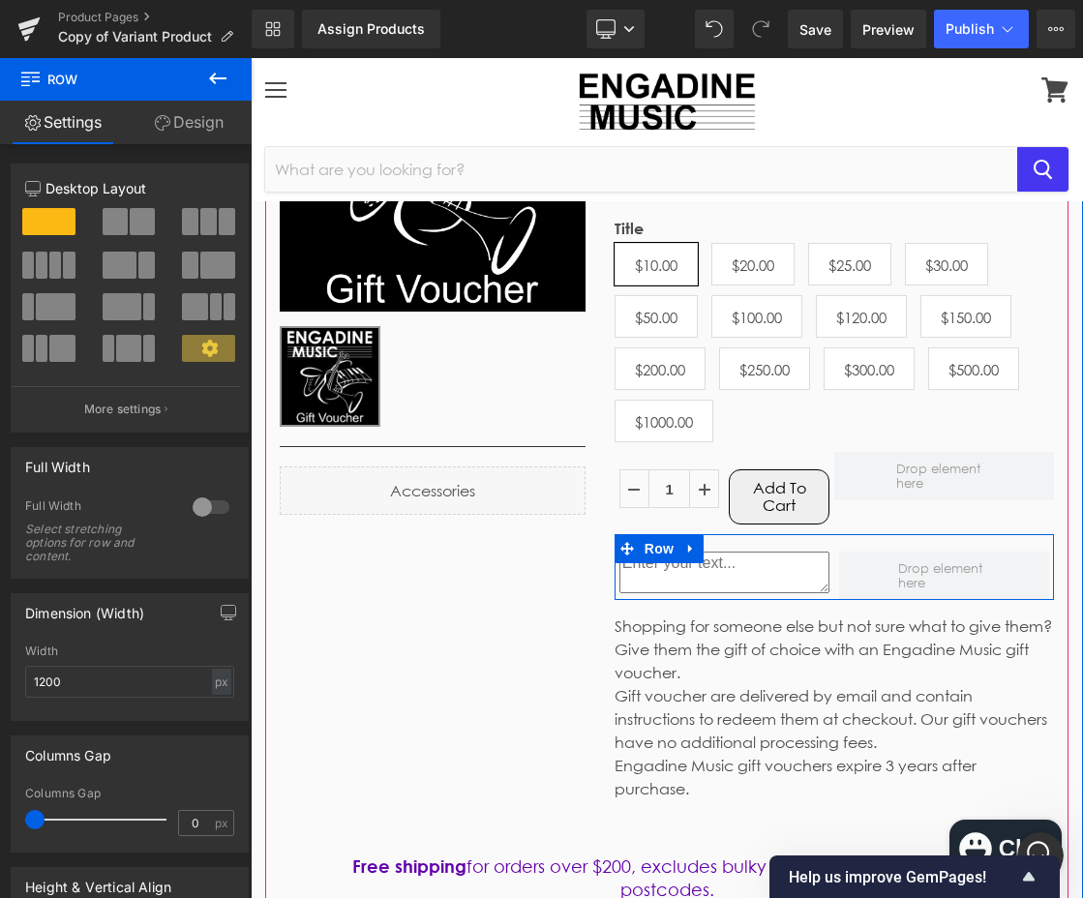
click at [688, 548] on div "Text Area [GEOGRAPHIC_DATA]" at bounding box center [833, 567] width 439 height 66
click at [650, 551] on span "Row" at bounding box center [659, 549] width 39 height 29
click at [710, 573] on span "Text Area" at bounding box center [722, 574] width 58 height 23
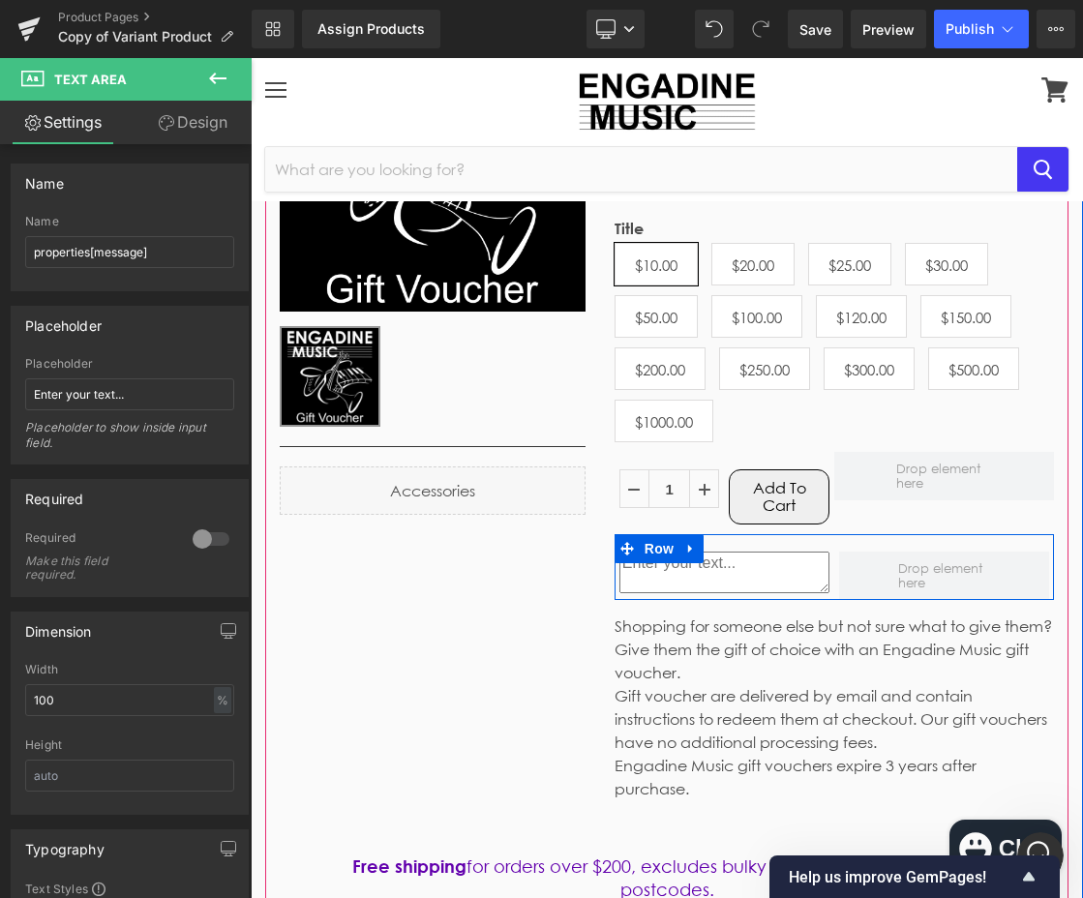
drag, startPoint x: 656, startPoint y: 555, endPoint x: 579, endPoint y: 522, distance: 84.1
click at [655, 555] on span "Row" at bounding box center [659, 548] width 39 height 29
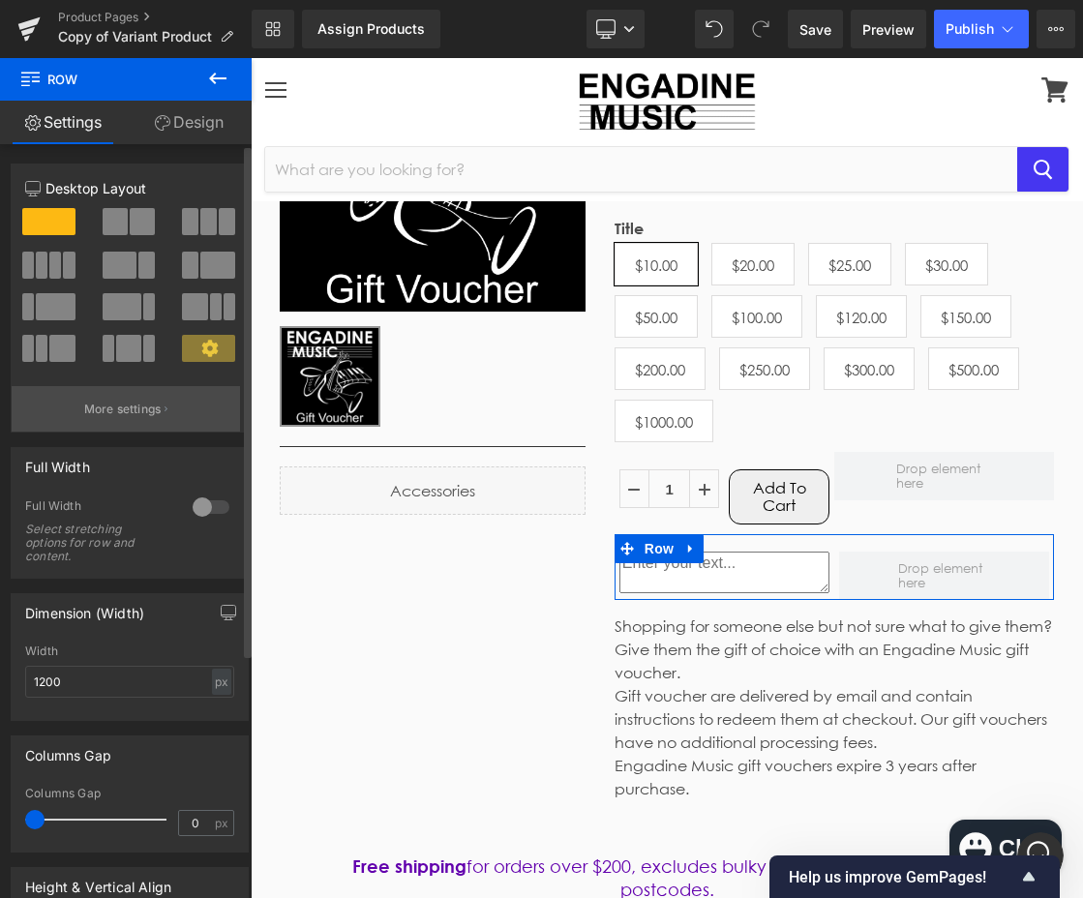
click at [131, 421] on button "More settings" at bounding box center [126, 408] width 228 height 45
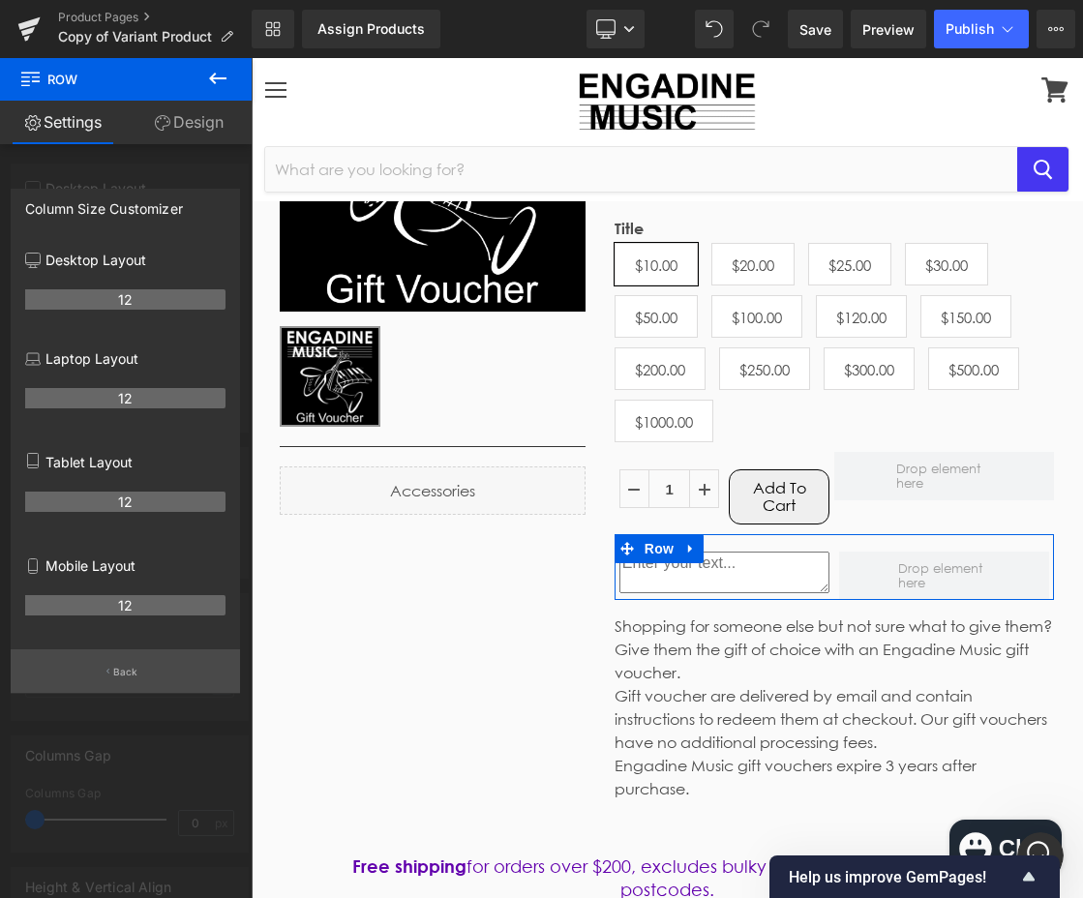
click at [110, 675] on button "Back" at bounding box center [125, 671] width 229 height 44
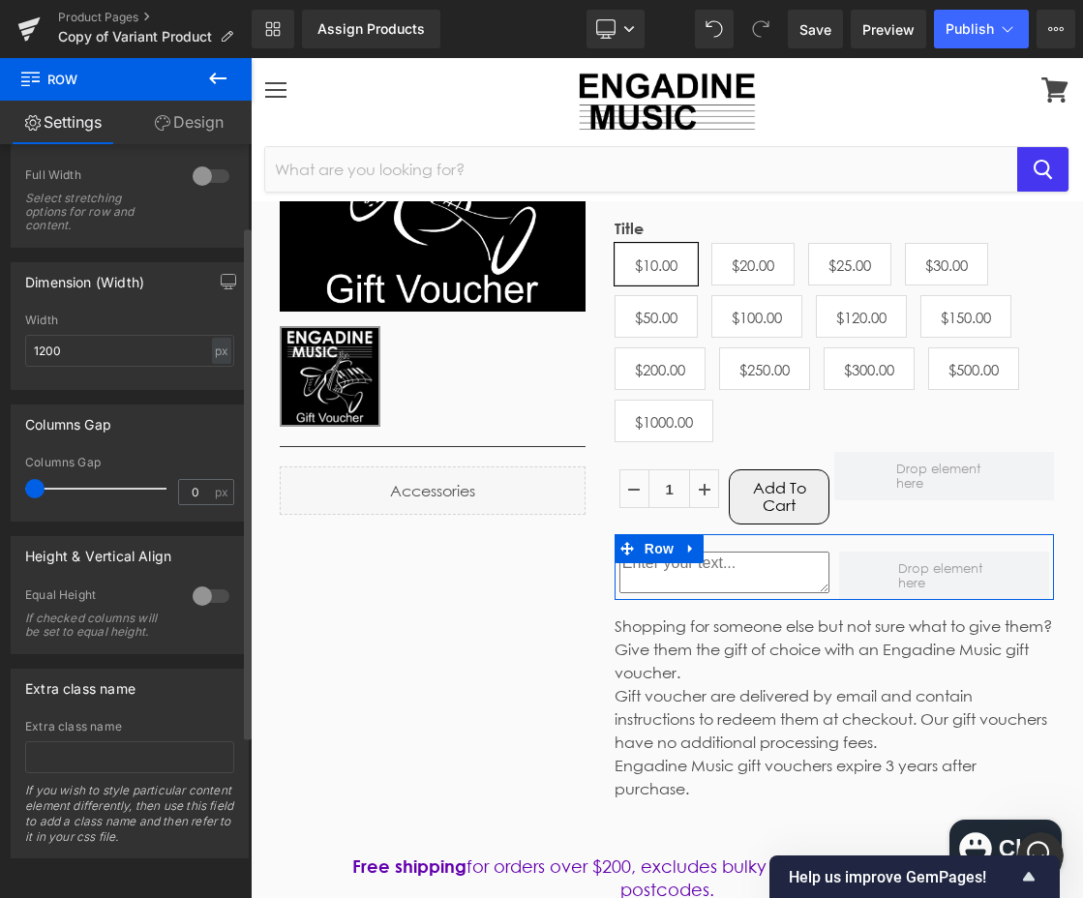
scroll to position [359, 0]
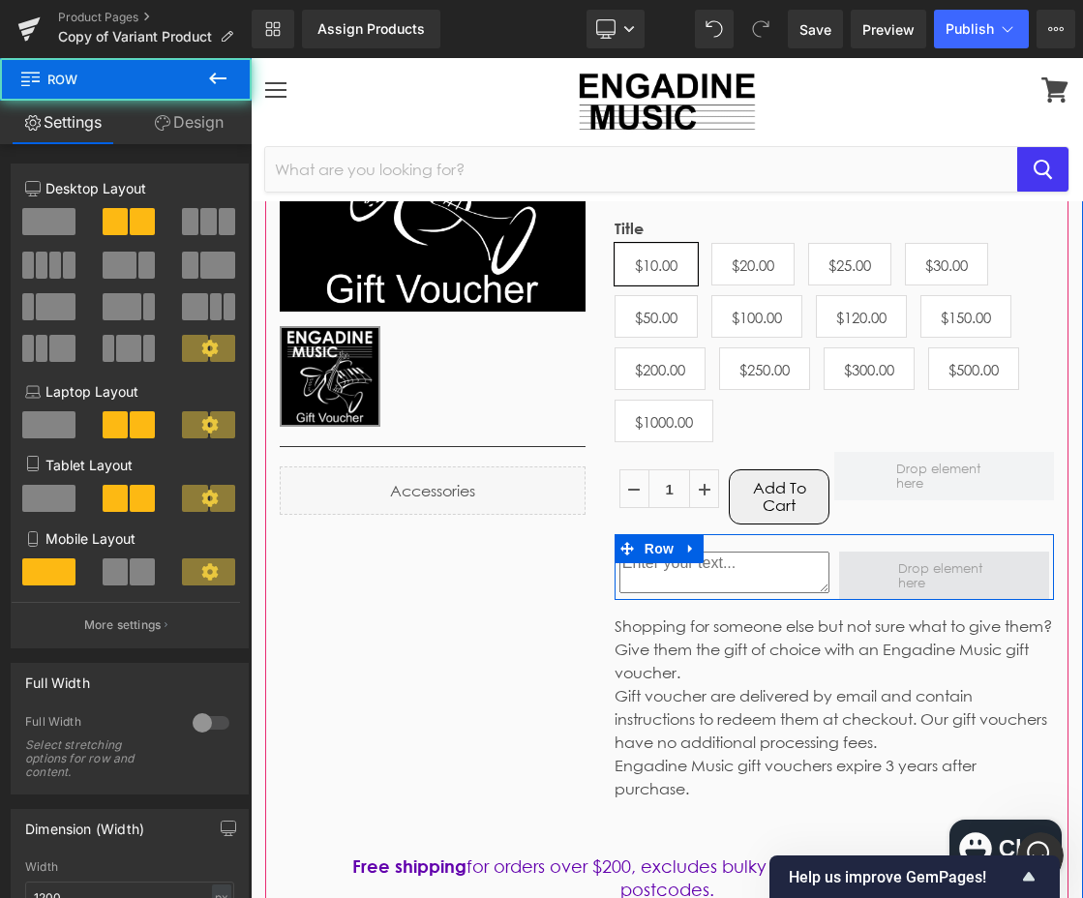
click at [875, 573] on span at bounding box center [944, 576] width 210 height 48
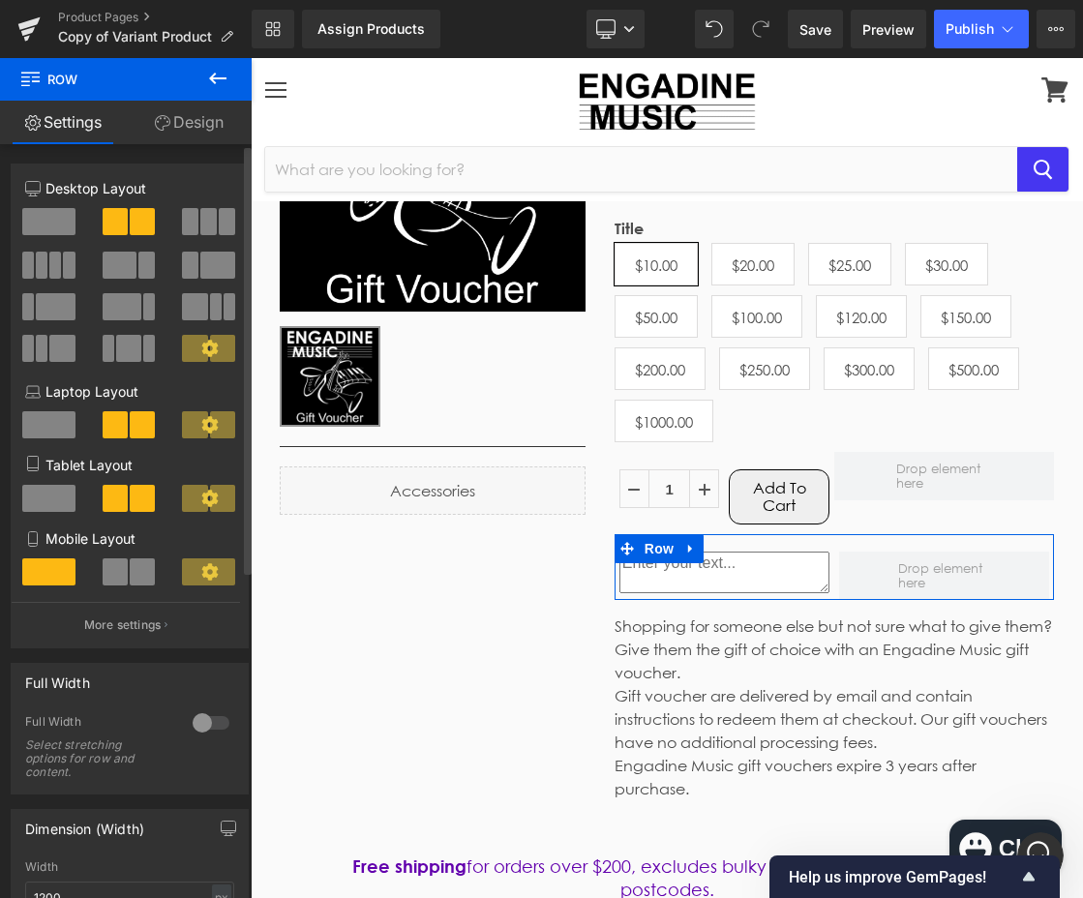
click at [47, 224] on span at bounding box center [48, 221] width 53 height 27
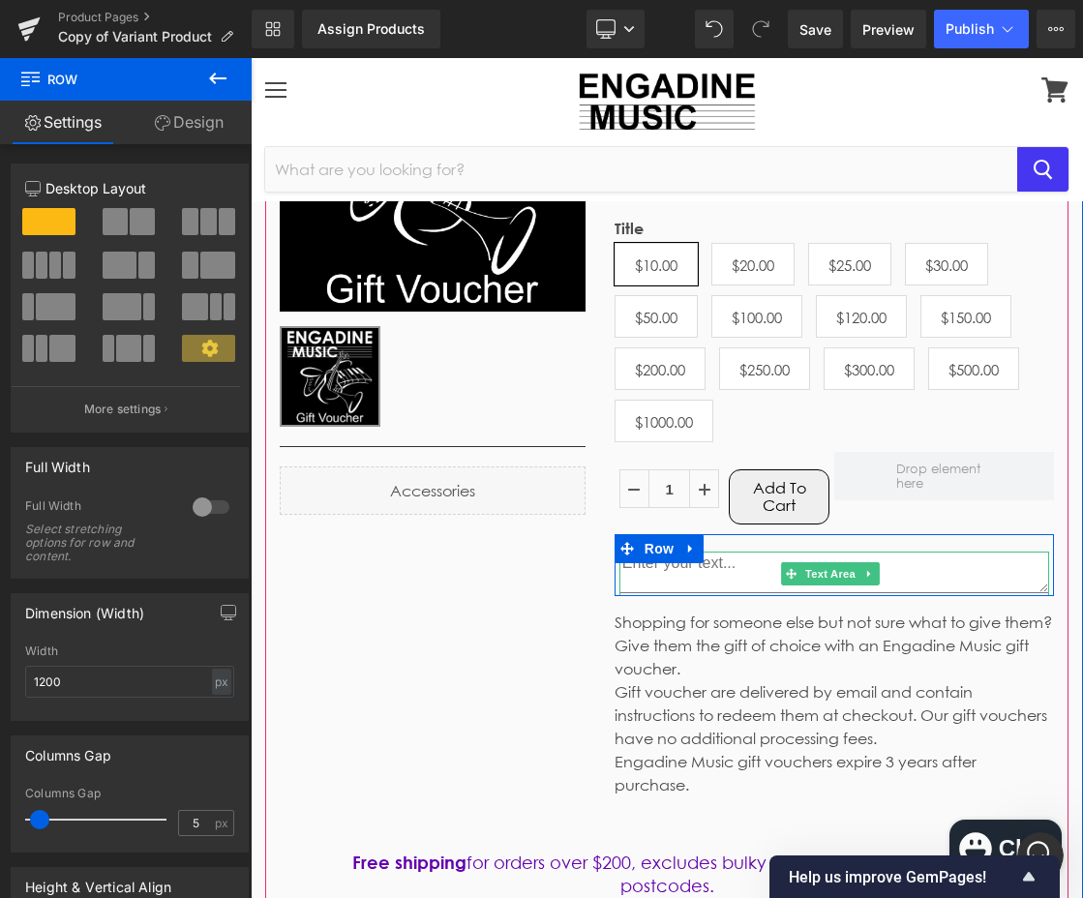
click at [733, 563] on textarea at bounding box center [834, 573] width 430 height 42
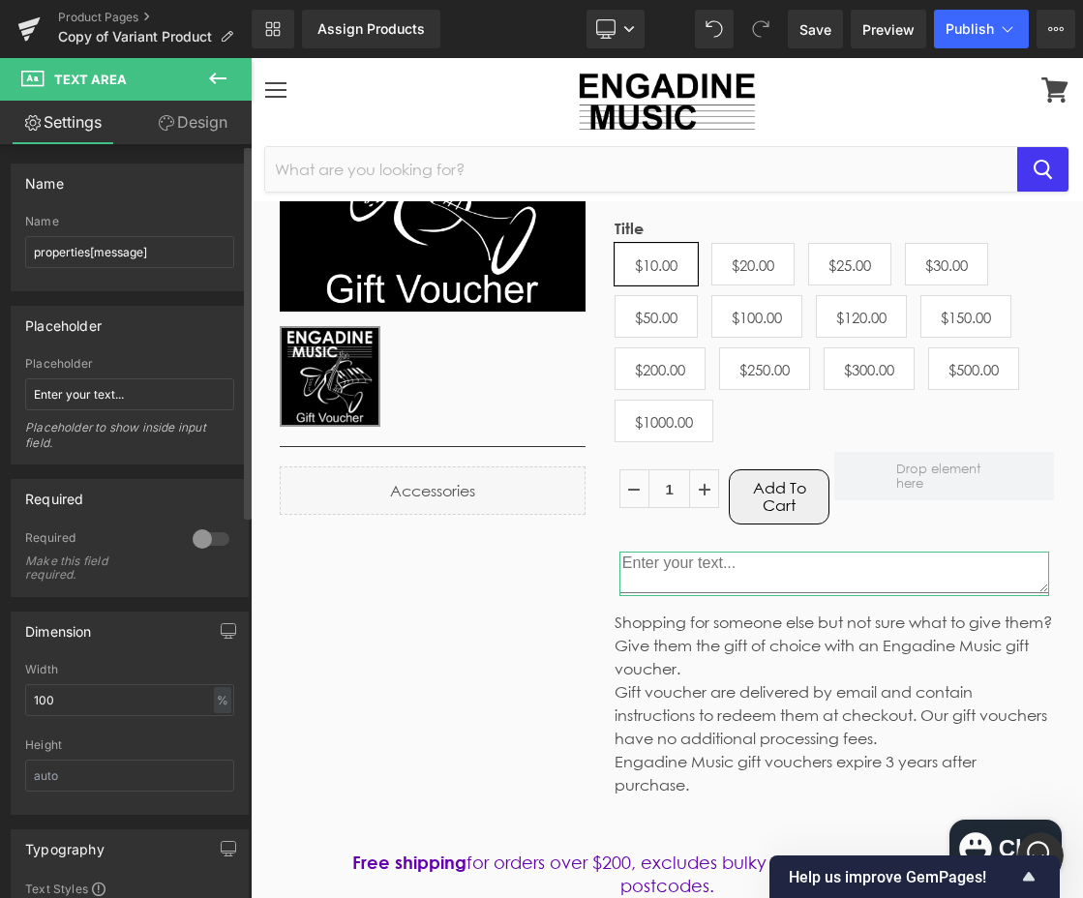
click at [210, 539] on div at bounding box center [211, 538] width 46 height 31
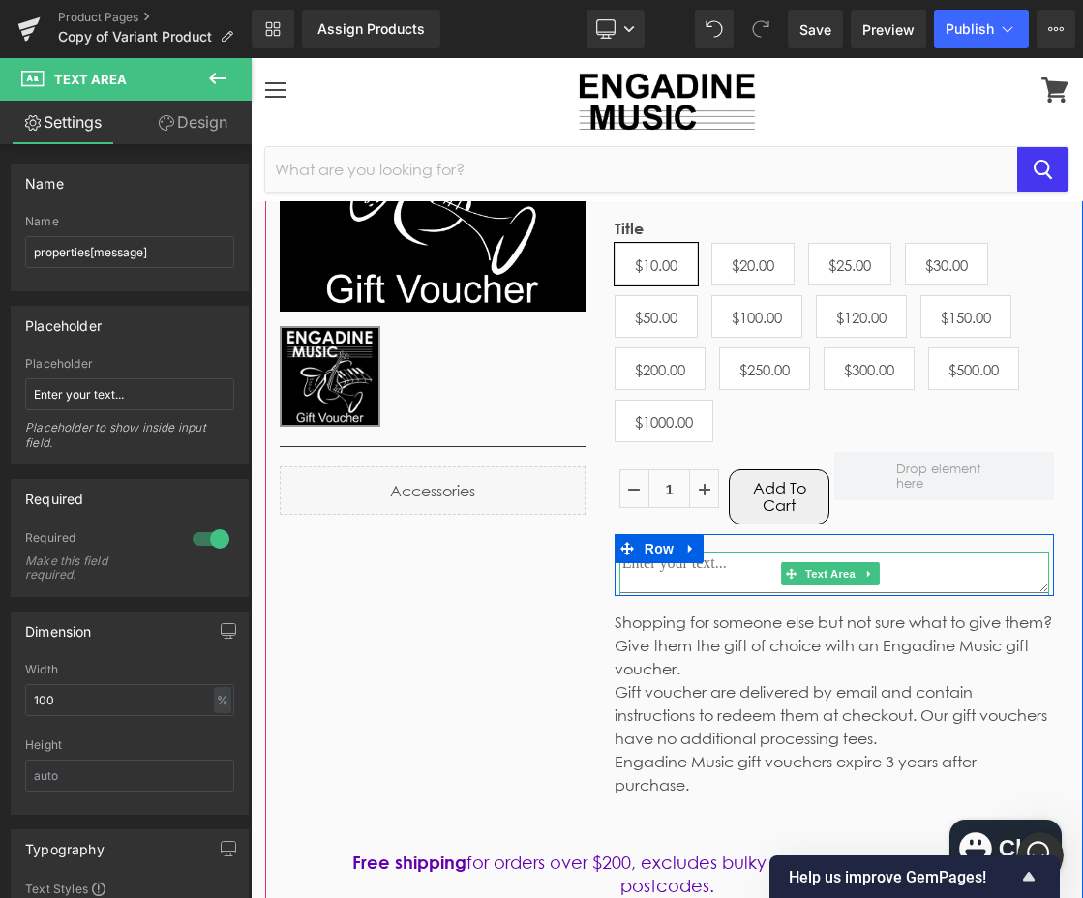
click at [661, 571] on textarea at bounding box center [834, 573] width 430 height 42
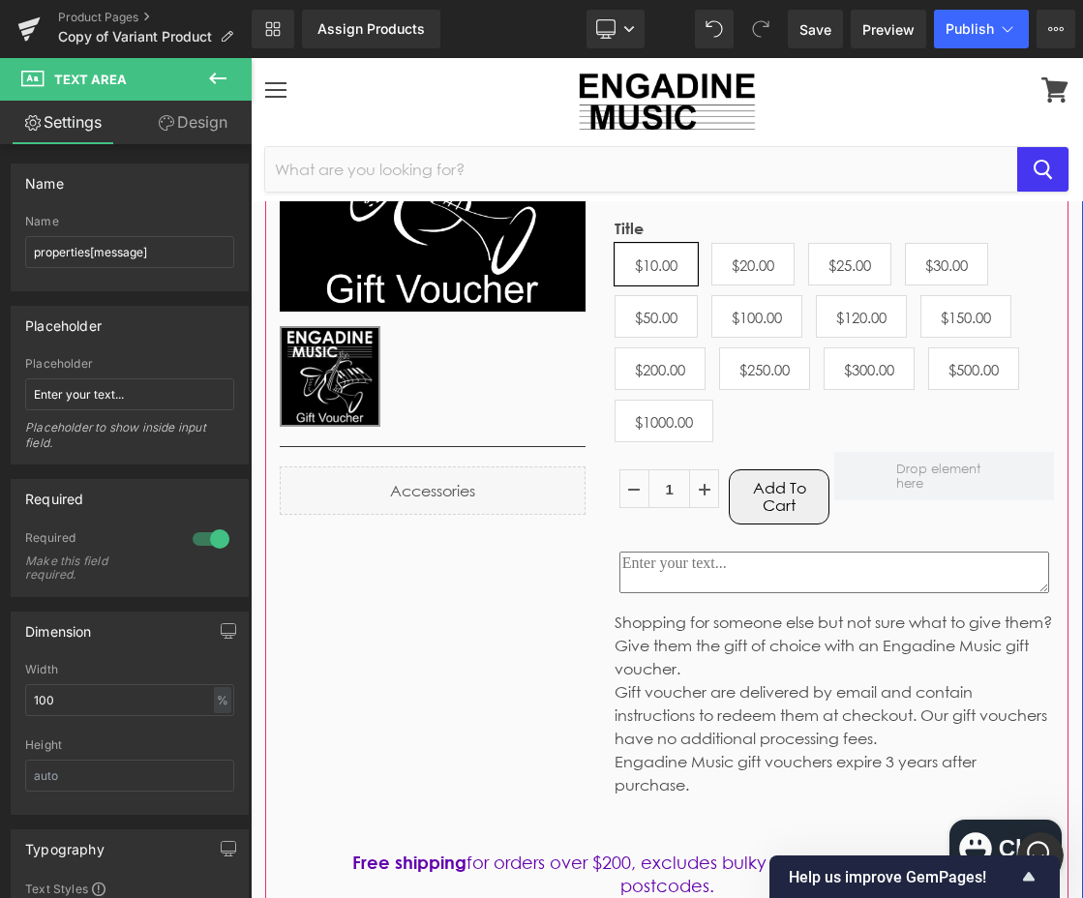
drag, startPoint x: 721, startPoint y: 571, endPoint x: 591, endPoint y: 566, distance: 129.7
click at [591, 566] on div "Sale Off (P) Image ‹ › (P) Image List Separator Liquid Engadine Music Gift Vouc…" at bounding box center [666, 405] width 803 height 853
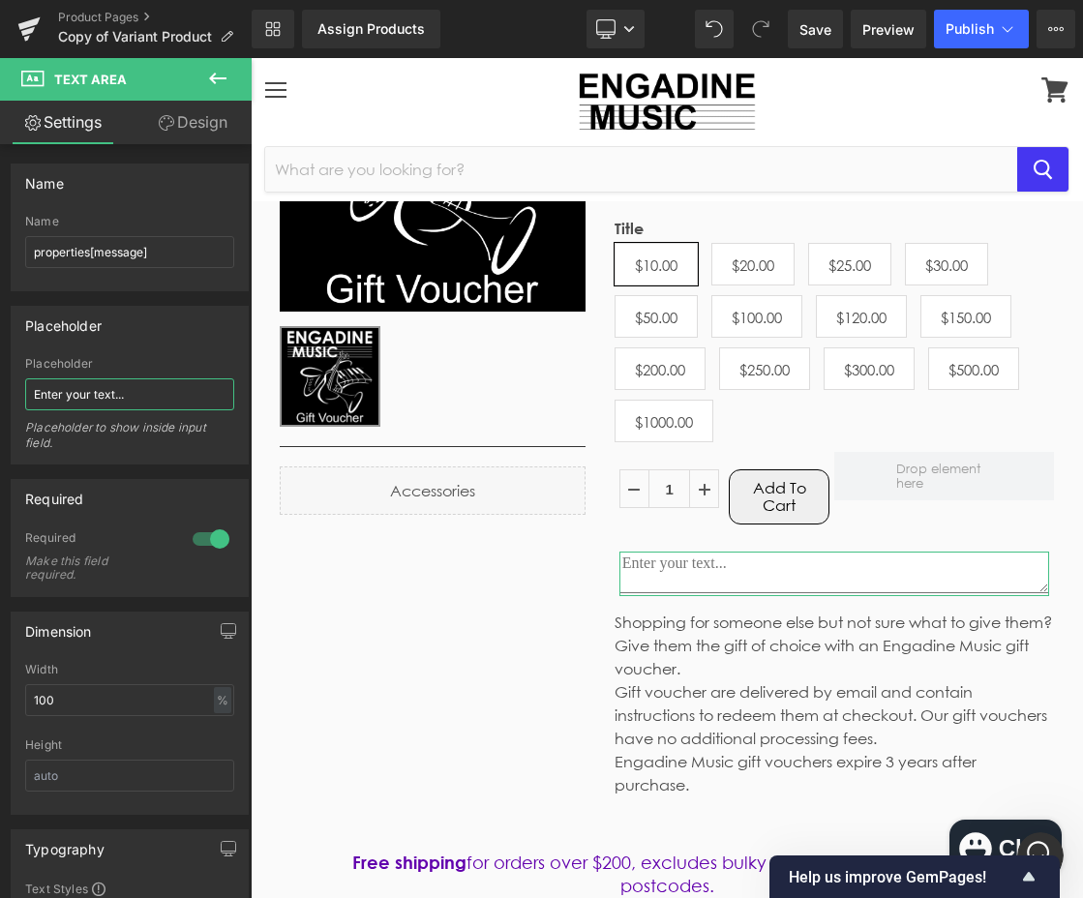
drag, startPoint x: 164, startPoint y: 396, endPoint x: -121, endPoint y: 397, distance: 285.4
click at [0, 397] on html "Row You are previewing how the will restyle your page. You can not edit Element…" at bounding box center [541, 449] width 1083 height 898
type input "Customer Name"
click at [1045, 846] on icon "Open Intercom Messenger" at bounding box center [1038, 853] width 32 height 32
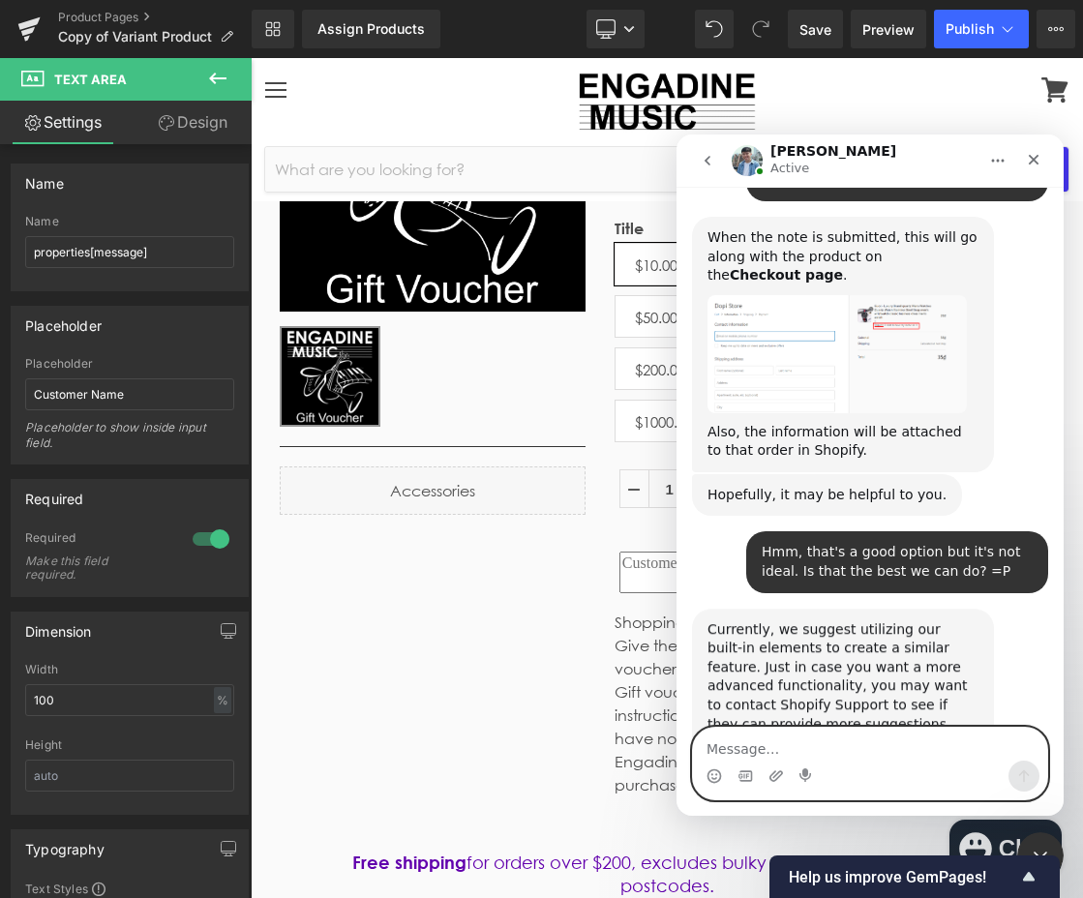
scroll to position [1523, 0]
click at [851, 752] on textarea "Message…" at bounding box center [870, 744] width 354 height 33
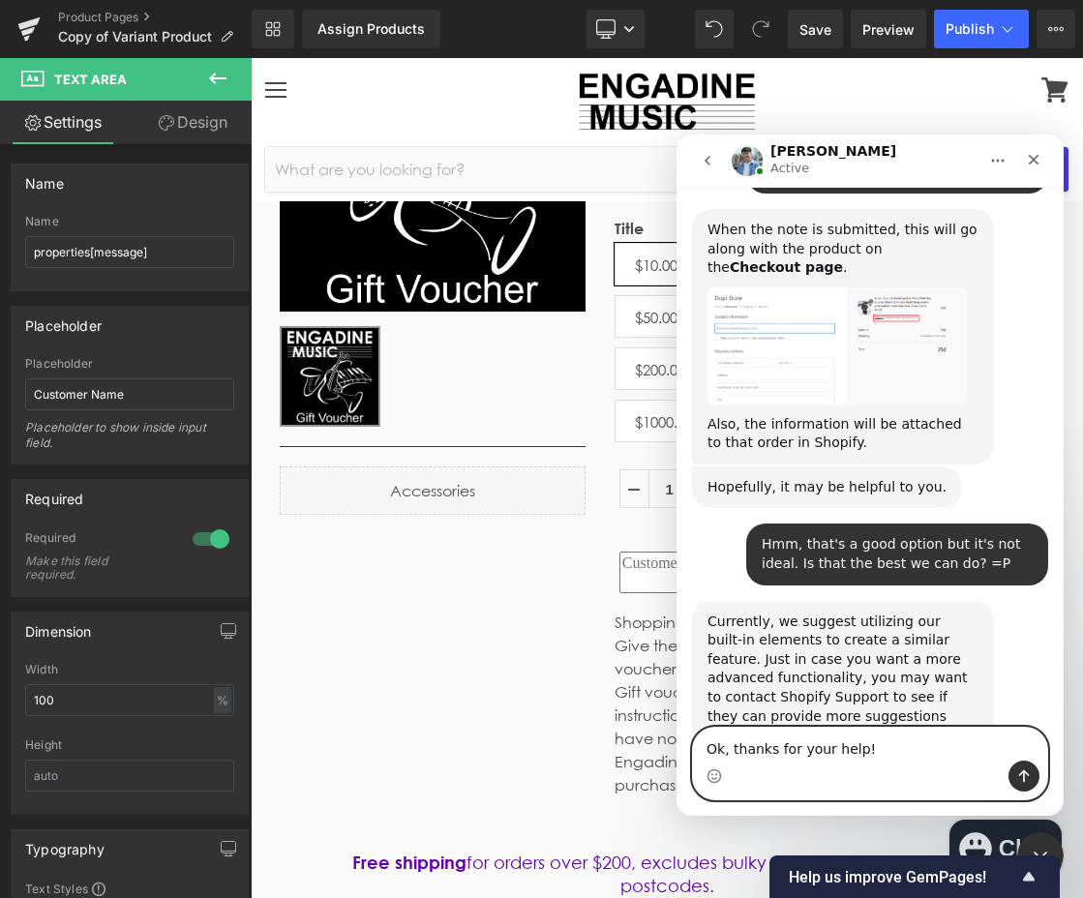
type textarea "Ok, thanks for your help!"
click at [1025, 782] on icon "Send a message…" at bounding box center [1023, 775] width 15 height 15
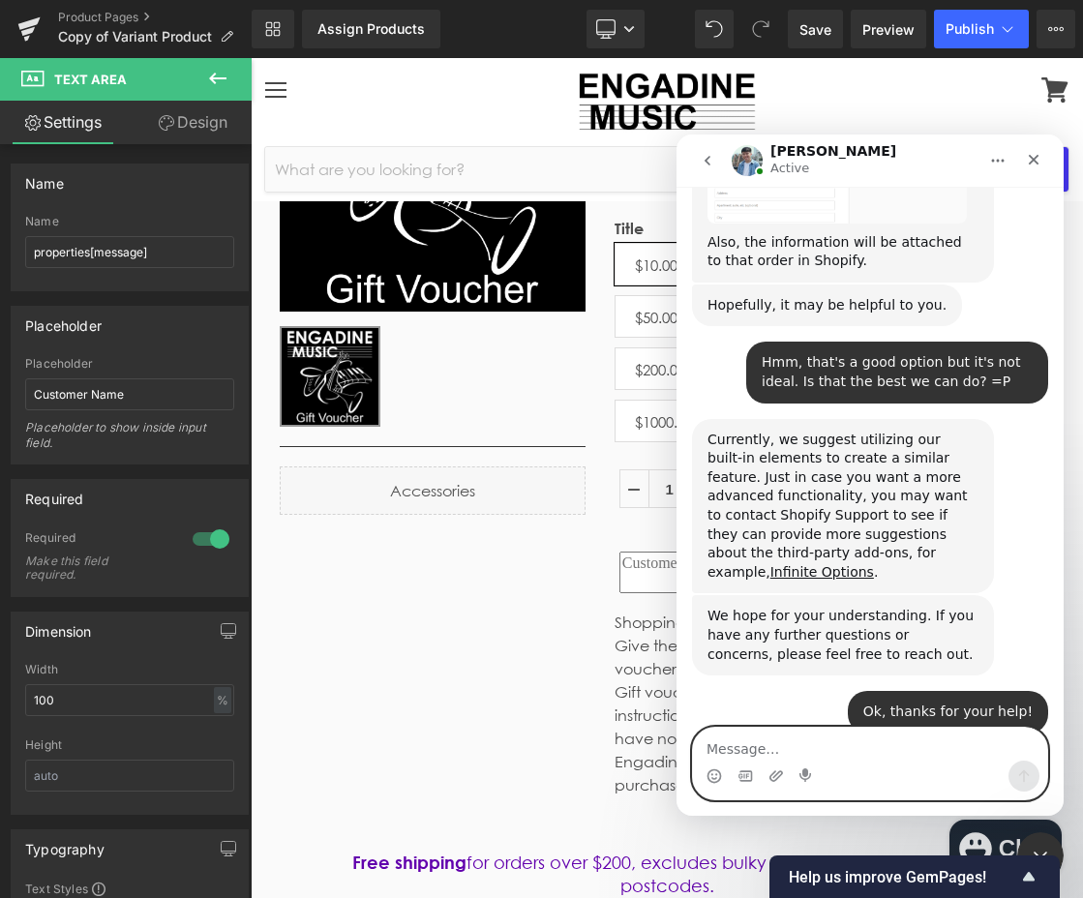
scroll to position [1709, 0]
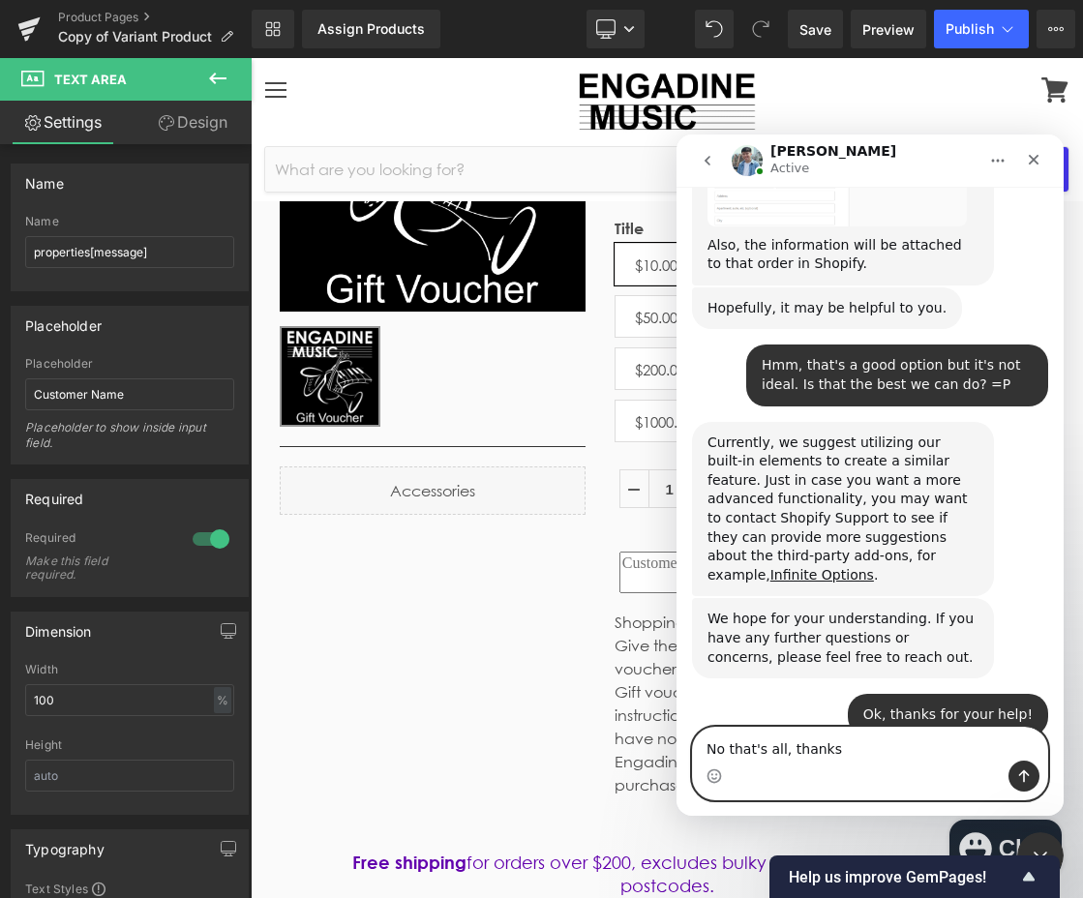
type textarea "No that's all, thanks!"
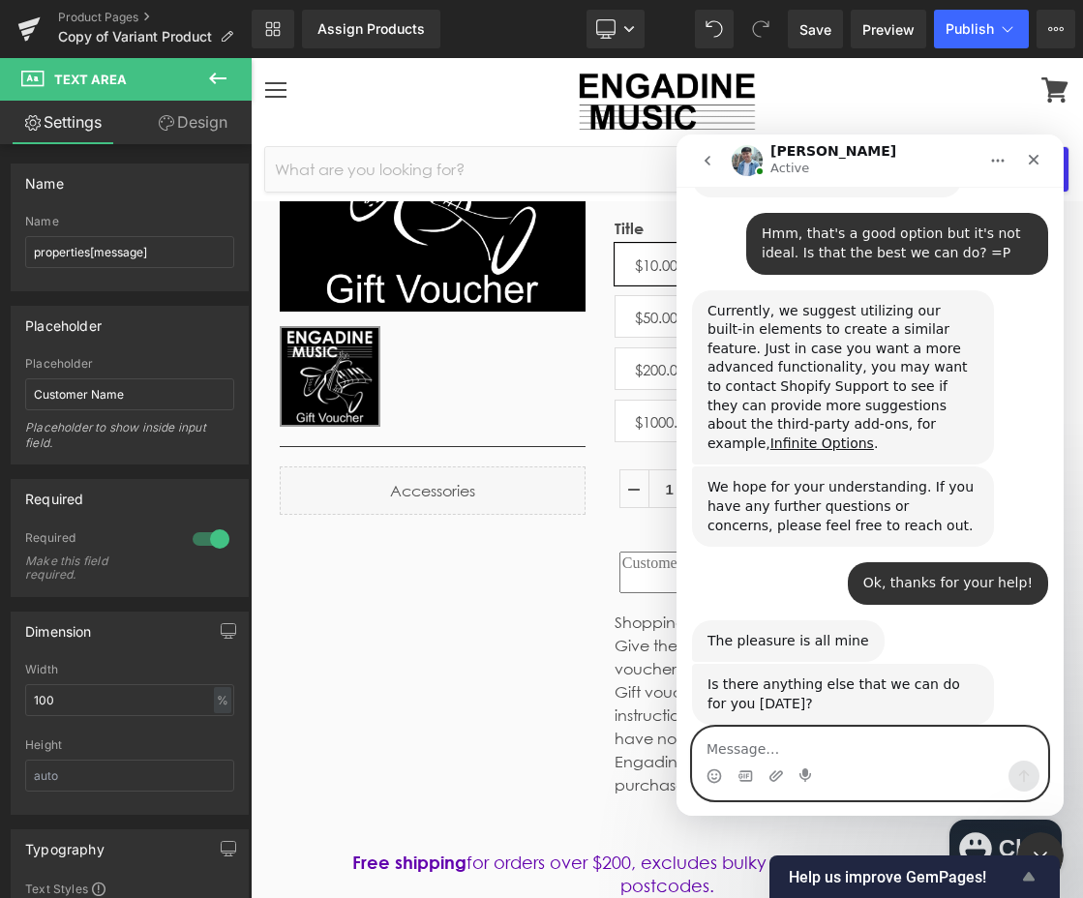
scroll to position [1843, 0]
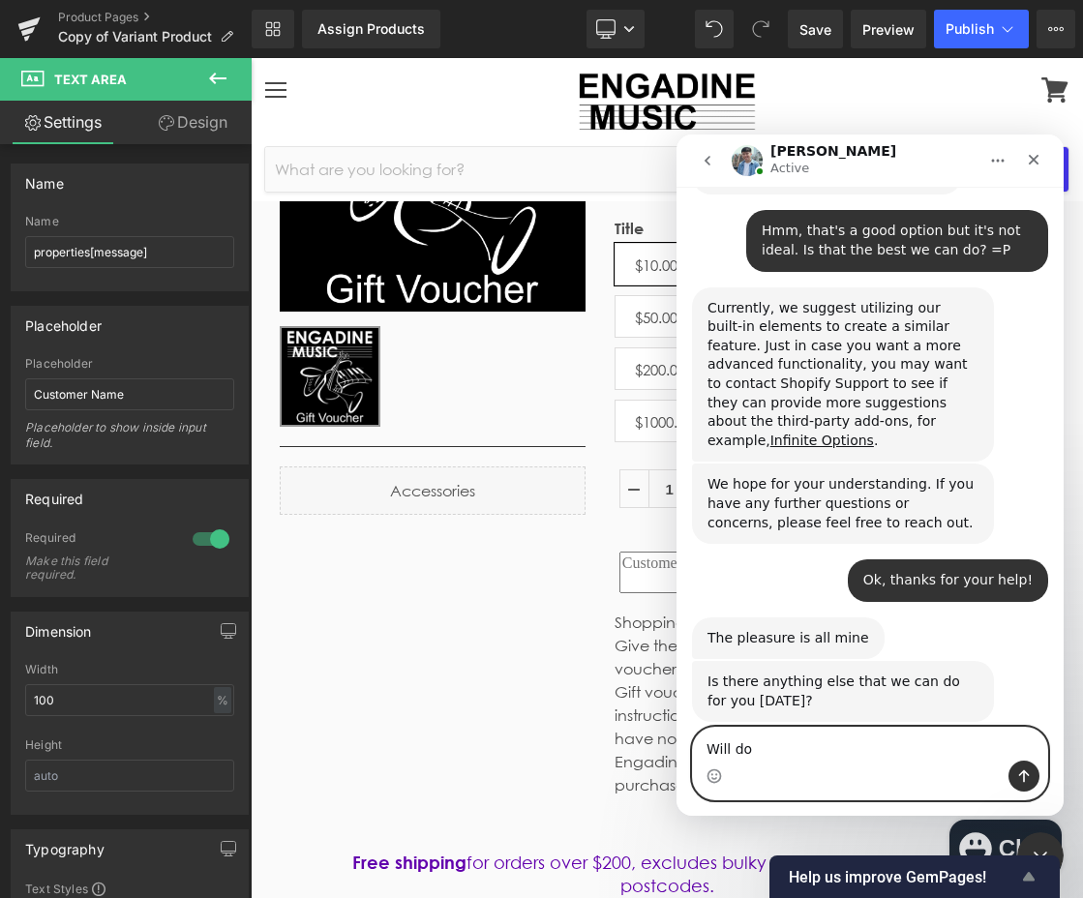
type textarea "Will do!"
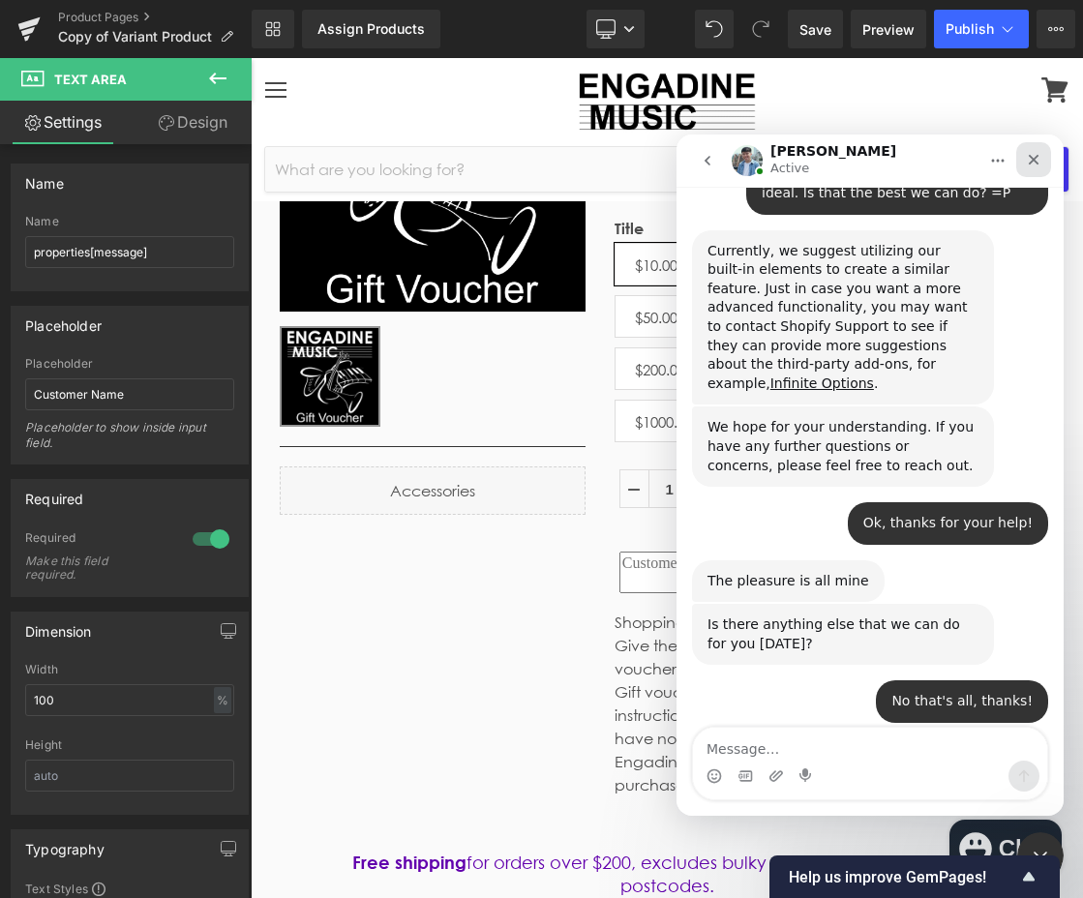
click at [1031, 143] on div "Close" at bounding box center [1033, 159] width 35 height 35
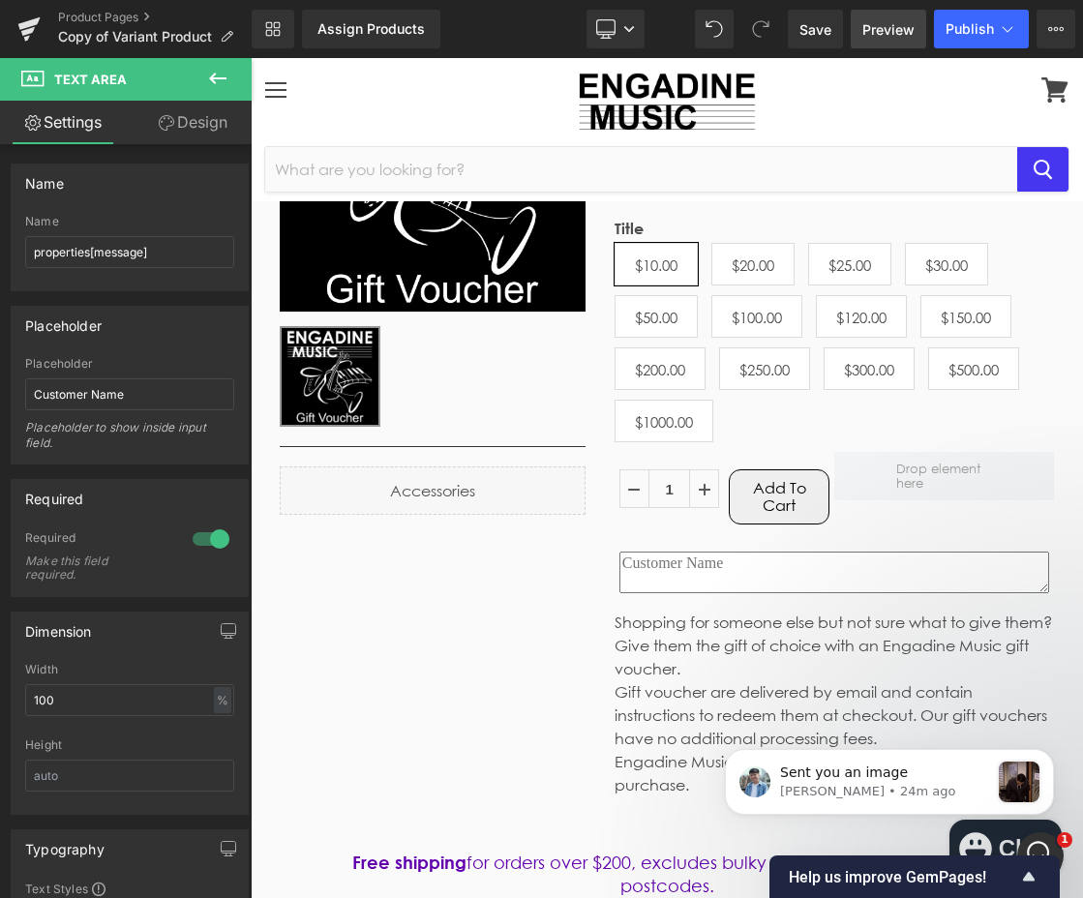
scroll to position [2198, 0]
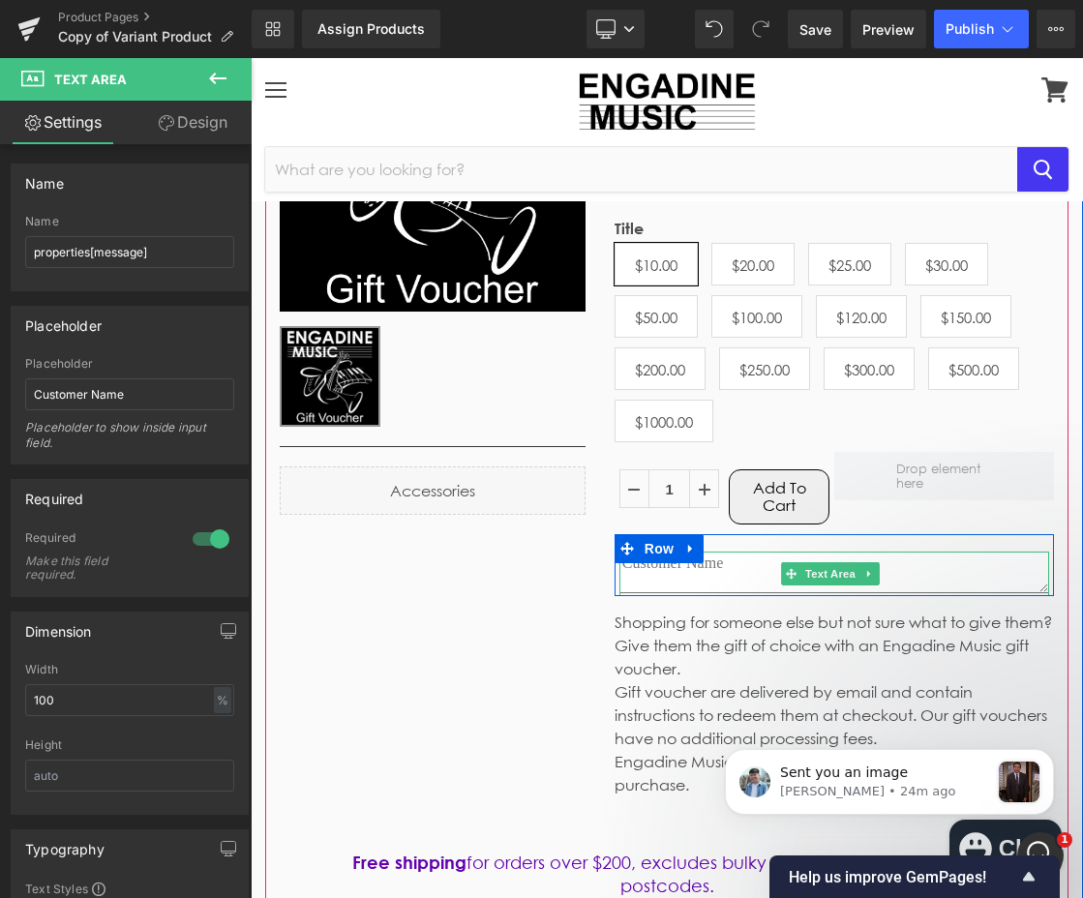
click at [713, 570] on textarea at bounding box center [834, 573] width 430 height 42
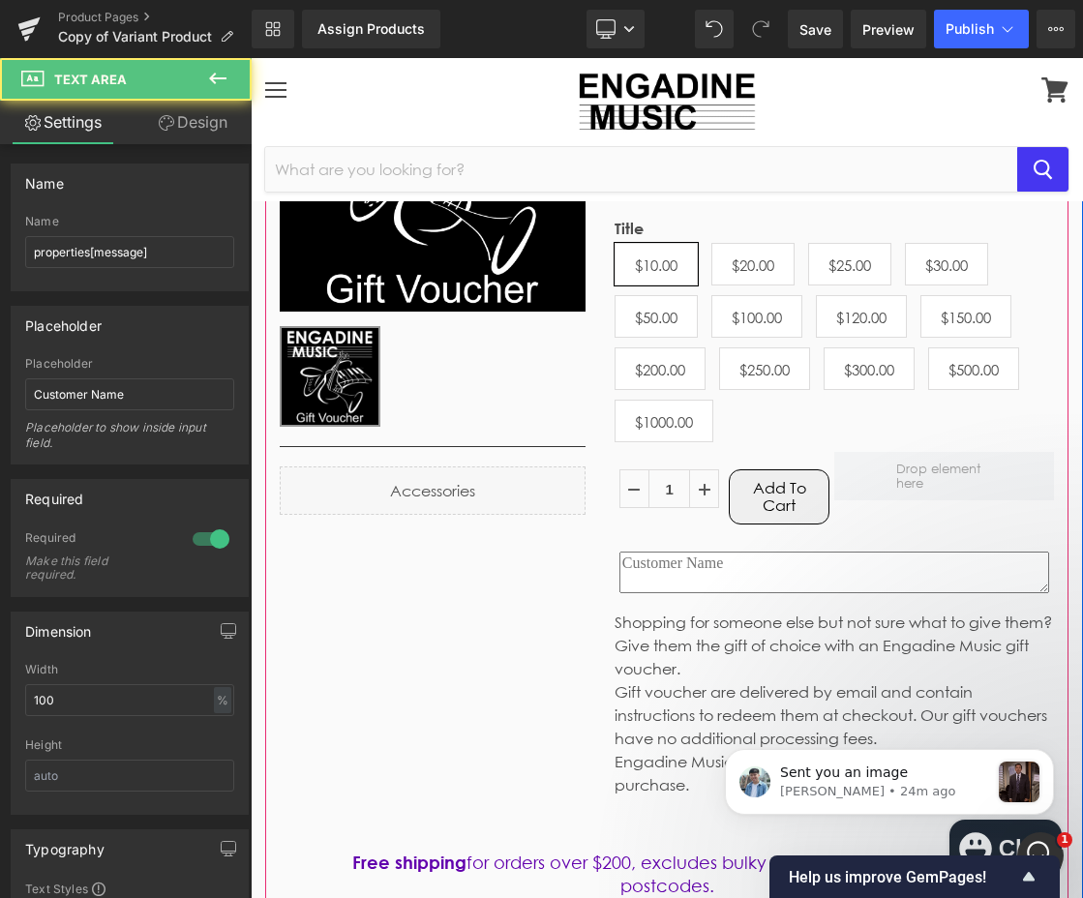
drag, startPoint x: 675, startPoint y: 573, endPoint x: 599, endPoint y: 567, distance: 76.7
click at [600, 567] on div "Engadine Music Gift Voucher (P) Title $10.00 $0 (P) Price SKU: (P) SKU Please n…" at bounding box center [834, 414] width 468 height 817
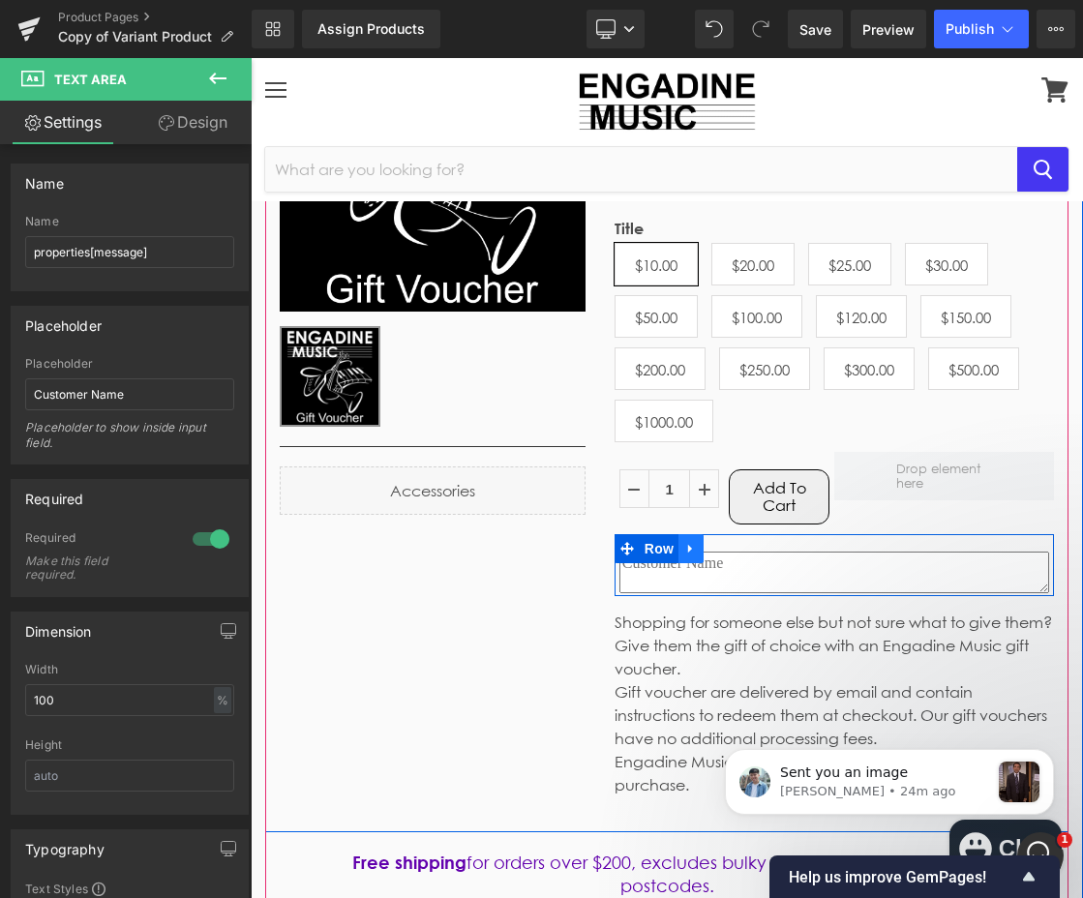
click at [692, 559] on link at bounding box center [690, 548] width 25 height 29
click at [734, 553] on icon at bounding box center [741, 548] width 14 height 15
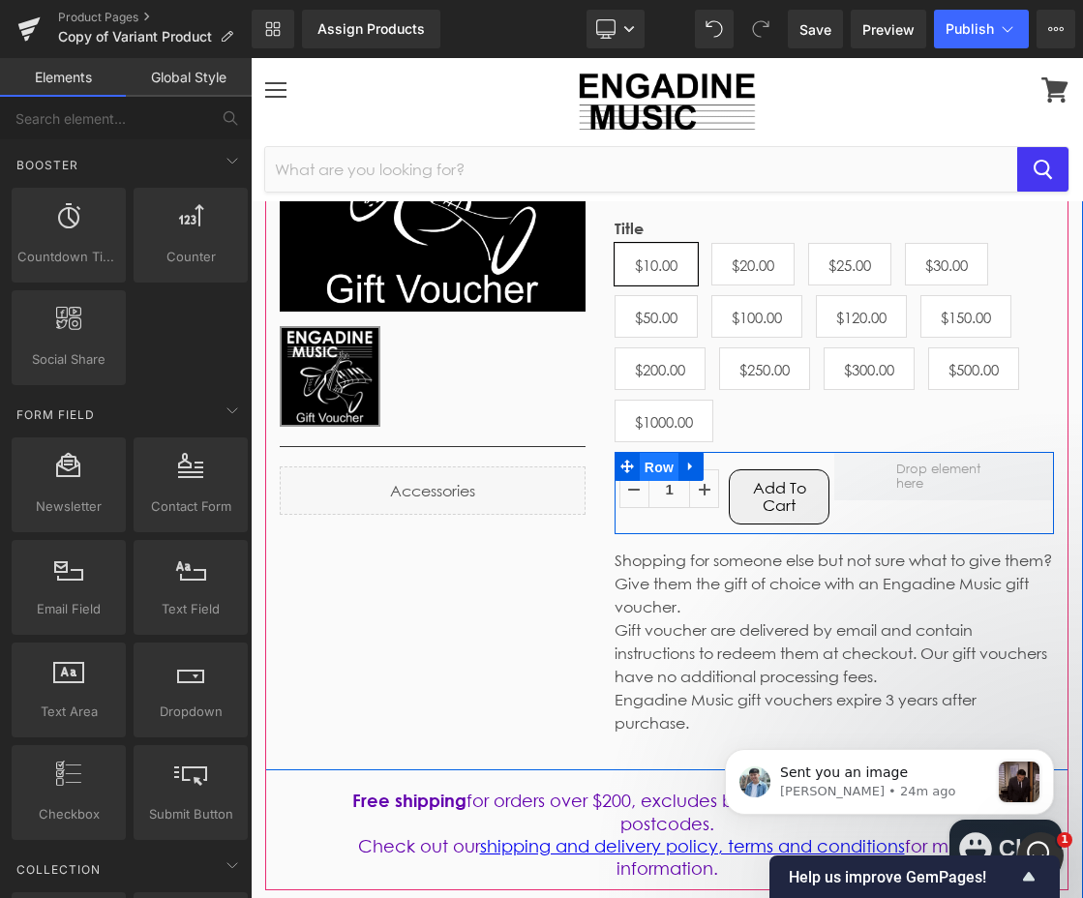
click at [661, 472] on span "Row" at bounding box center [659, 467] width 39 height 29
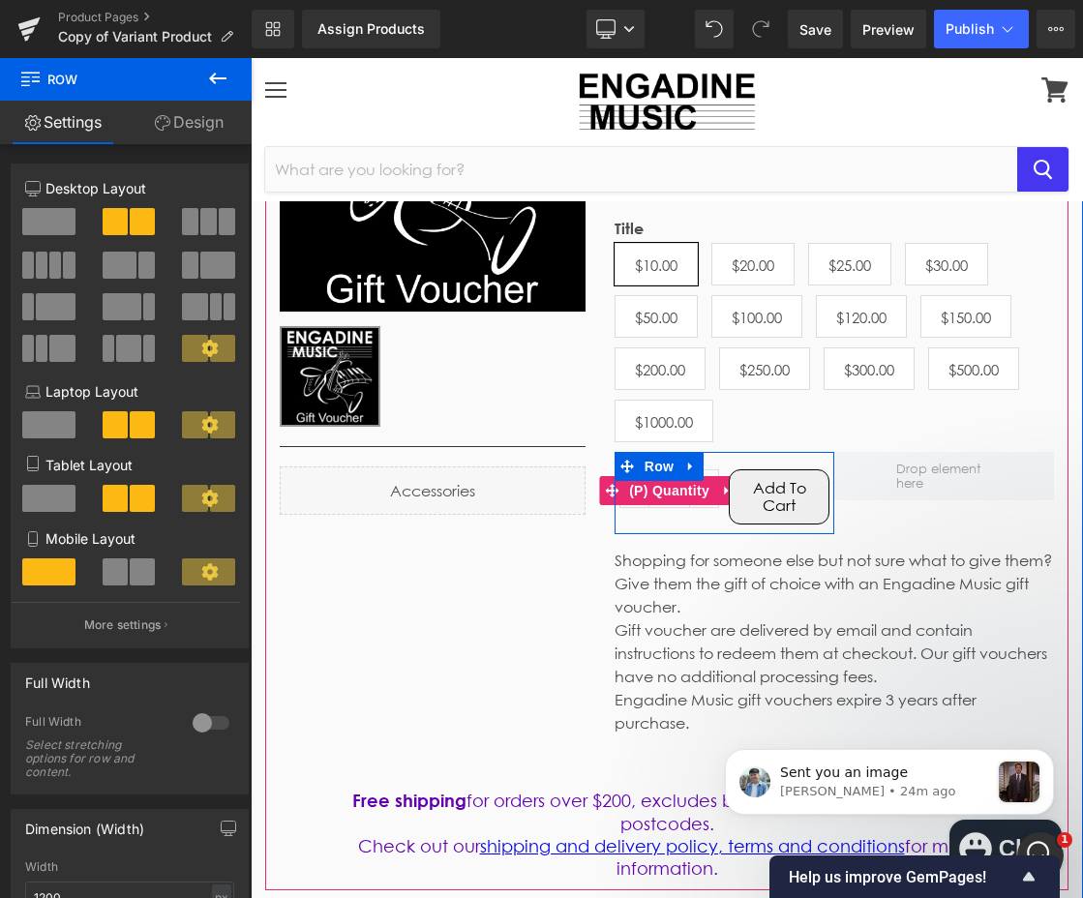
click at [661, 512] on div "1 (P) Quantity Add To Cart (P) Cart Button Row" at bounding box center [724, 493] width 220 height 82
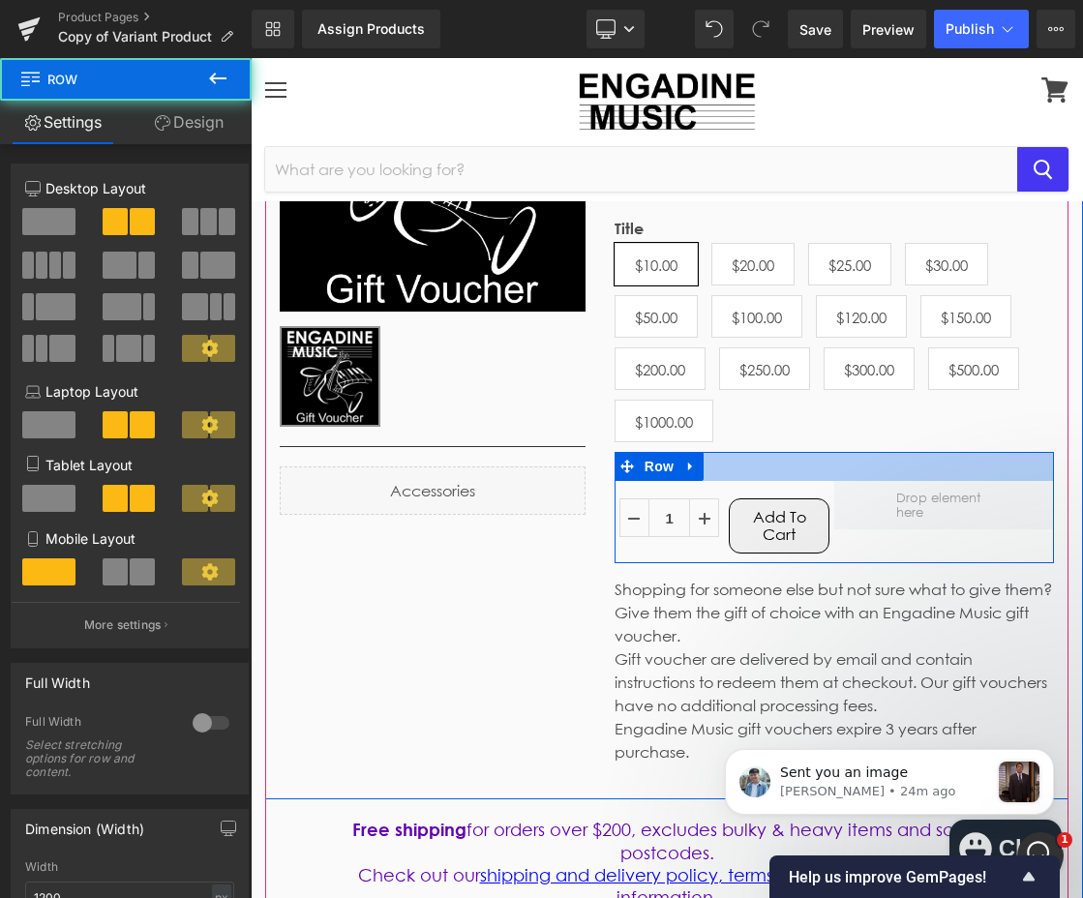
drag, startPoint x: 716, startPoint y: 455, endPoint x: 719, endPoint y: 485, distance: 30.1
click at [719, 485] on div "1 (P) Quantity Add To Cart (P) Cart Button Row Row" at bounding box center [833, 507] width 439 height 111
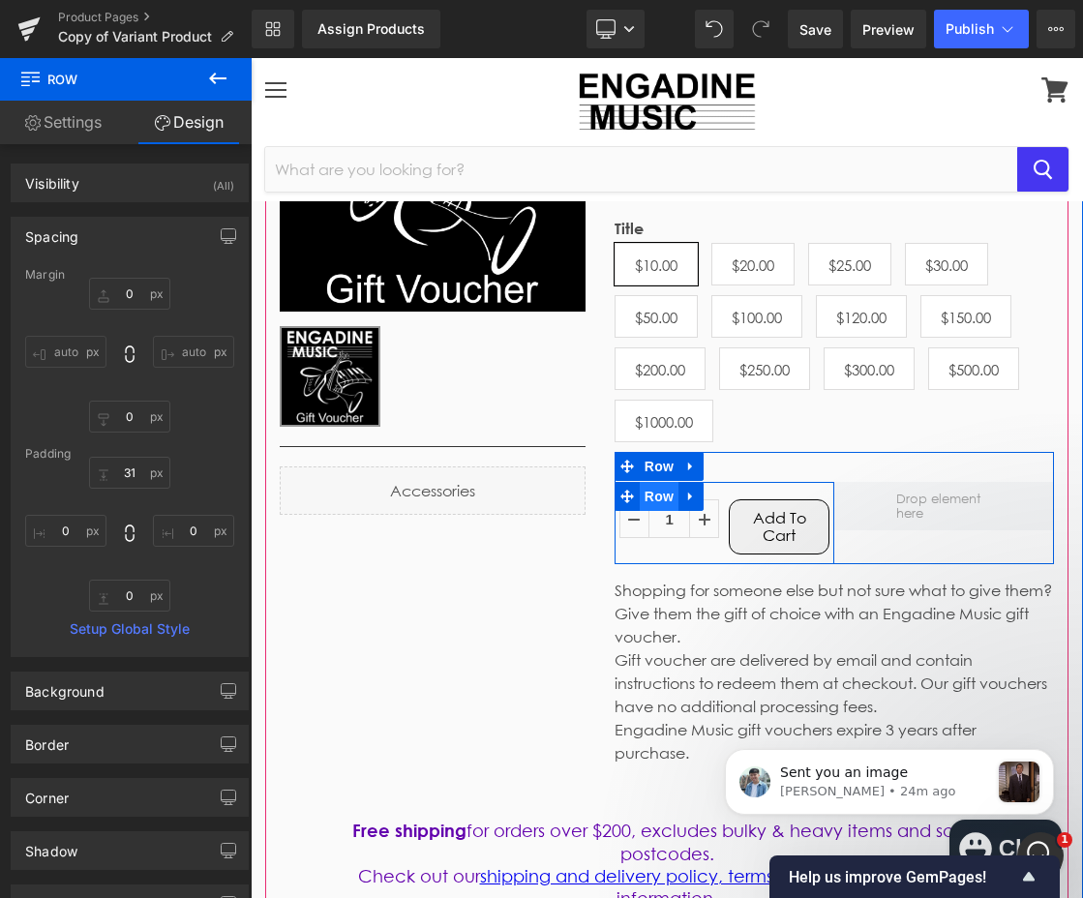
click at [650, 506] on span "Row" at bounding box center [659, 496] width 39 height 29
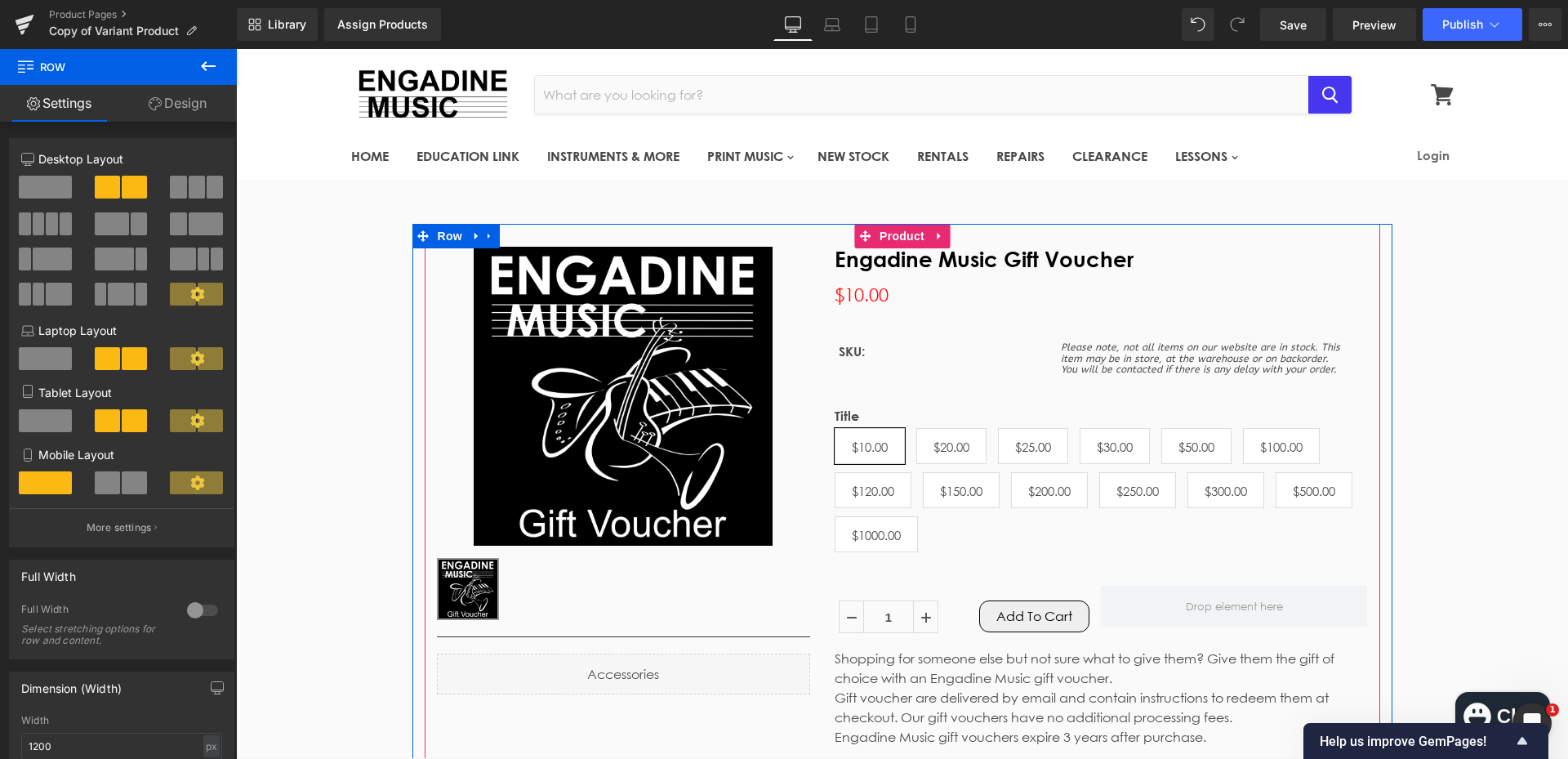
scroll to position [0, 0]
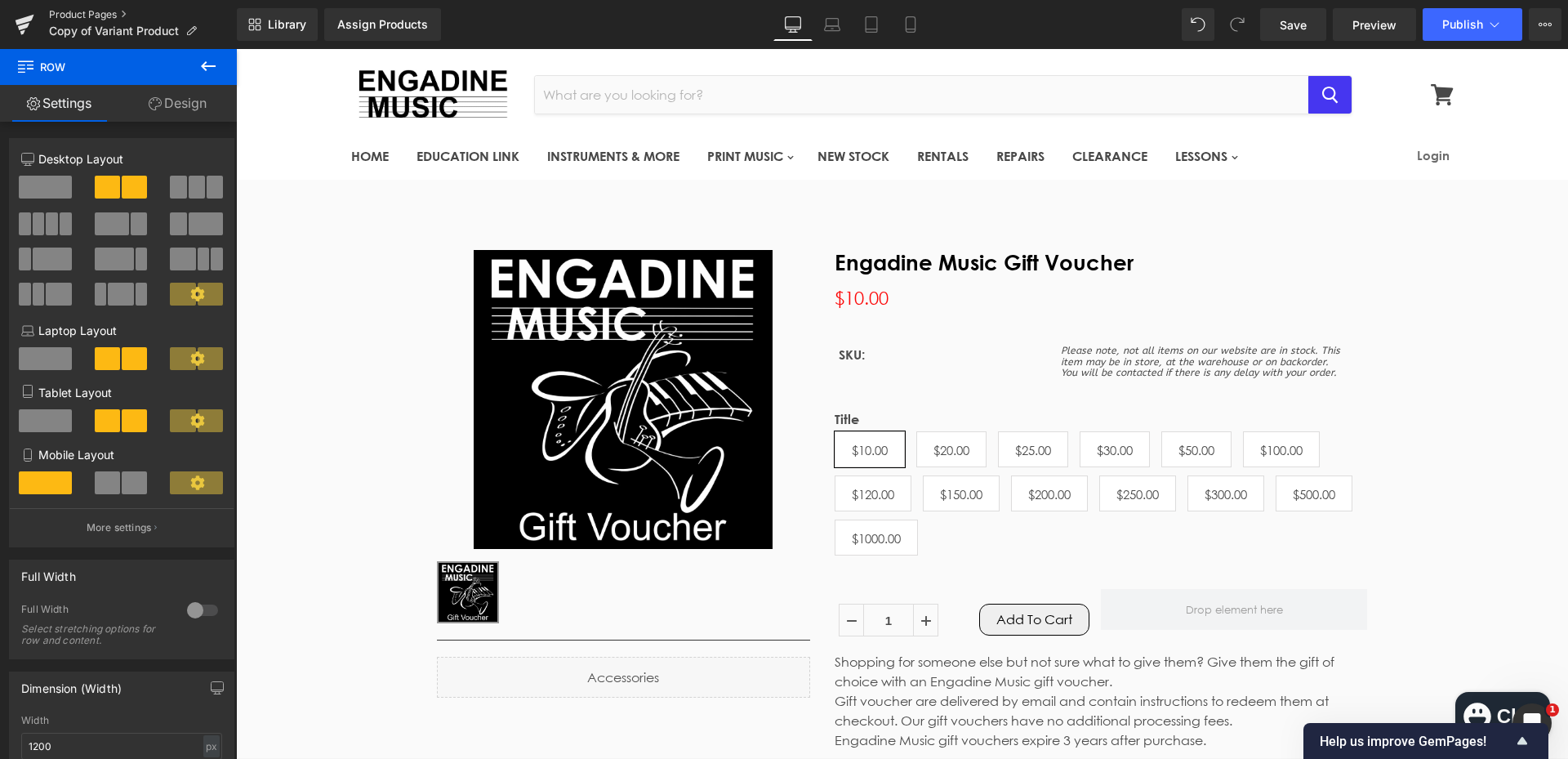
drag, startPoint x: 52, startPoint y: 15, endPoint x: 634, endPoint y: 9, distance: 582.0
click at [52, 15] on link "Product Pages" at bounding box center [143, 14] width 188 height 13
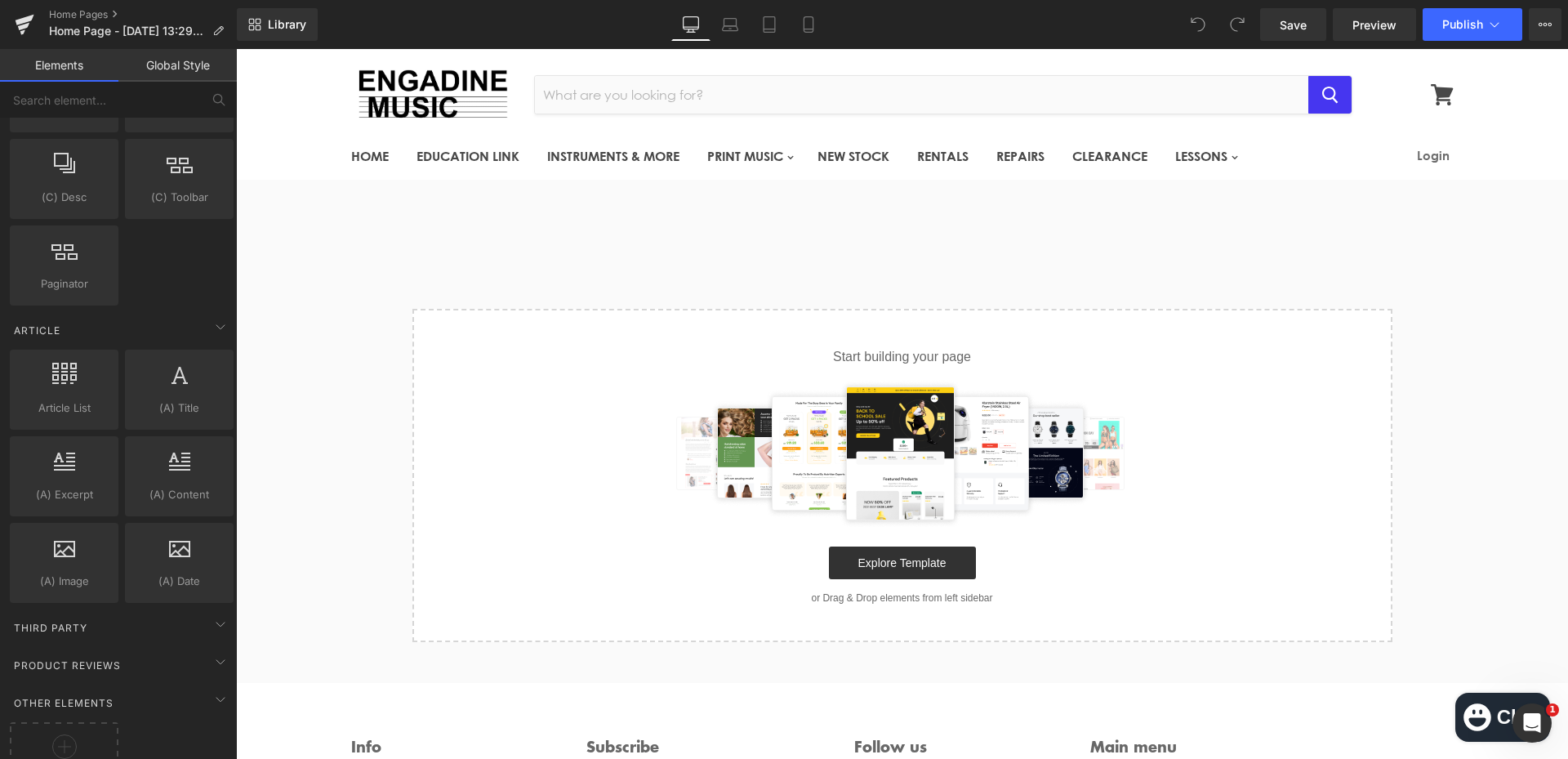
scroll to position [2941, 0]
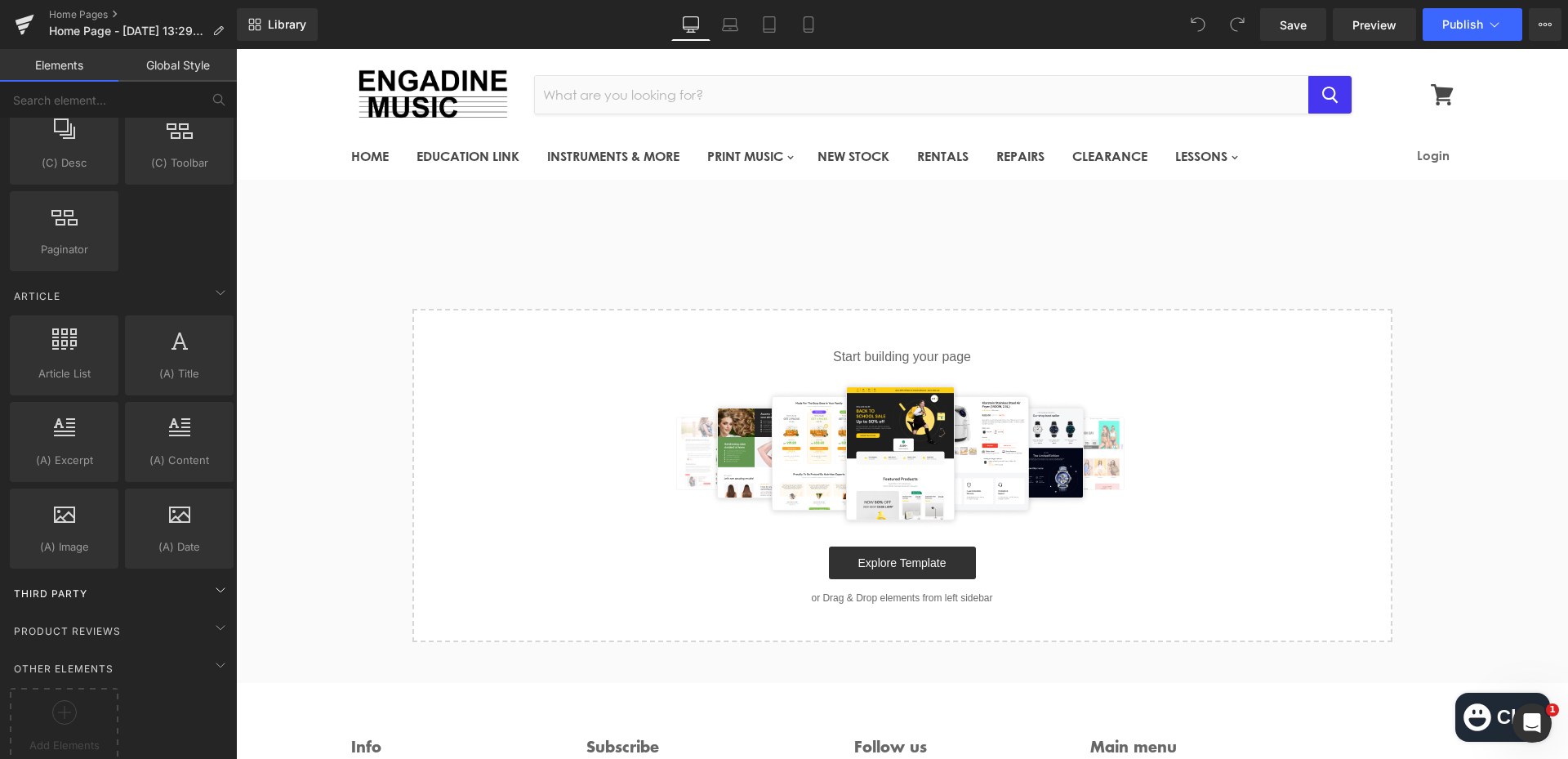
click at [169, 589] on div "Third Party" at bounding box center [122, 593] width 230 height 33
click at [217, 594] on icon at bounding box center [220, 589] width 19 height 19
click at [214, 621] on icon at bounding box center [220, 626] width 19 height 19
click at [217, 626] on icon at bounding box center [220, 626] width 19 height 19
click at [214, 662] on icon at bounding box center [220, 664] width 19 height 19
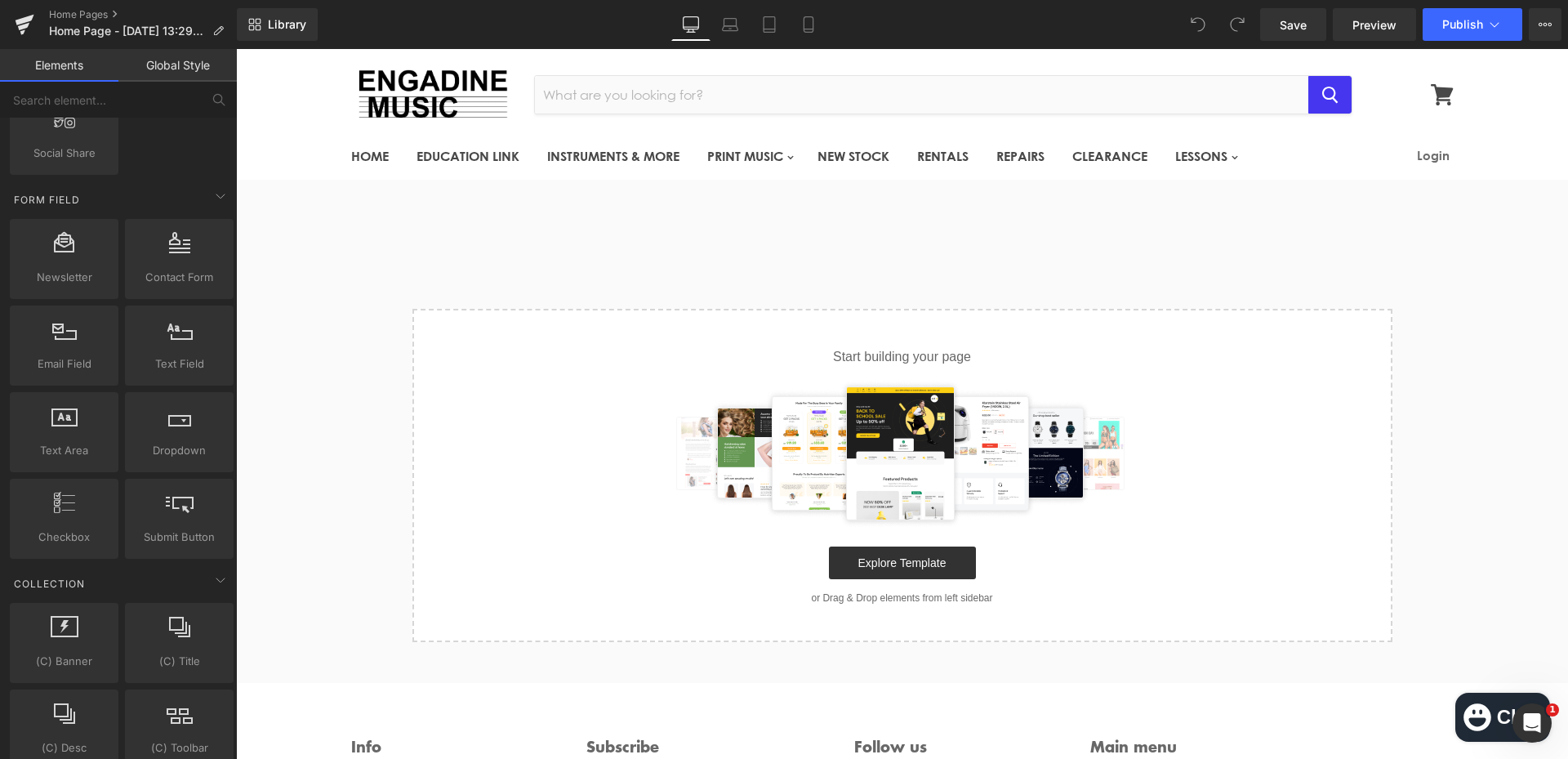
scroll to position [2305, 0]
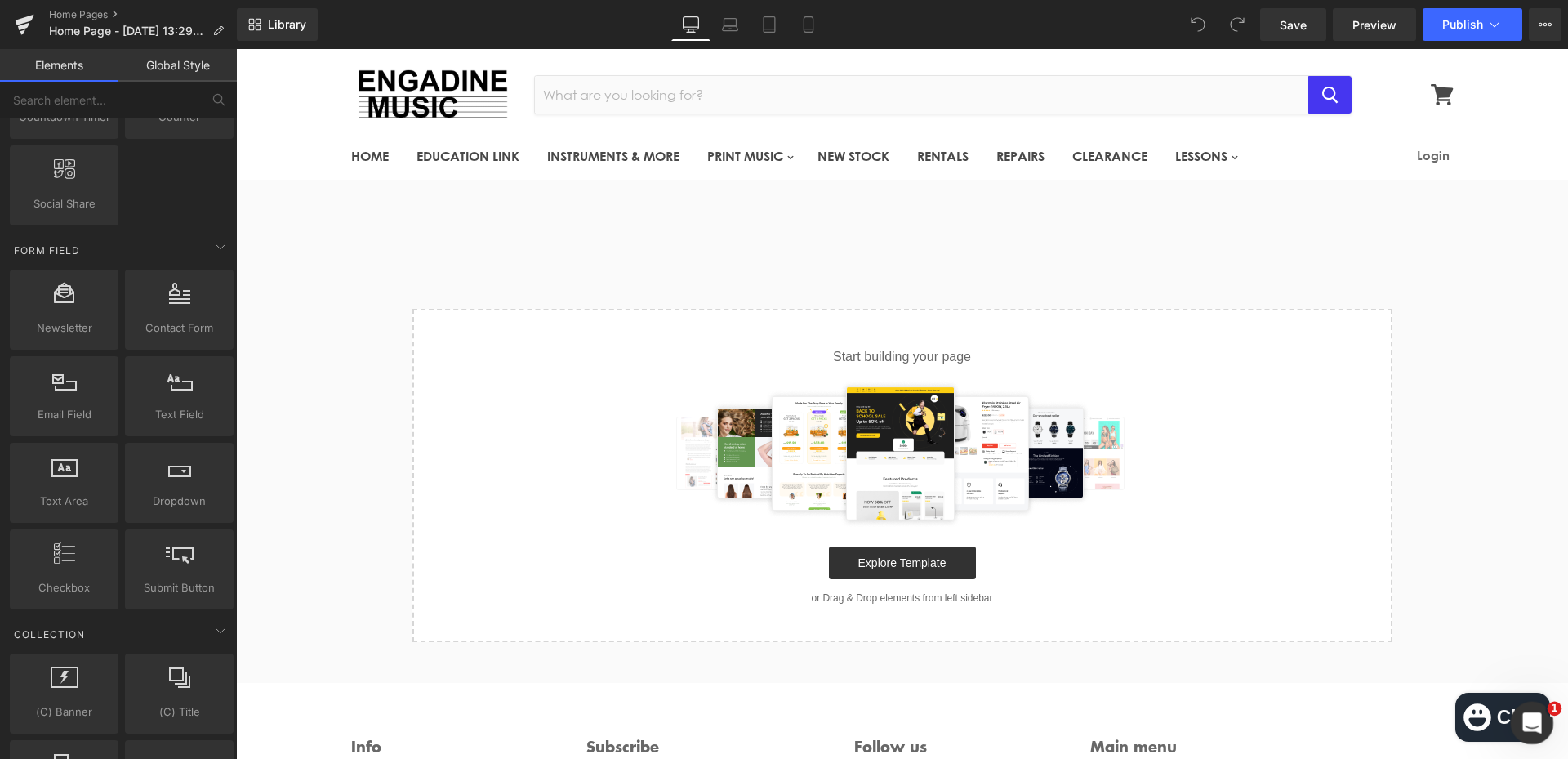
drag, startPoint x: 1538, startPoint y: 735, endPoint x: 3053, endPoint y: 1438, distance: 1670.2
click at [1542, 738] on div "Open Intercom Messenger" at bounding box center [1529, 720] width 54 height 54
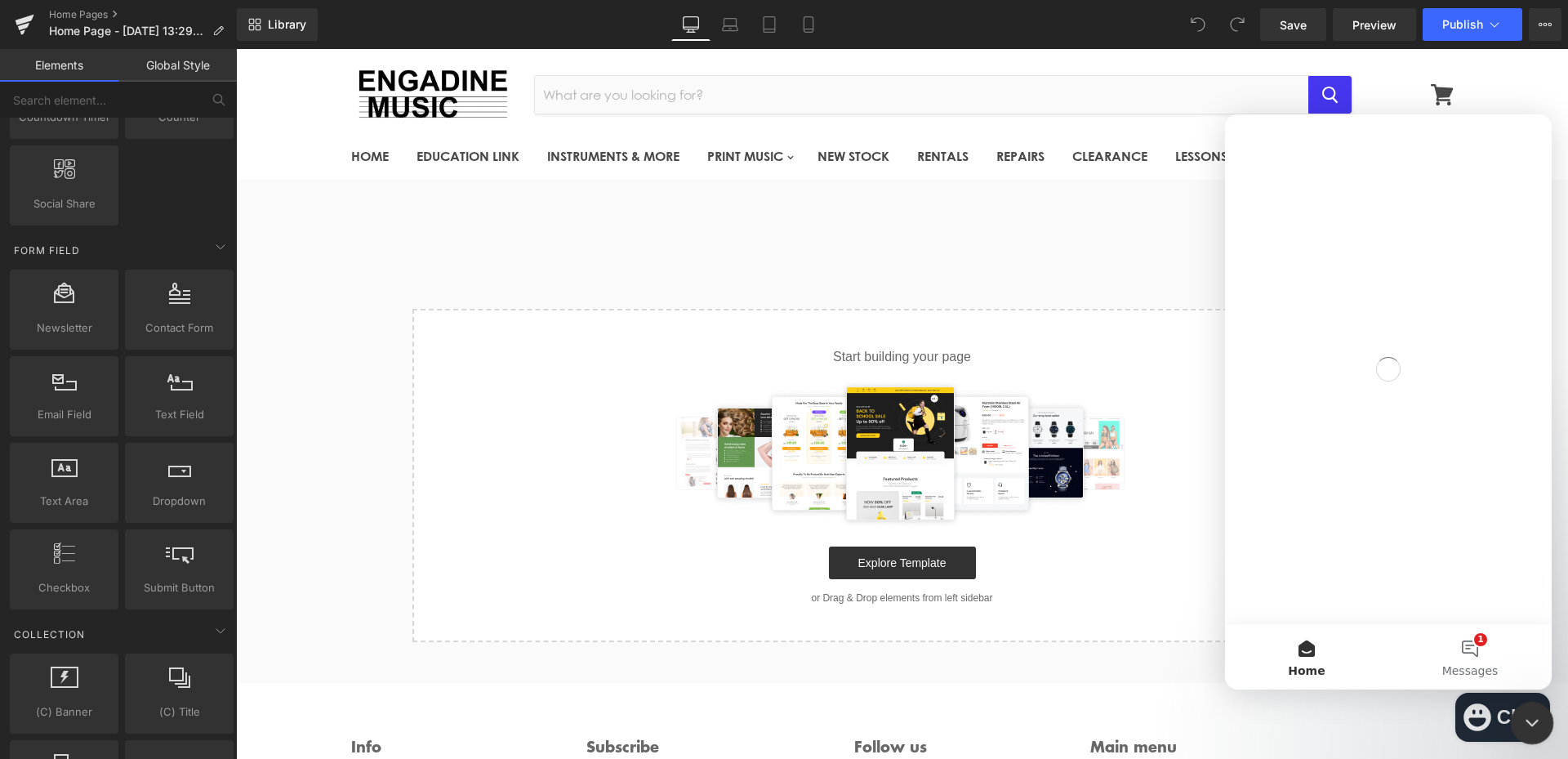
scroll to position [0, 0]
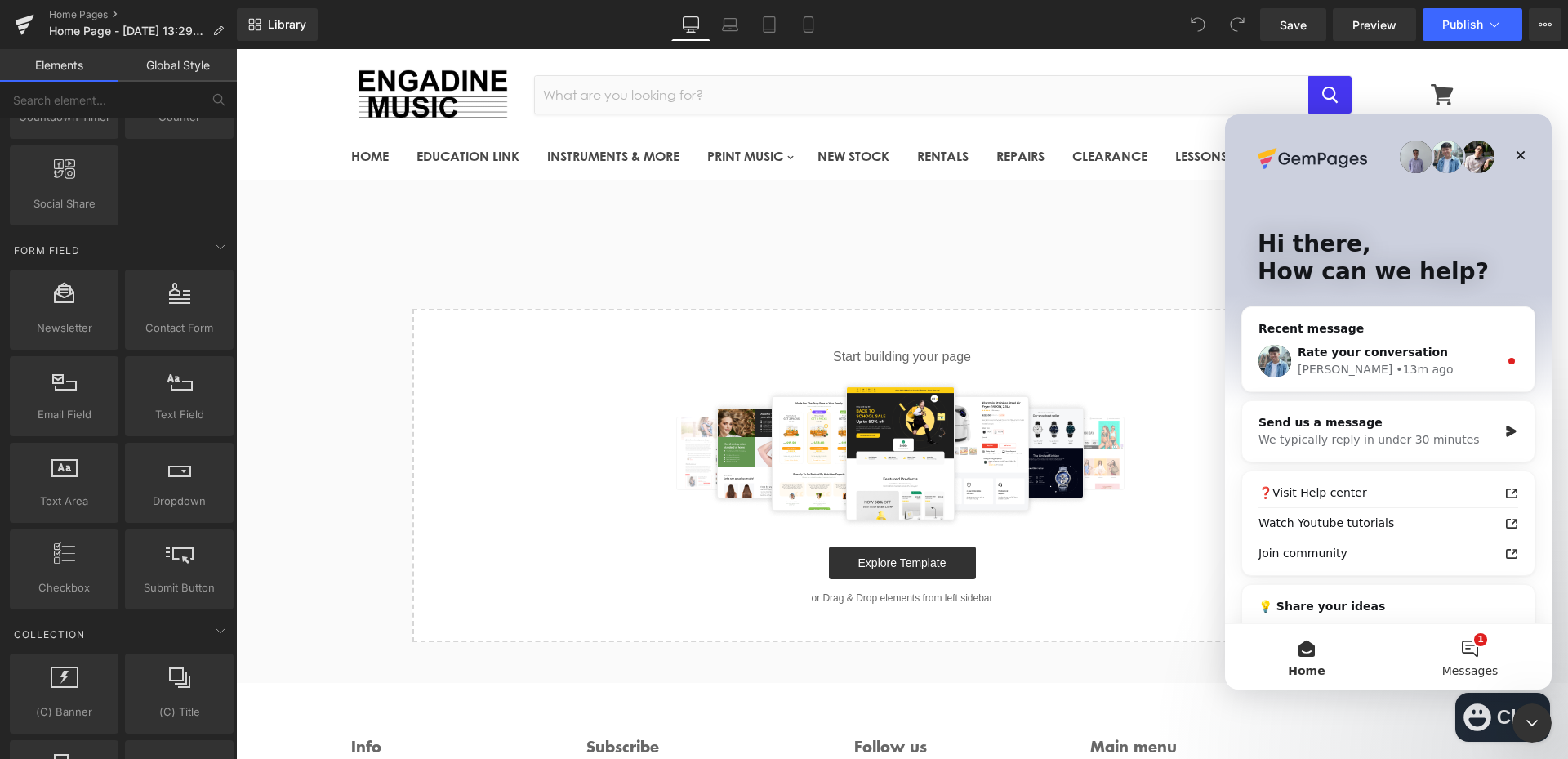
click at [1474, 649] on button "1 Messages" at bounding box center [1470, 656] width 164 height 65
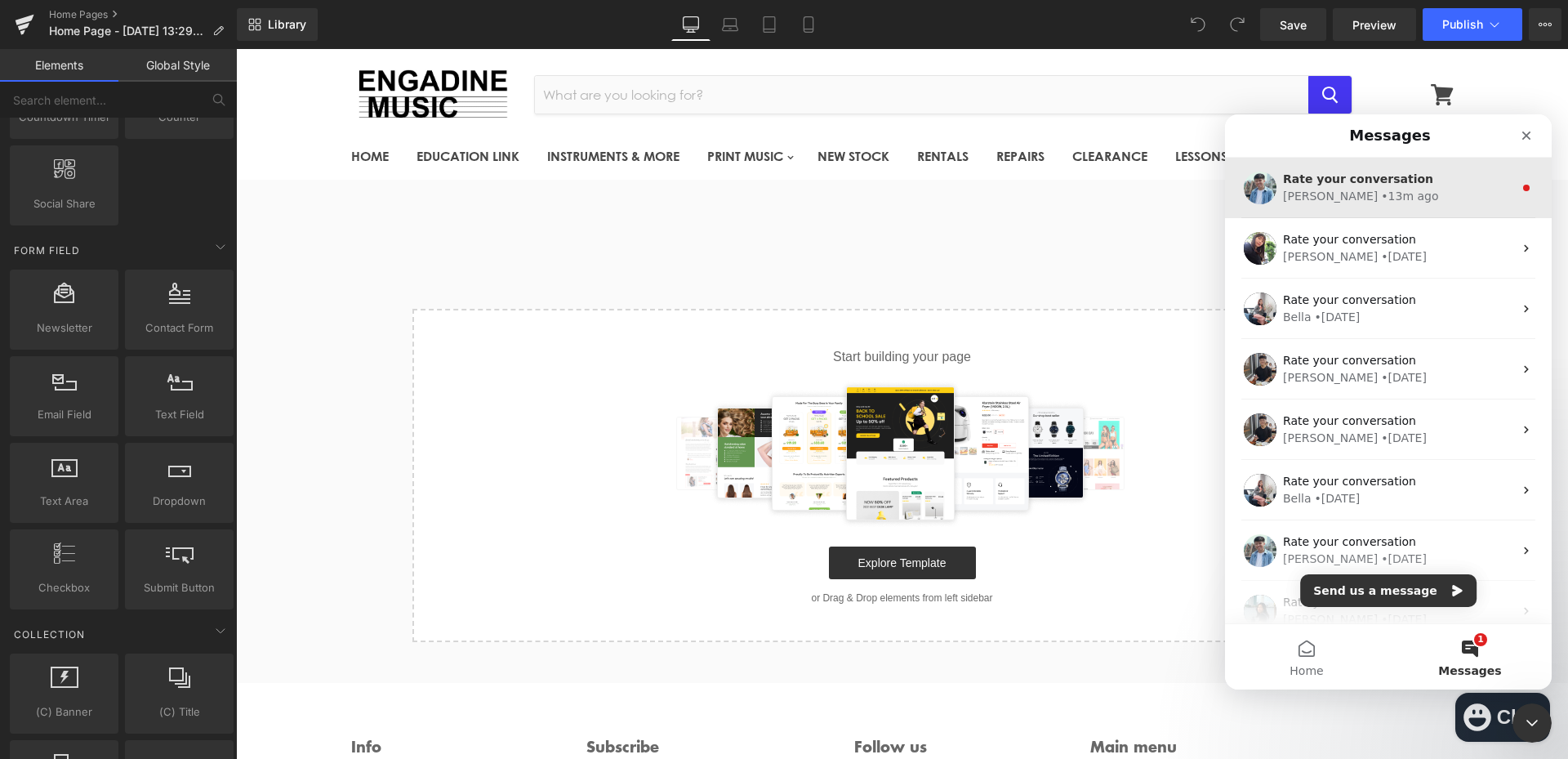
click at [1384, 180] on span "Rate your conversation" at bounding box center [1358, 178] width 150 height 13
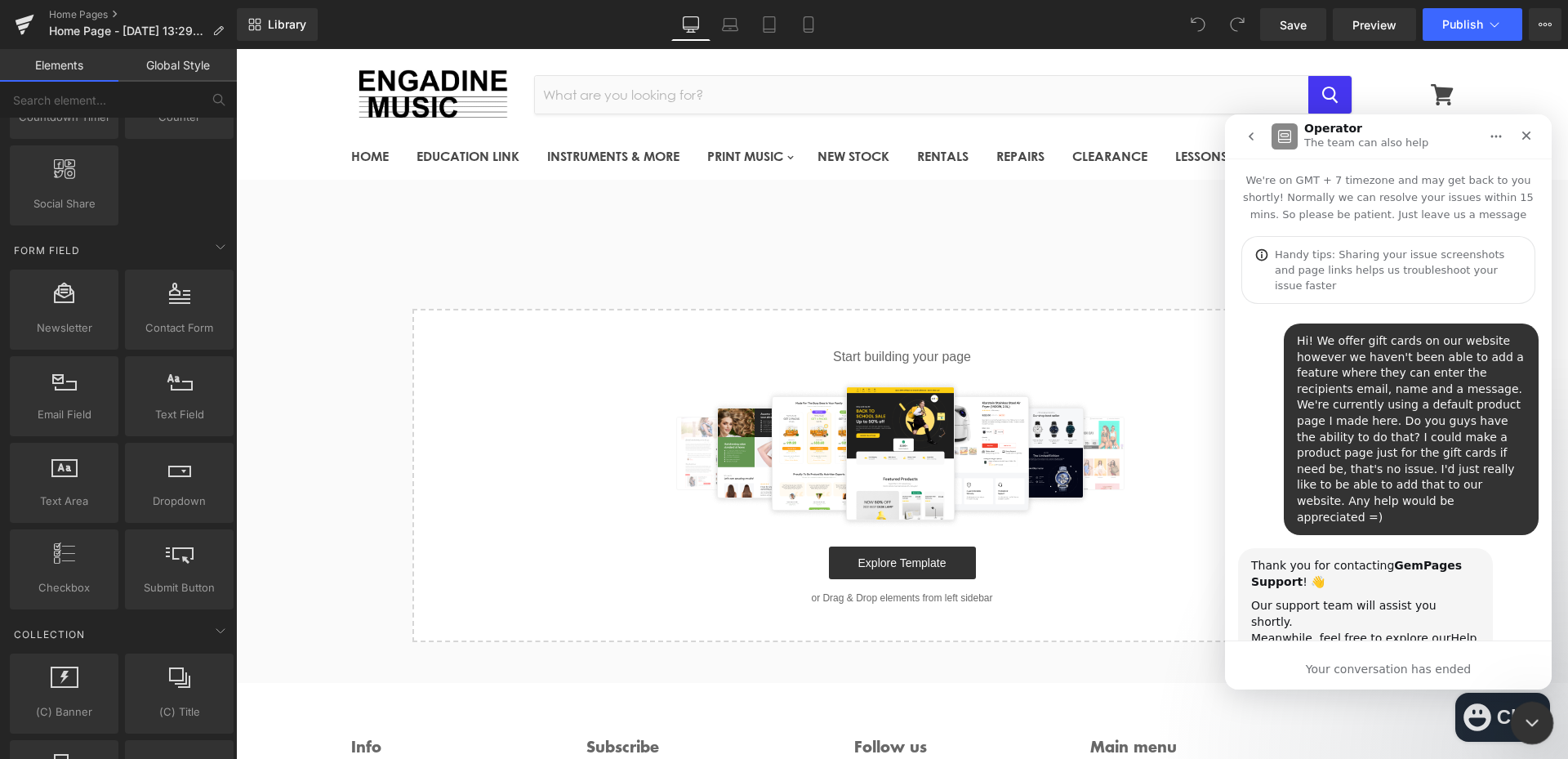
scroll to position [144, 0]
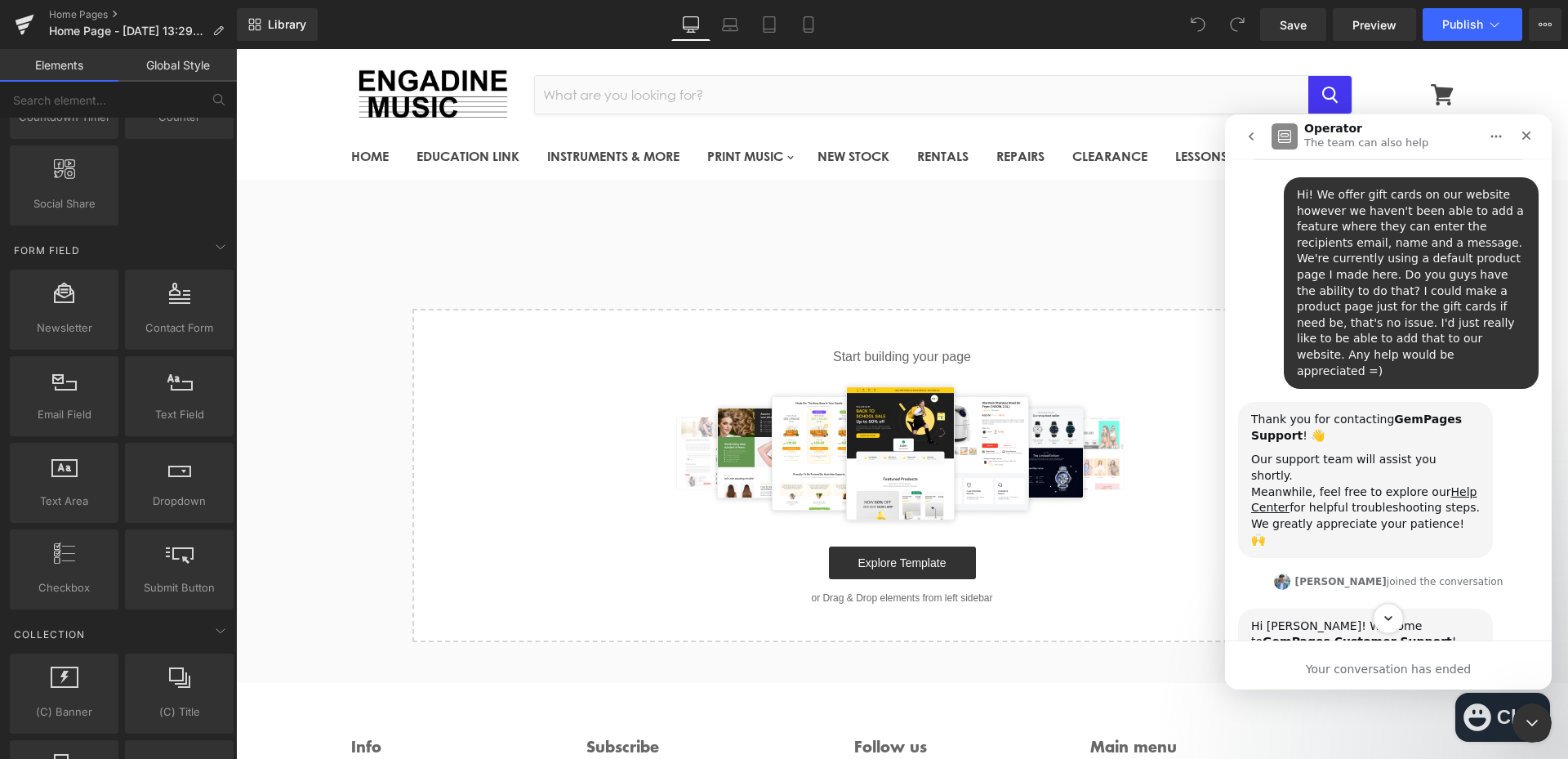
click at [1389, 622] on icon "Scroll to bottom" at bounding box center [1387, 618] width 14 height 14
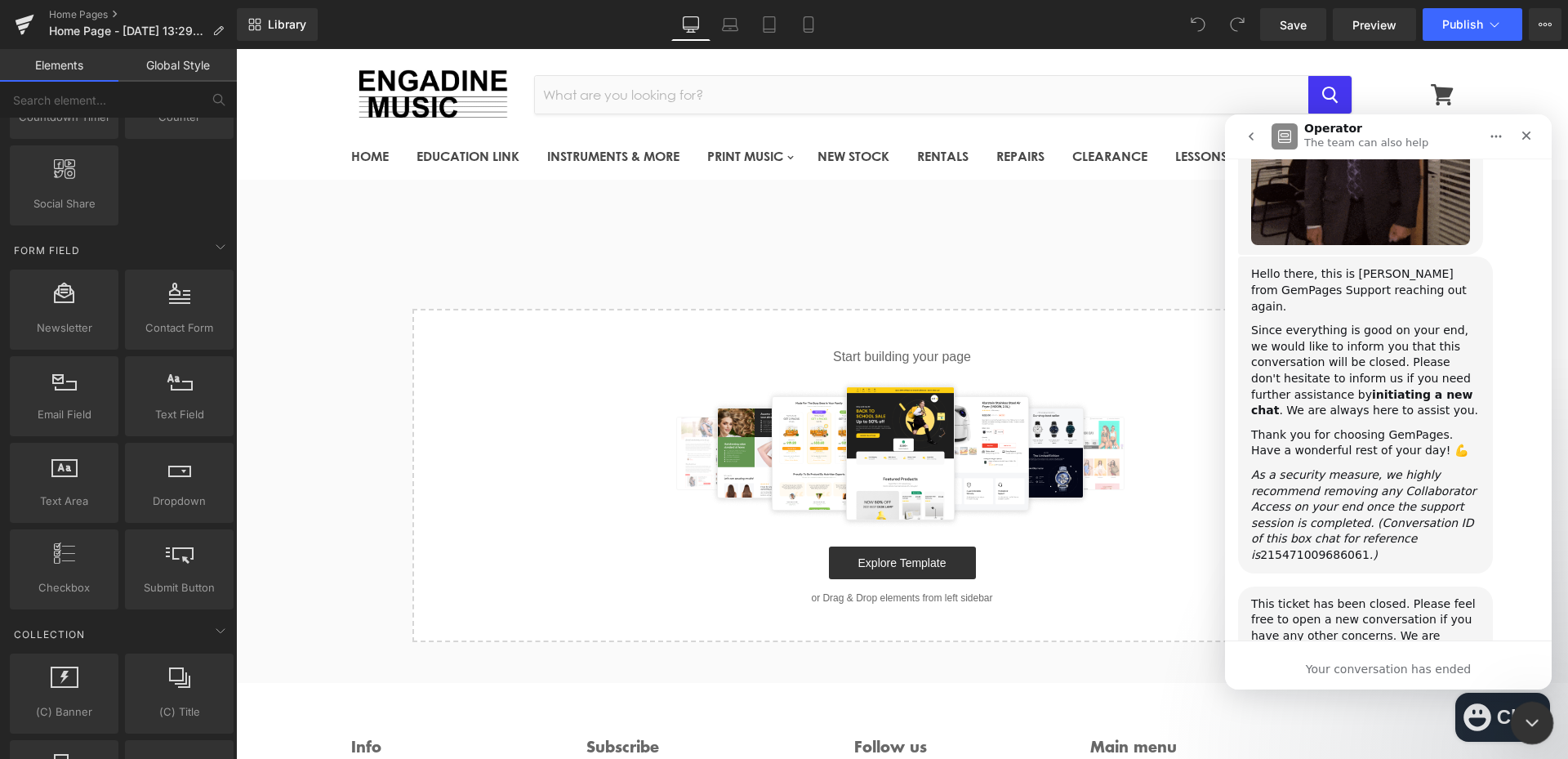
scroll to position [2348, 0]
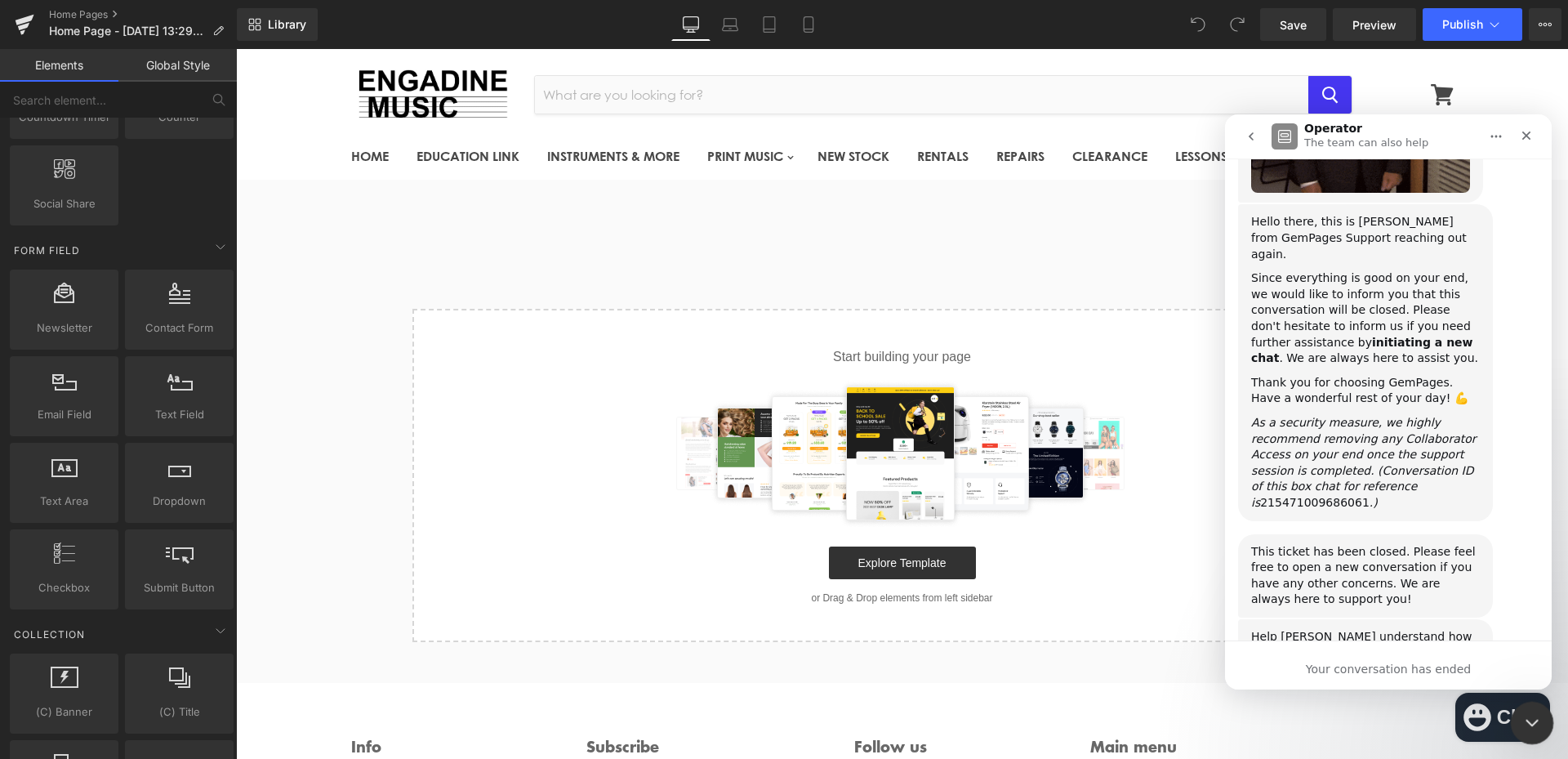
scroll to position [2392, 0]
click at [1527, 729] on icon "Close Intercom Messenger" at bounding box center [1529, 720] width 19 height 19
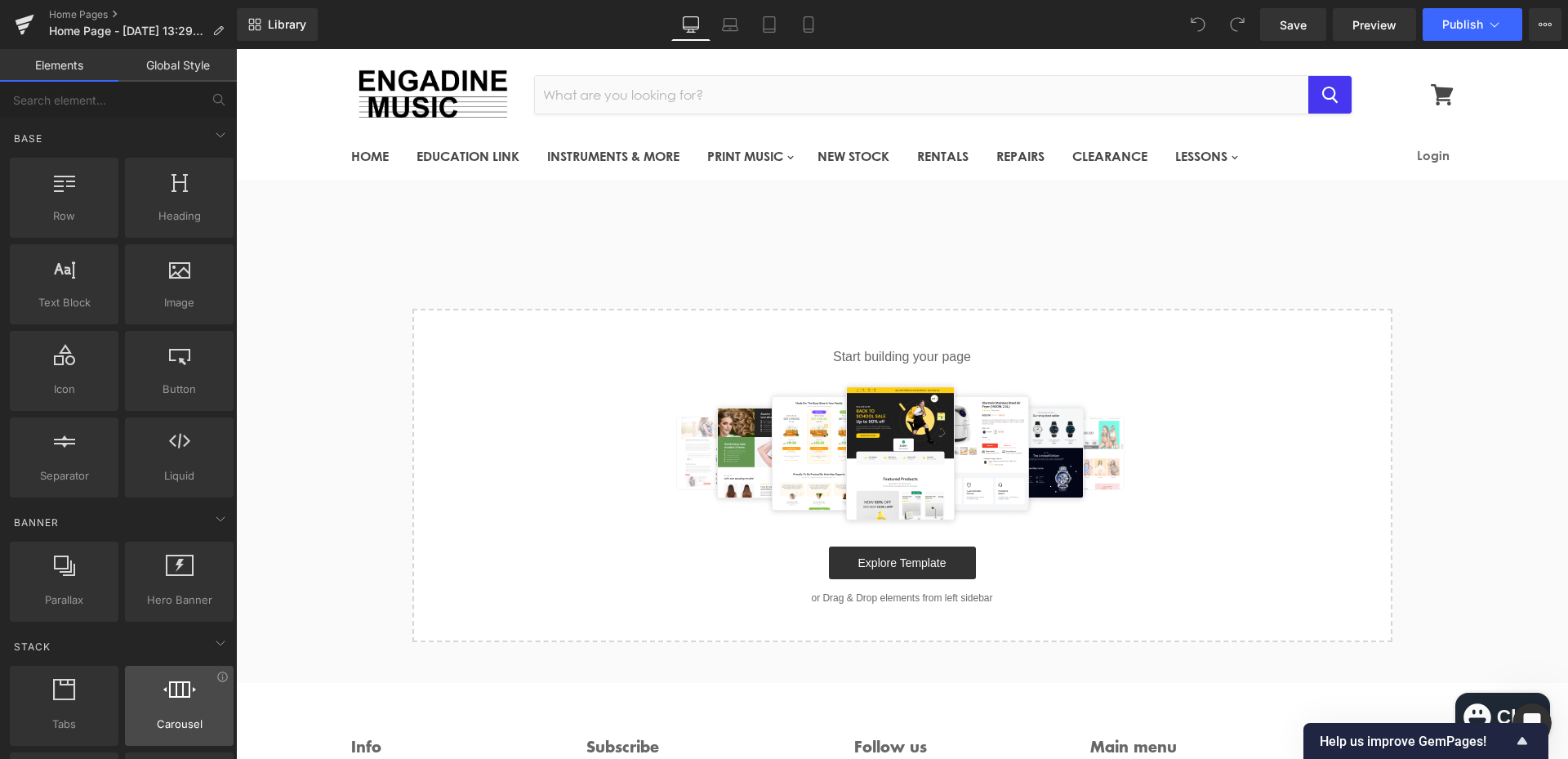
scroll to position [0, 0]
click at [95, 10] on link "Home Pages" at bounding box center [143, 14] width 188 height 13
